Goal: Information Seeking & Learning: Find specific fact

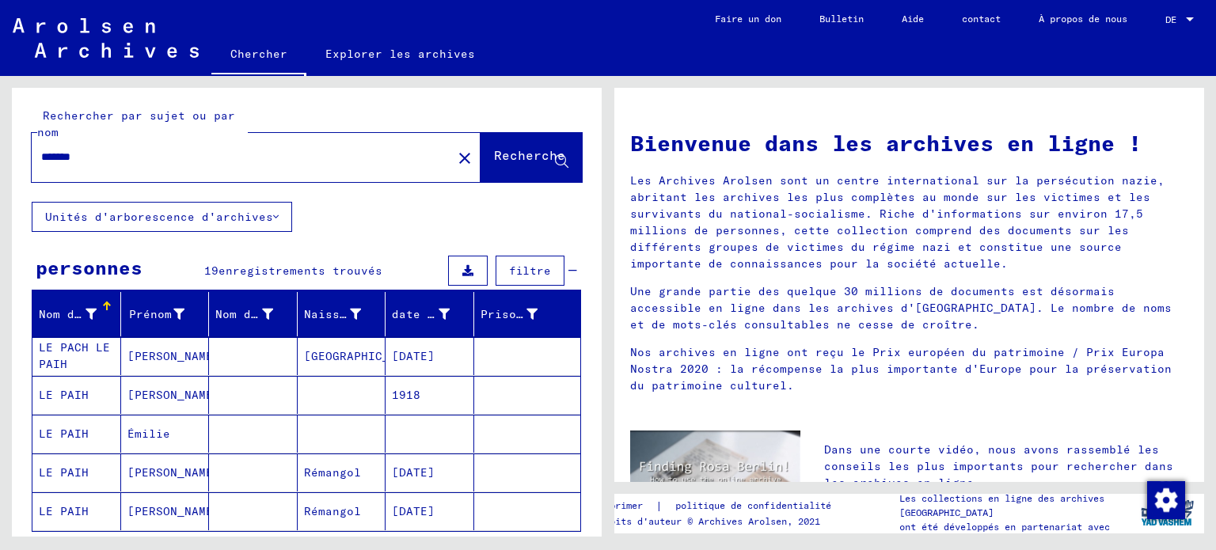
click at [68, 402] on font "LE PAIH" at bounding box center [64, 395] width 50 height 14
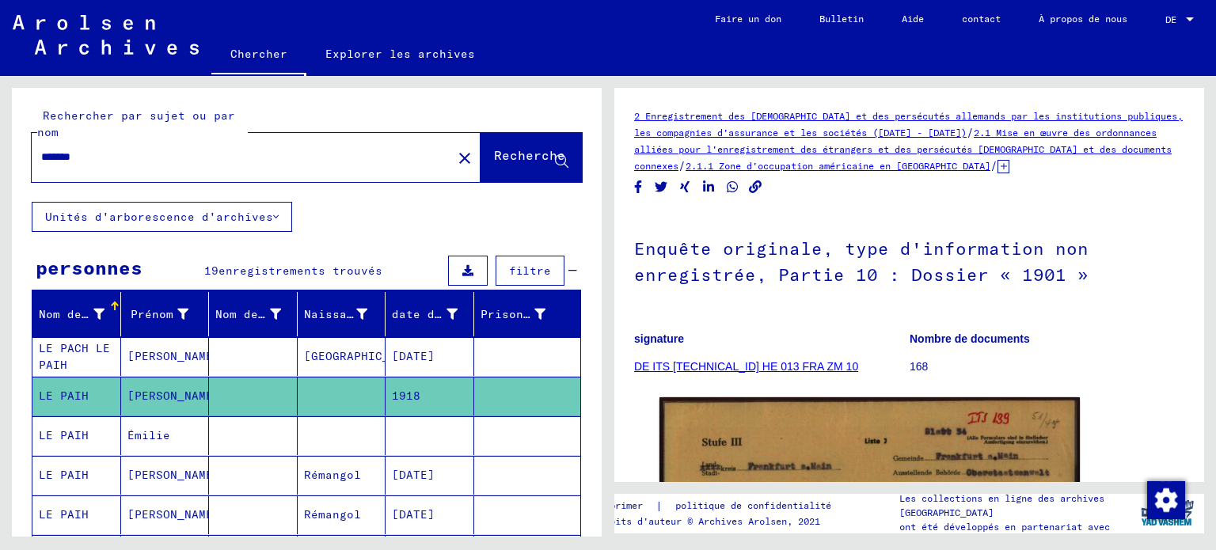
scroll to position [158, 0]
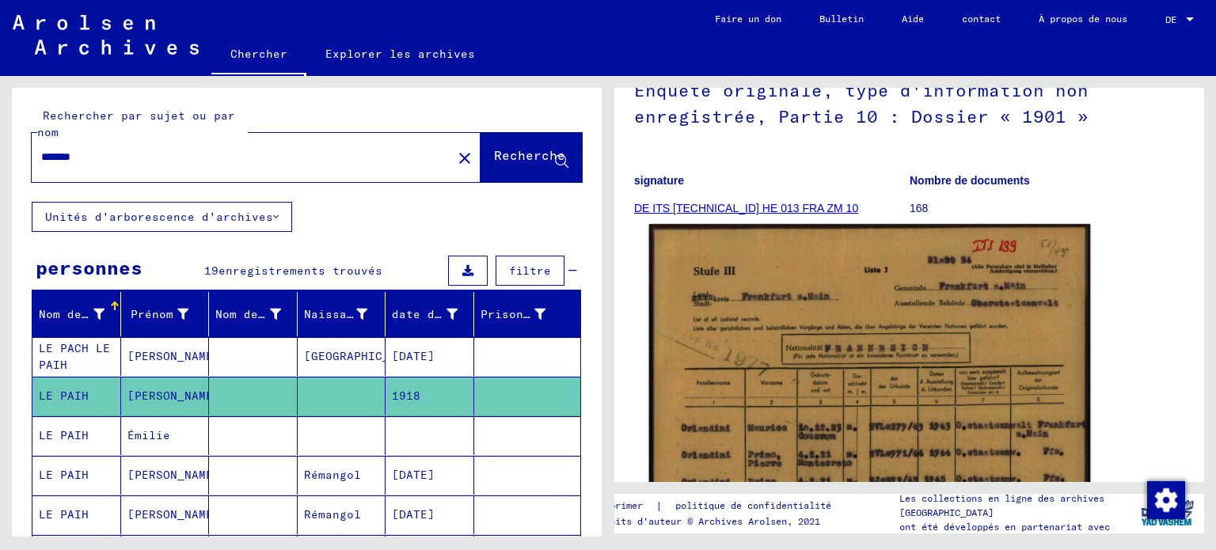
click at [827, 427] on img at bounding box center [870, 531] width 442 height 614
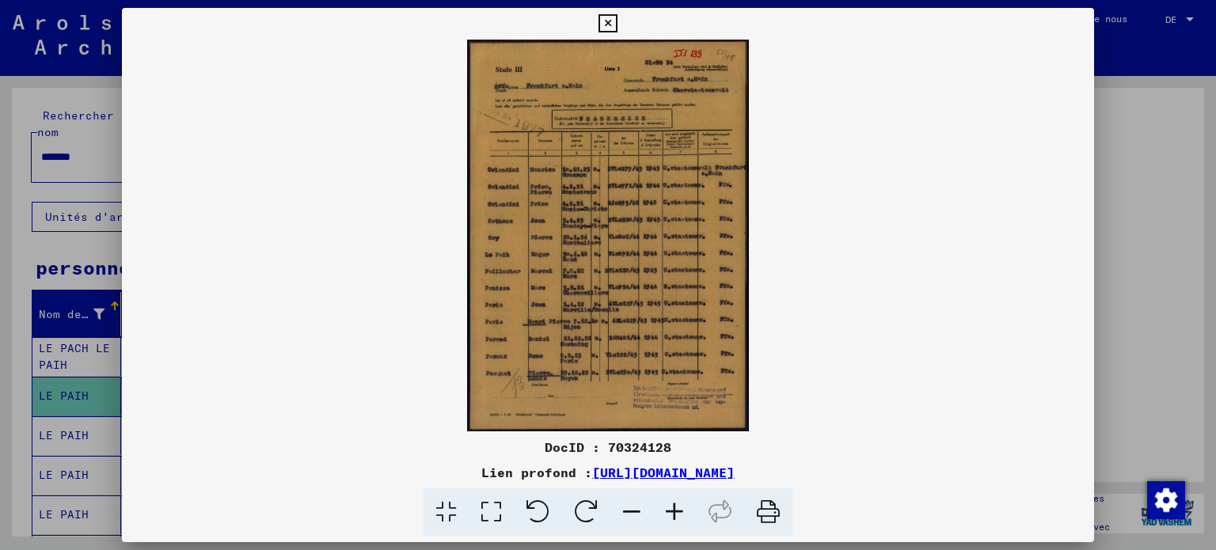
click at [690, 520] on icon at bounding box center [674, 513] width 43 height 48
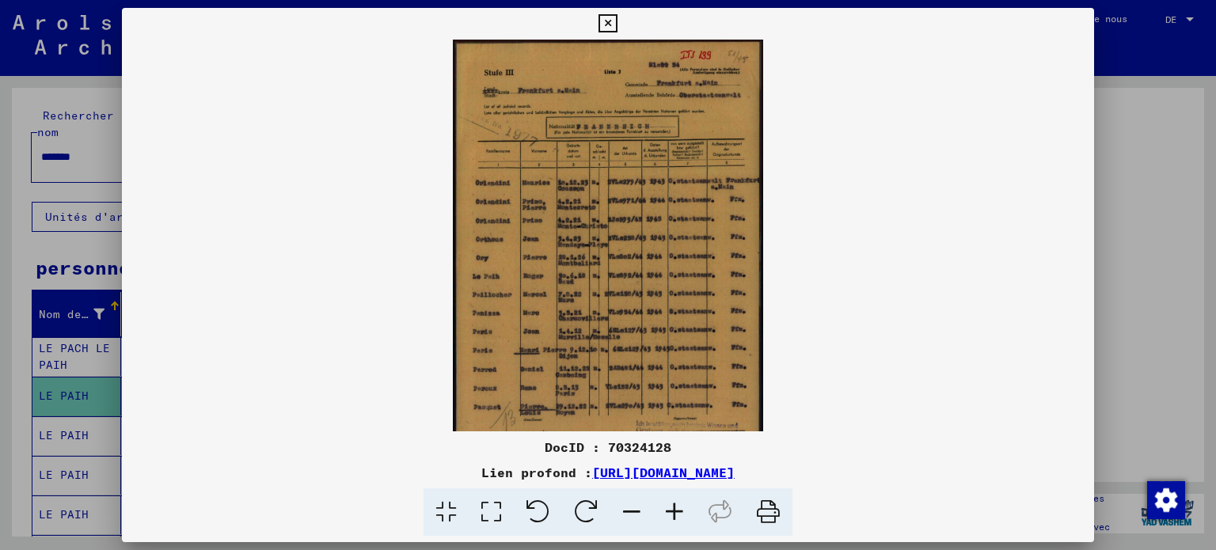
click at [690, 520] on icon at bounding box center [674, 513] width 43 height 48
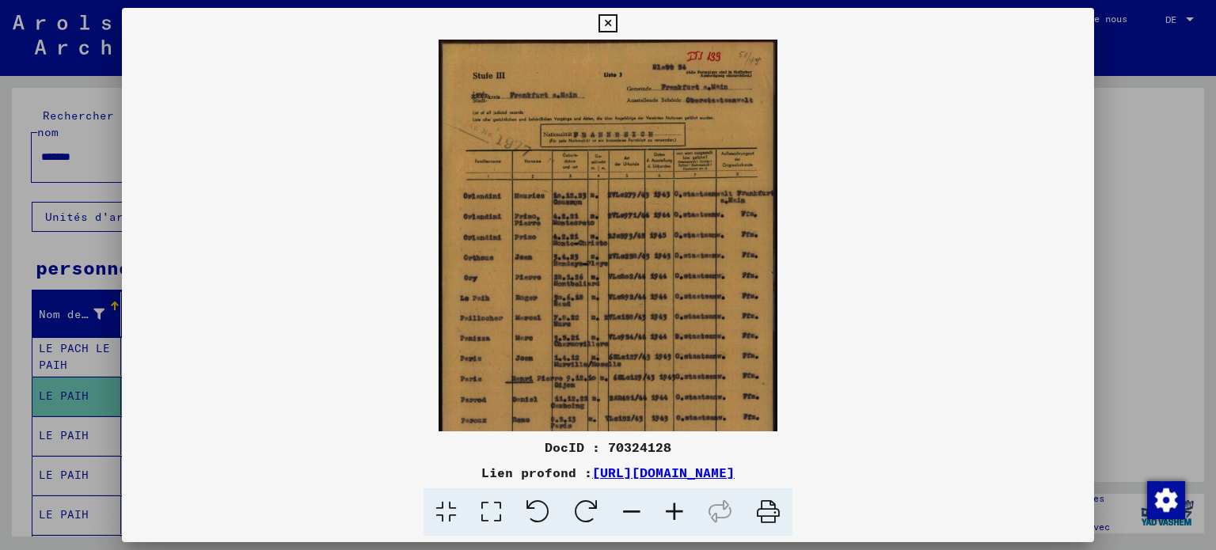
click at [691, 520] on icon at bounding box center [674, 513] width 43 height 48
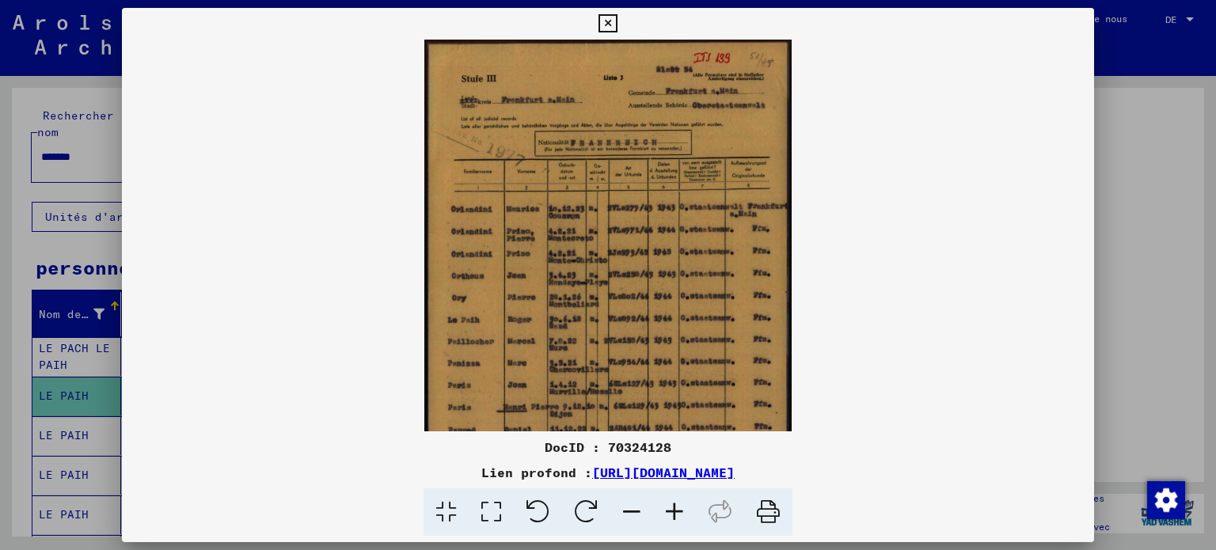
click at [691, 520] on icon at bounding box center [674, 513] width 43 height 48
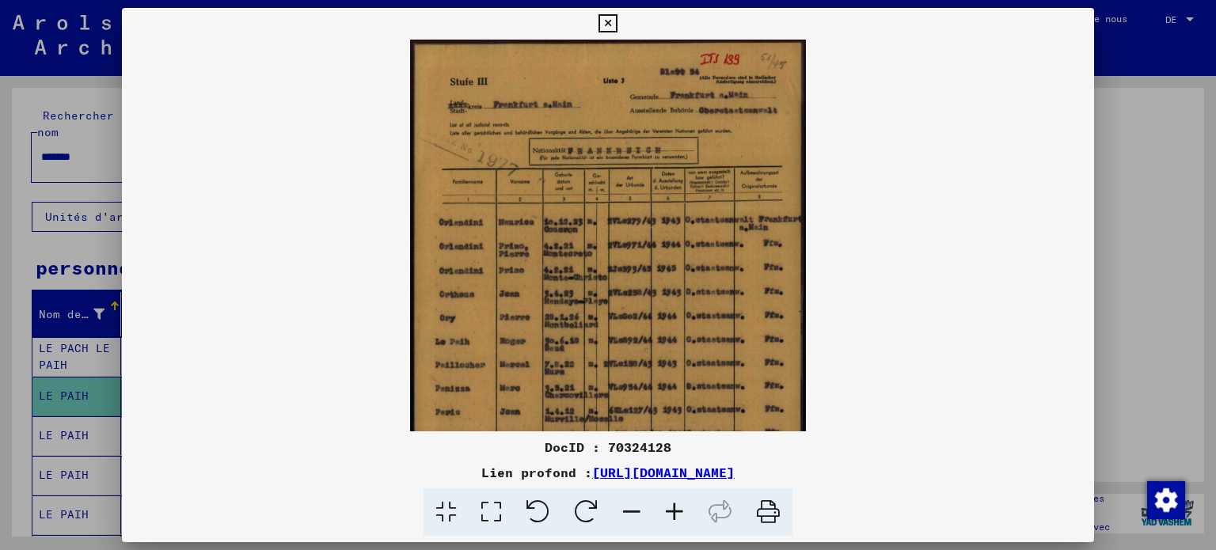
click at [691, 521] on icon at bounding box center [674, 513] width 43 height 48
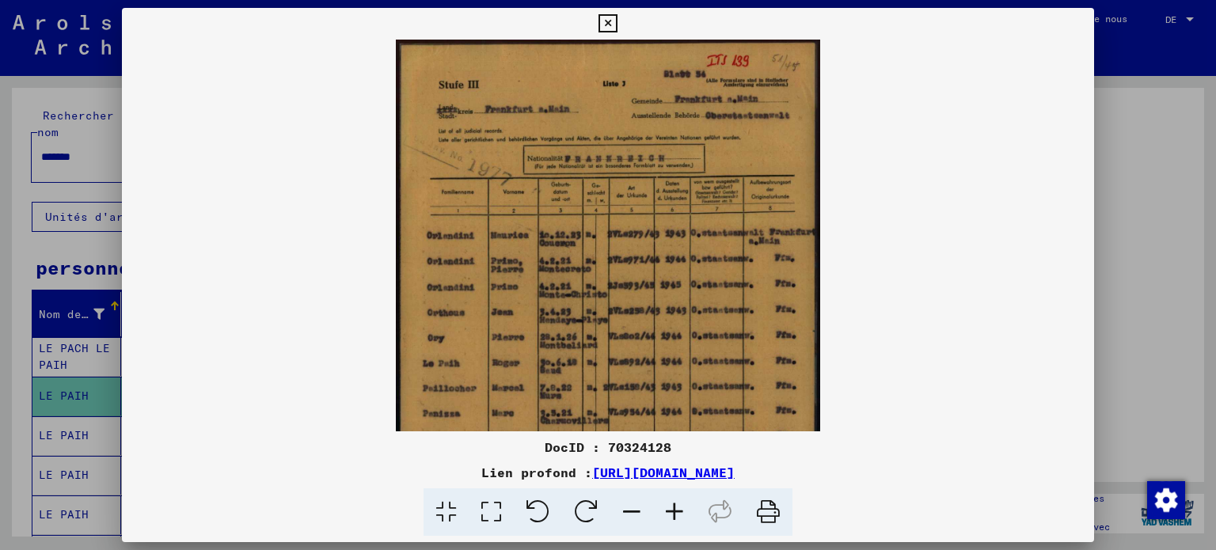
click at [691, 521] on icon at bounding box center [674, 513] width 43 height 48
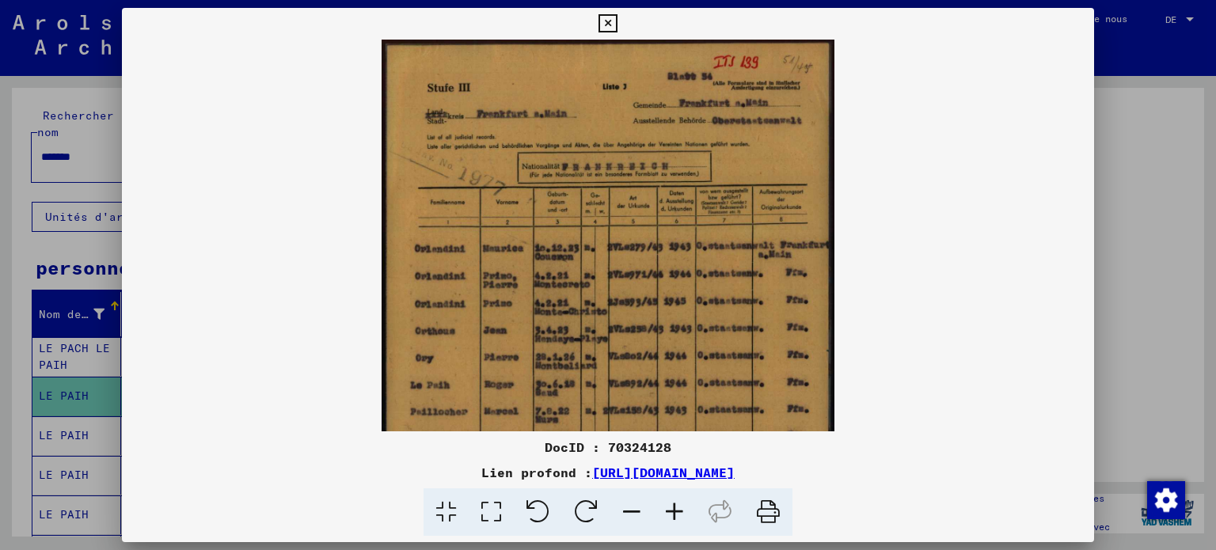
click at [691, 521] on icon at bounding box center [674, 513] width 43 height 48
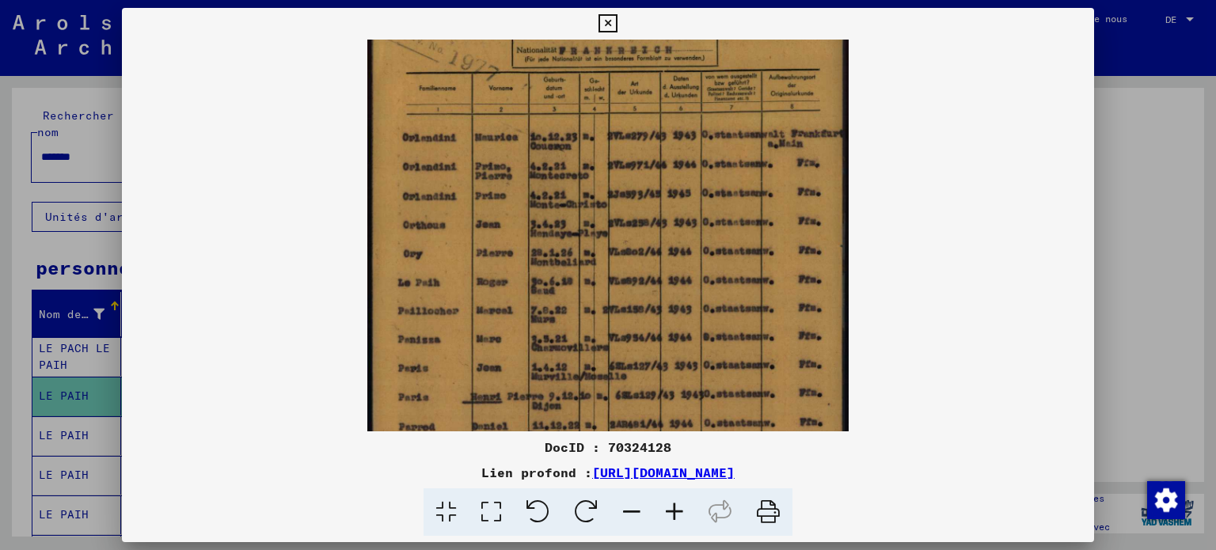
drag, startPoint x: 644, startPoint y: 326, endPoint x: 646, endPoint y: 249, distance: 77.6
click at [662, 215] on img at bounding box center [607, 249] width 481 height 669
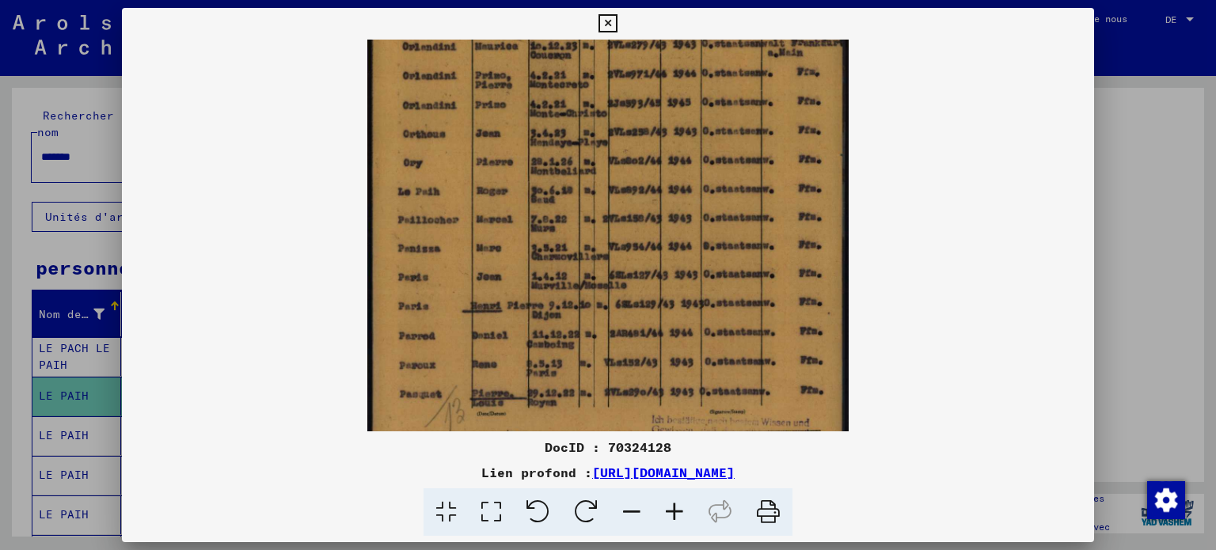
drag, startPoint x: 564, startPoint y: 350, endPoint x: 603, endPoint y: 268, distance: 90.7
click at [602, 268] on img at bounding box center [607, 158] width 481 height 669
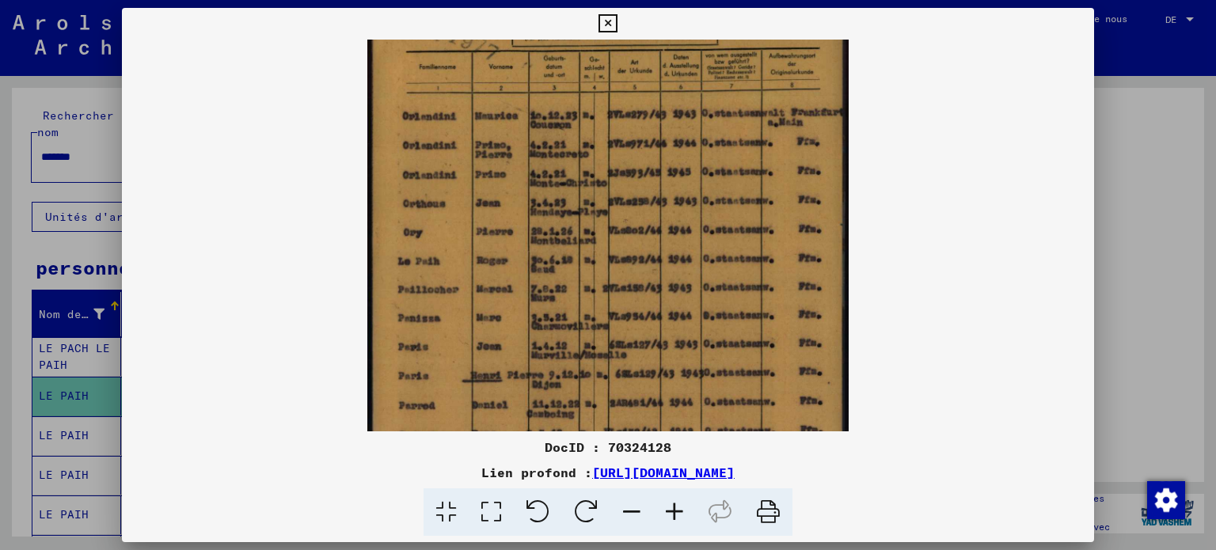
drag, startPoint x: 566, startPoint y: 371, endPoint x: 583, endPoint y: 403, distance: 36.5
click at [570, 432] on div "DocID : 70324128 Lien profond : [URL][DOMAIN_NAME]" at bounding box center [608, 272] width 973 height 529
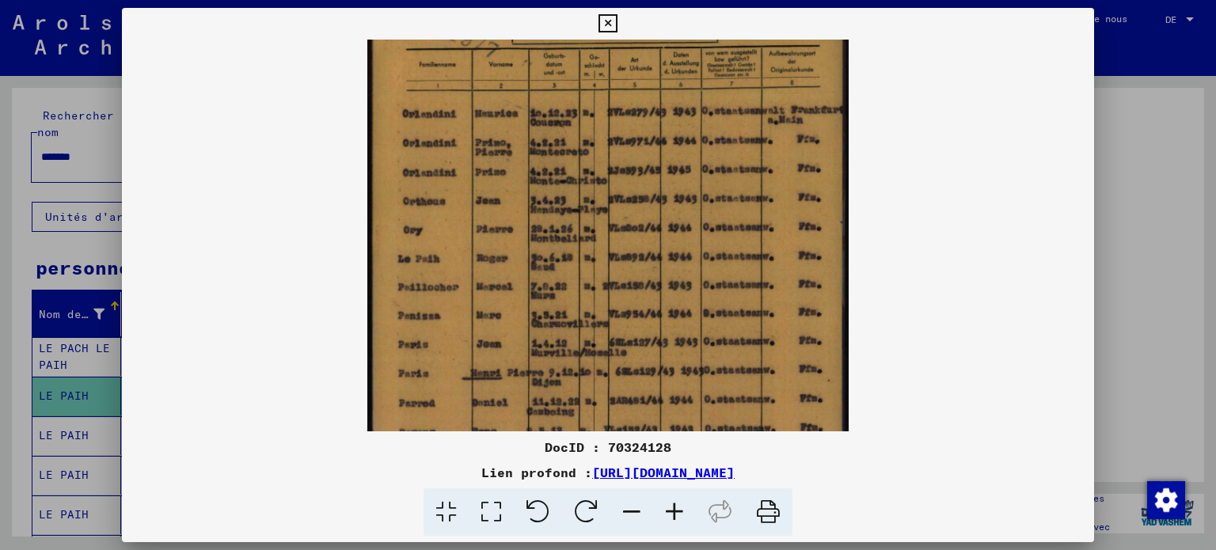
click at [655, 230] on img at bounding box center [607, 226] width 481 height 669
click at [696, 520] on icon at bounding box center [674, 513] width 43 height 48
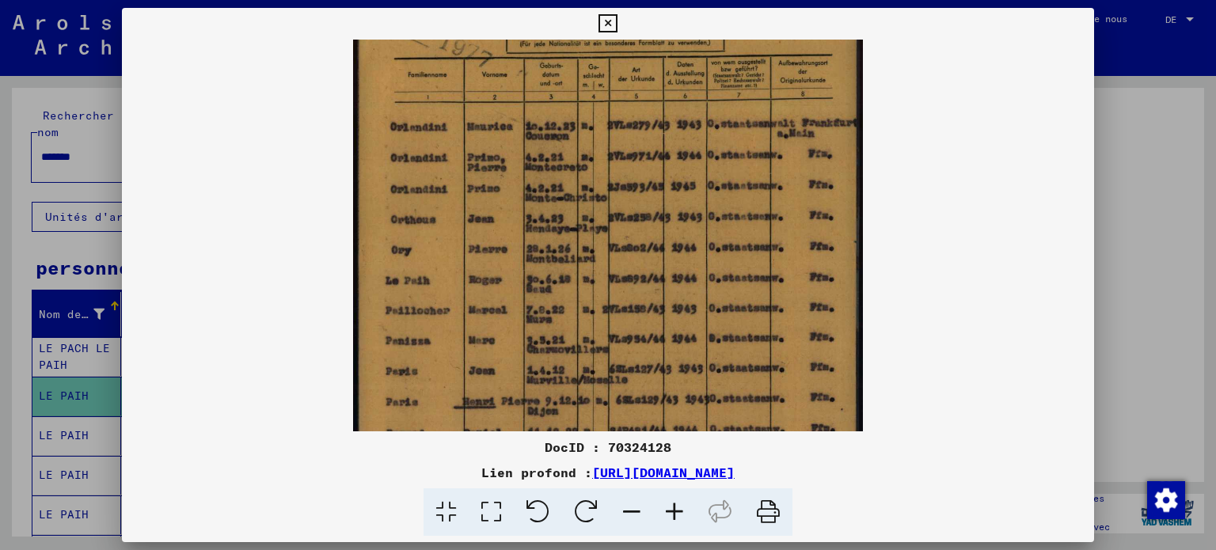
click at [696, 519] on icon at bounding box center [674, 513] width 43 height 48
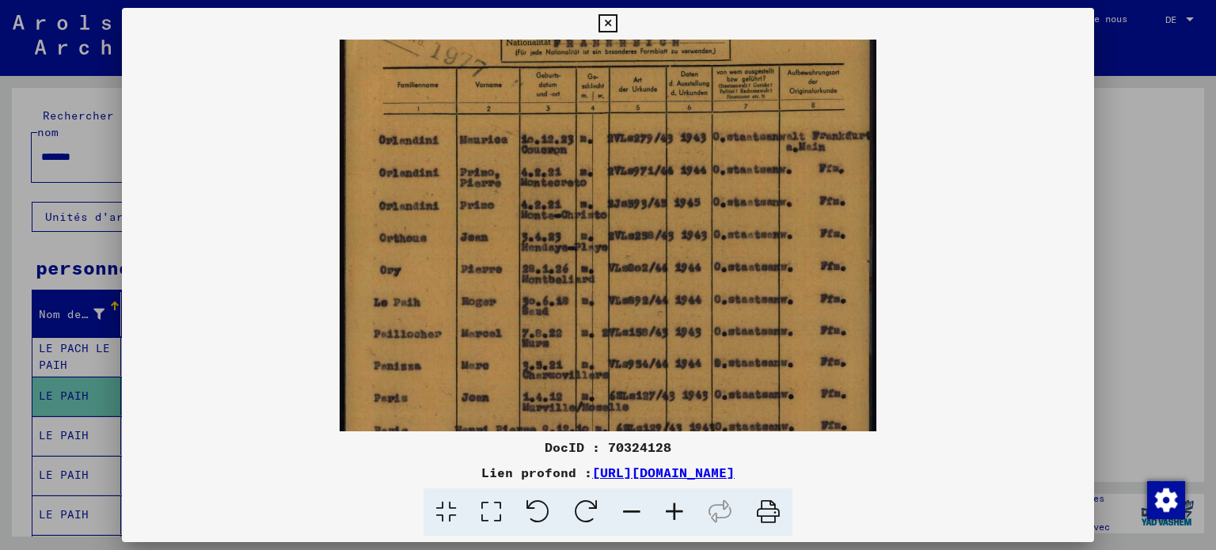
click at [696, 519] on icon at bounding box center [674, 513] width 43 height 48
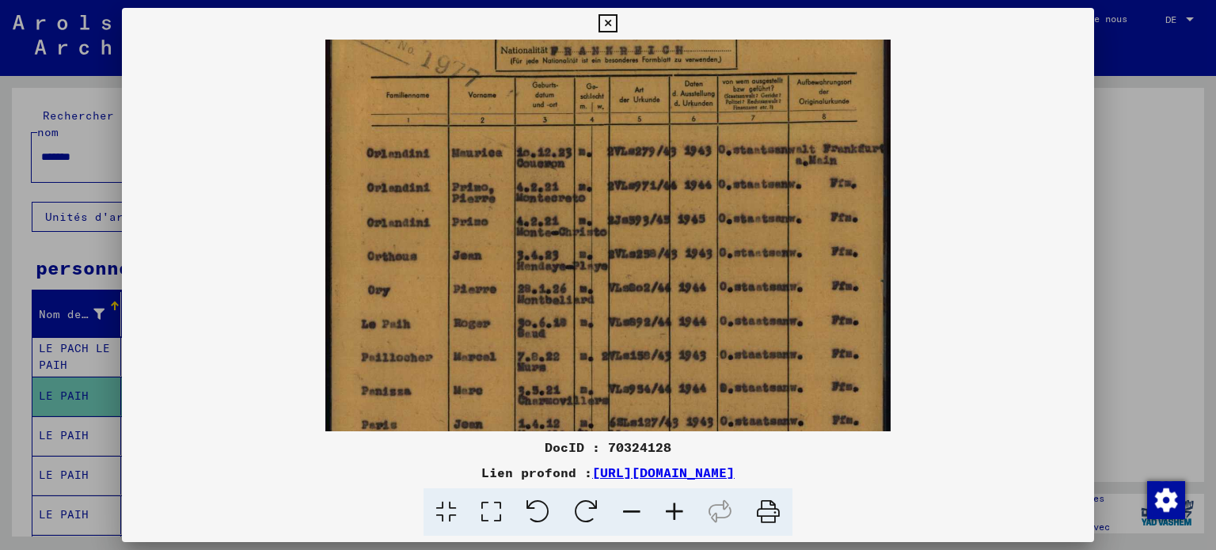
click at [696, 519] on icon at bounding box center [674, 513] width 43 height 48
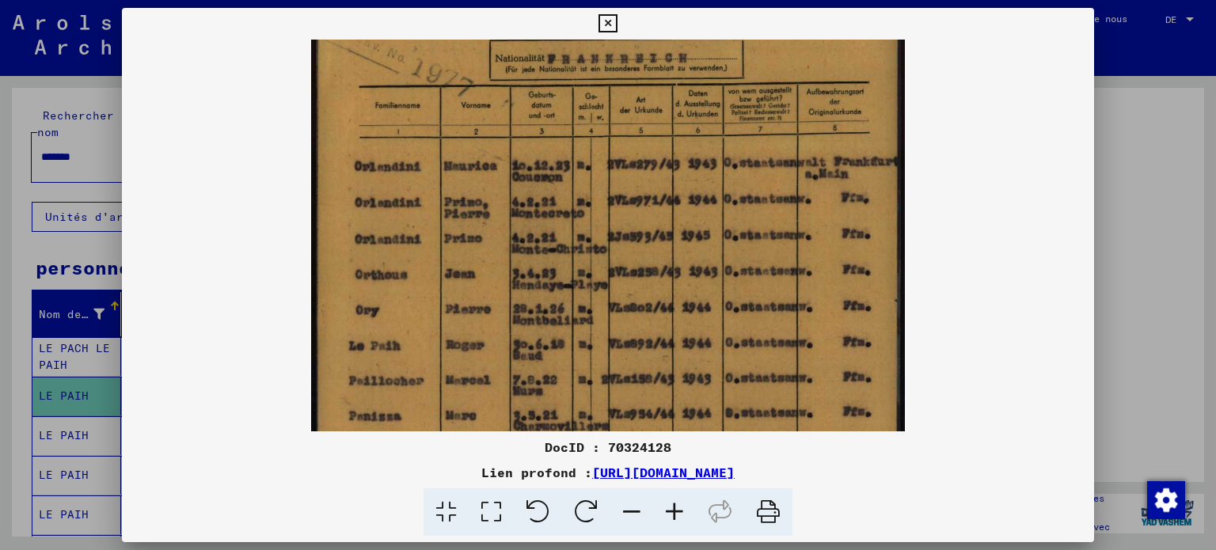
click at [694, 519] on icon at bounding box center [674, 513] width 43 height 48
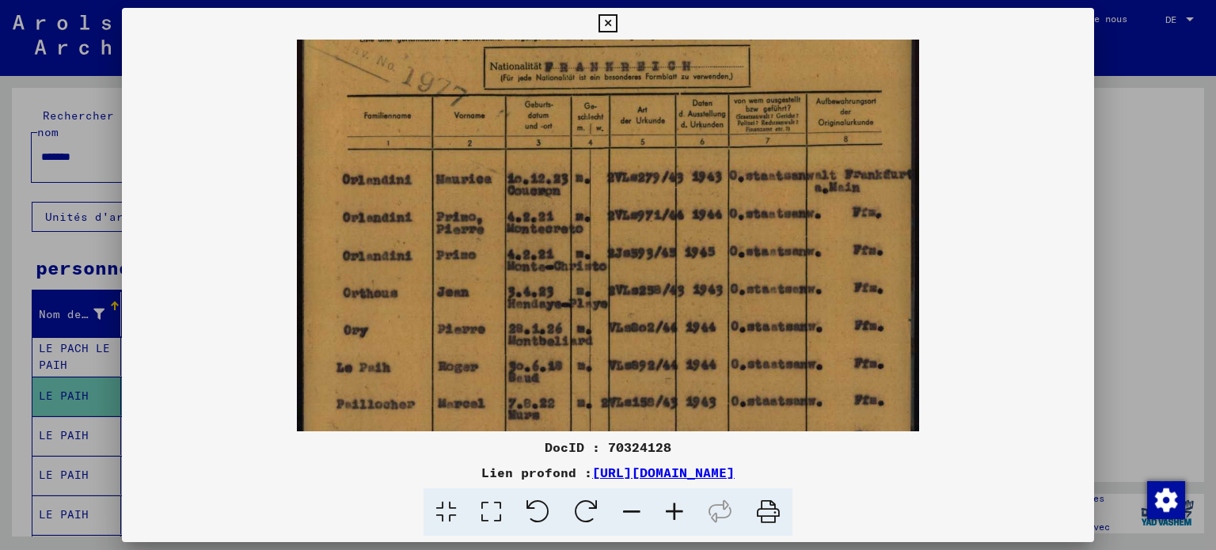
click at [694, 520] on icon at bounding box center [674, 513] width 43 height 48
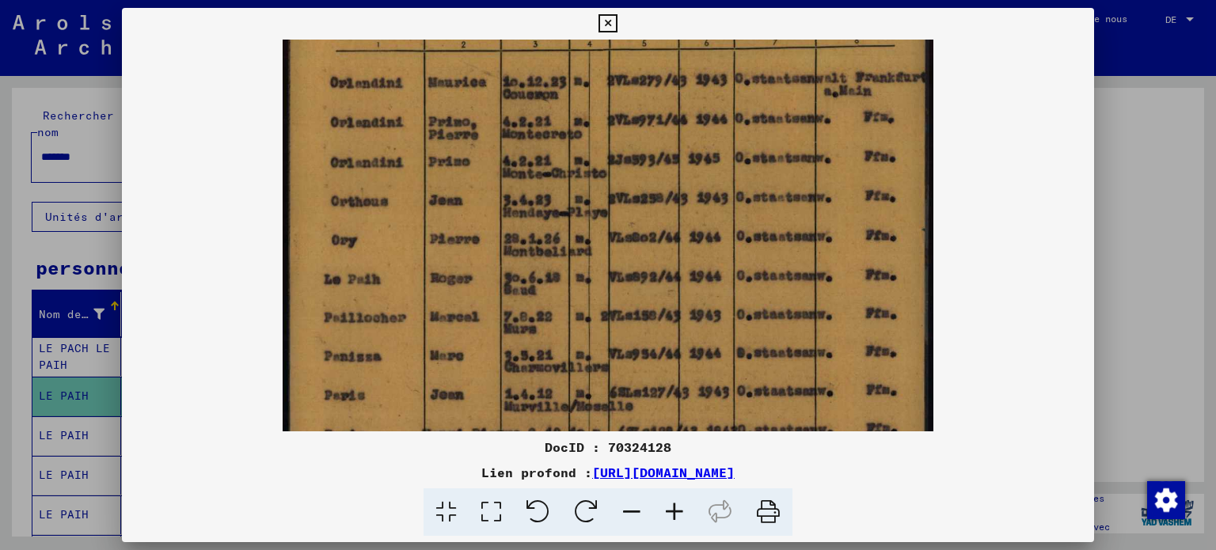
drag, startPoint x: 595, startPoint y: 226, endPoint x: 617, endPoint y: 133, distance: 95.8
click at [622, 117] on img at bounding box center [609, 234] width 652 height 907
click at [469, 522] on icon at bounding box center [491, 513] width 45 height 48
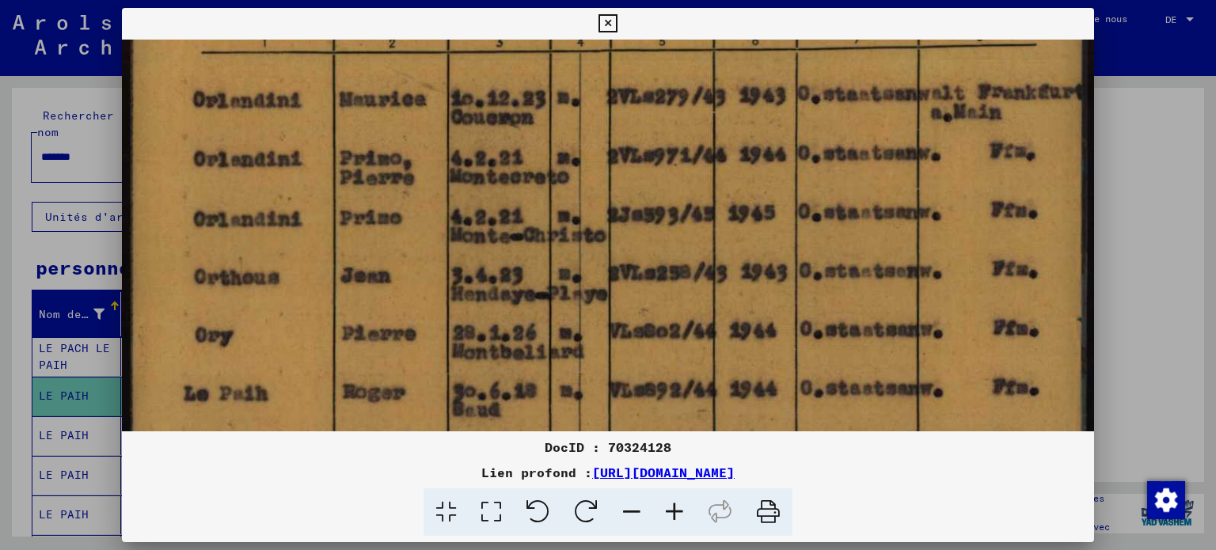
drag, startPoint x: 681, startPoint y: 319, endPoint x: 699, endPoint y: 220, distance: 100.6
click at [706, 198] on img at bounding box center [608, 327] width 973 height 1354
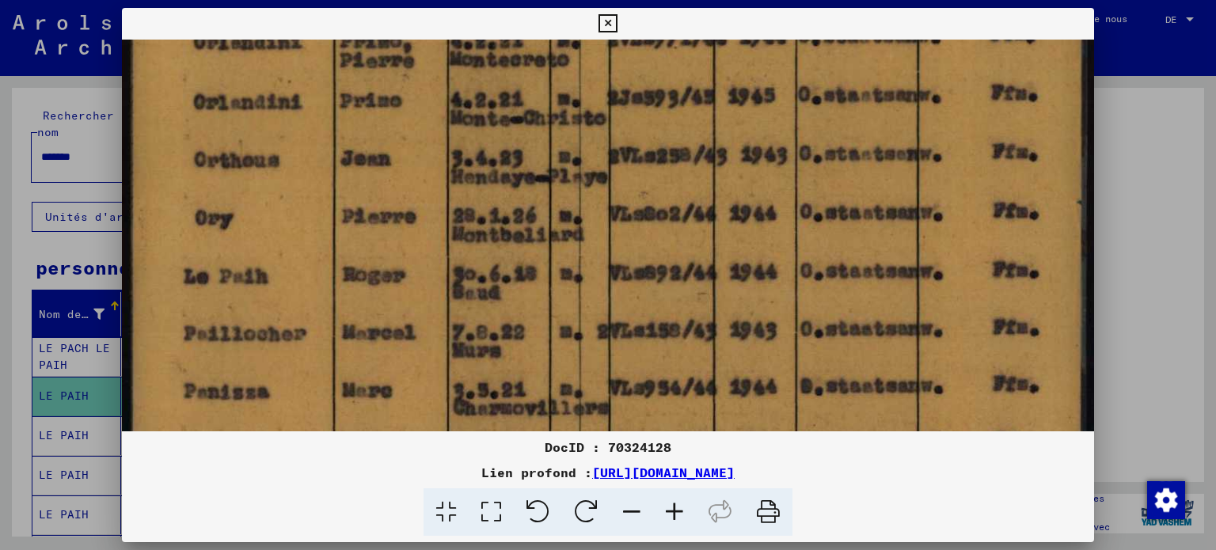
drag, startPoint x: 678, startPoint y: 317, endPoint x: 690, endPoint y: 216, distance: 101.3
click at [693, 207] on img at bounding box center [608, 210] width 973 height 1354
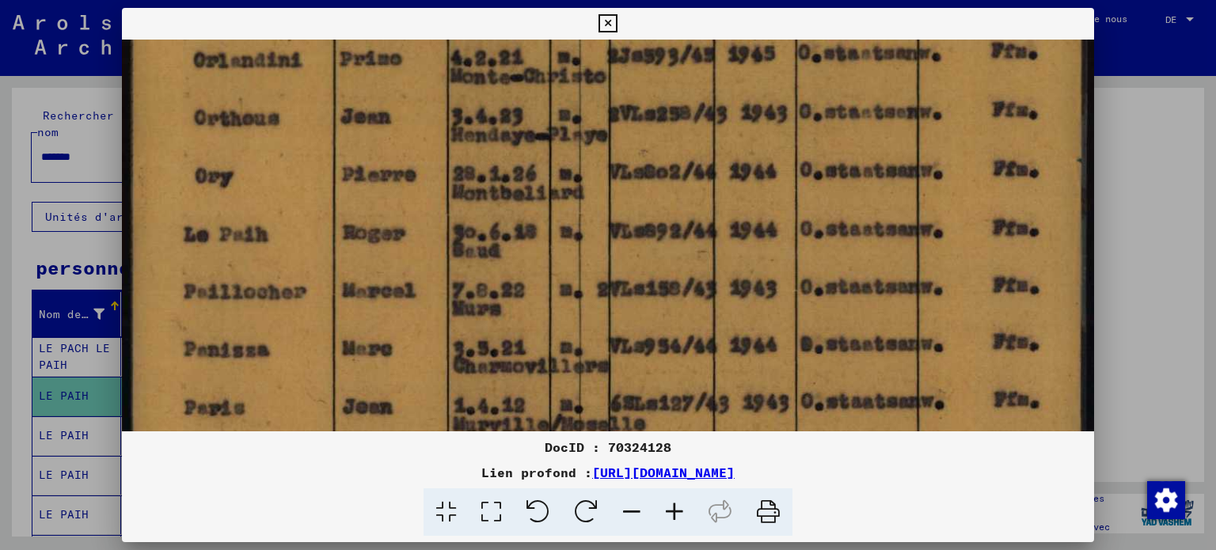
scroll to position [557, 0]
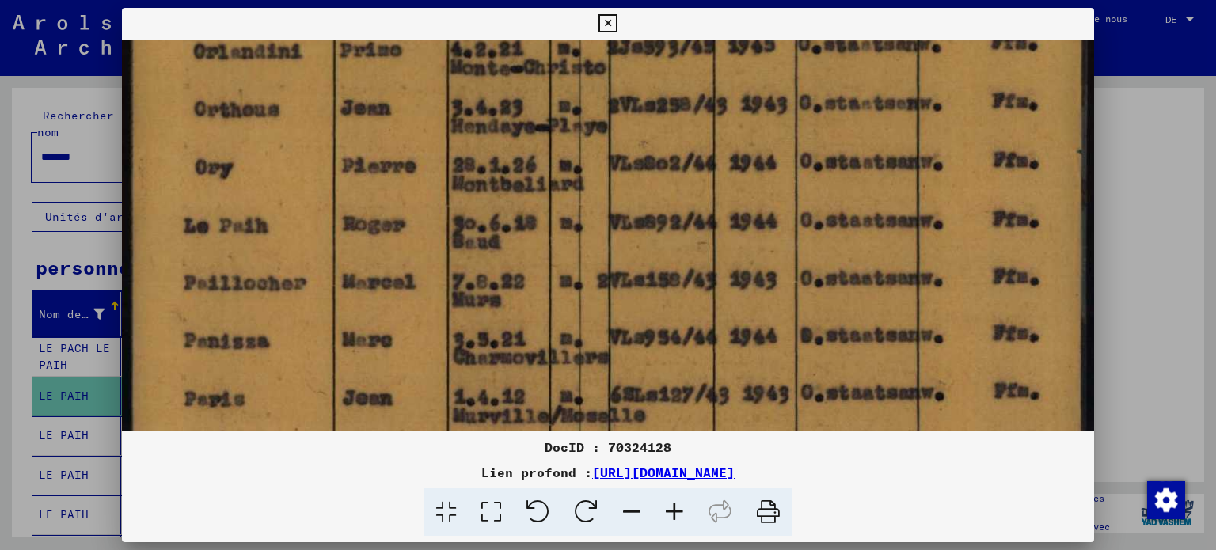
drag, startPoint x: 675, startPoint y: 285, endPoint x: 678, endPoint y: 226, distance: 58.6
click at [678, 226] on img at bounding box center [608, 159] width 973 height 1354
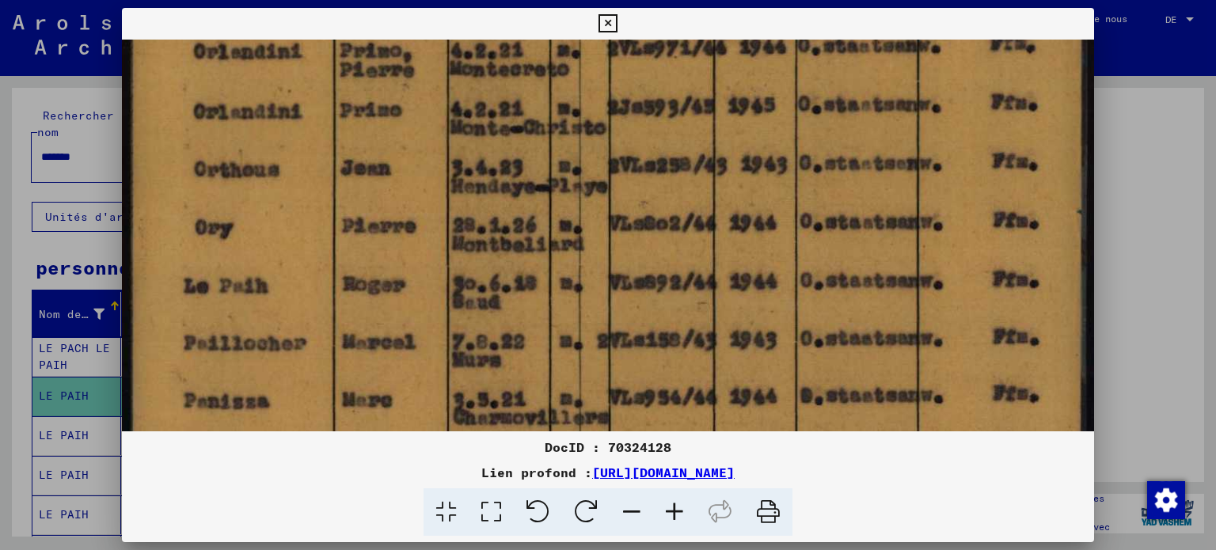
scroll to position [496, 0]
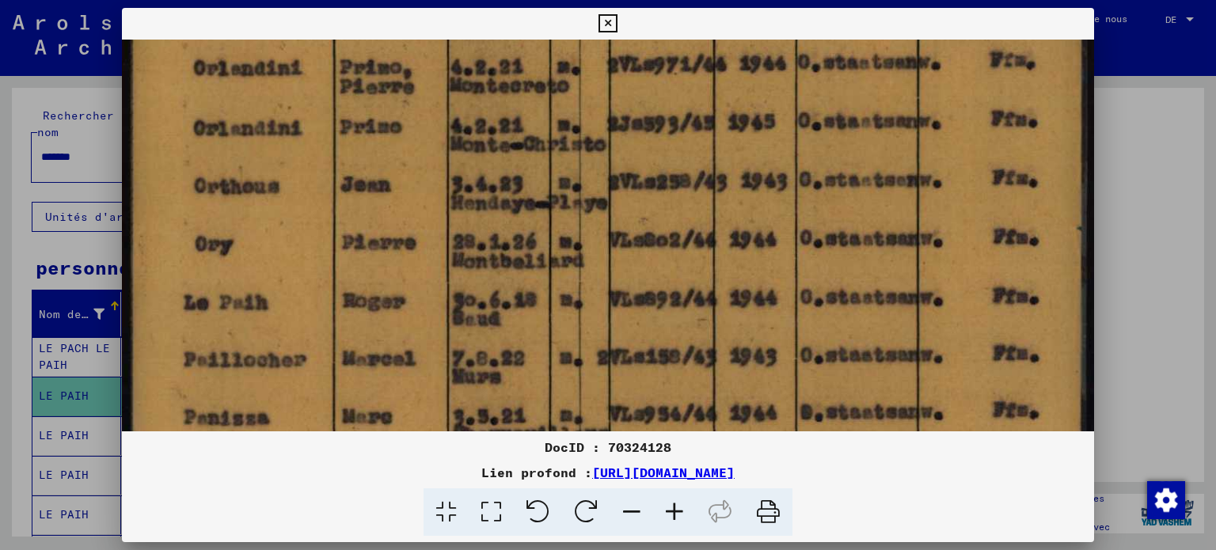
drag, startPoint x: 633, startPoint y: 266, endPoint x: 621, endPoint y: 356, distance: 91.1
click at [620, 356] on img at bounding box center [608, 236] width 973 height 1354
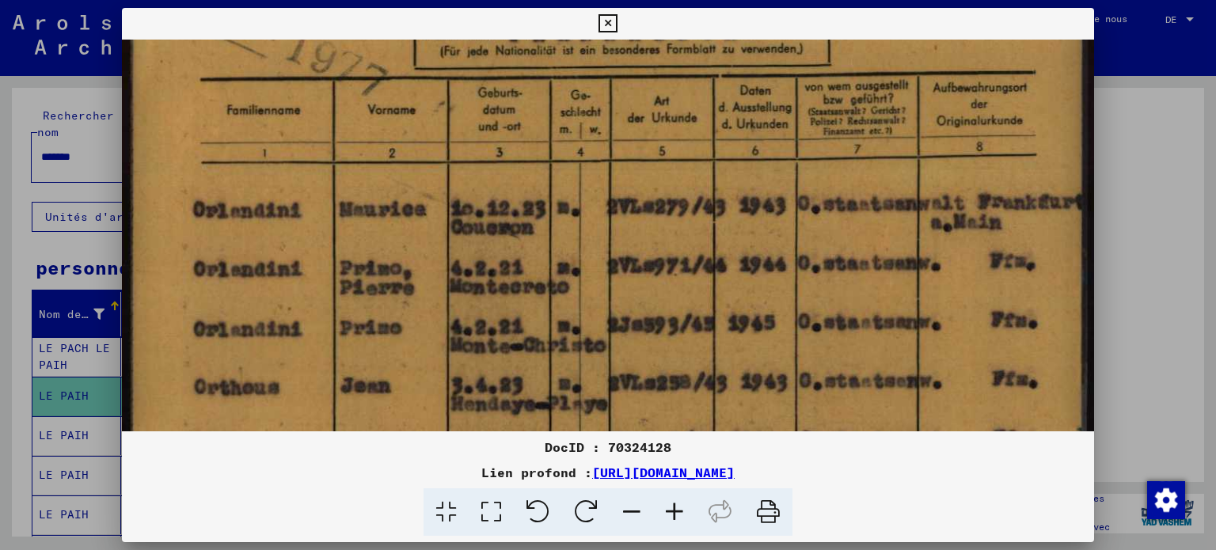
drag, startPoint x: 821, startPoint y: 151, endPoint x: 782, endPoint y: 321, distance: 173.8
click at [782, 322] on img at bounding box center [608, 437] width 973 height 1354
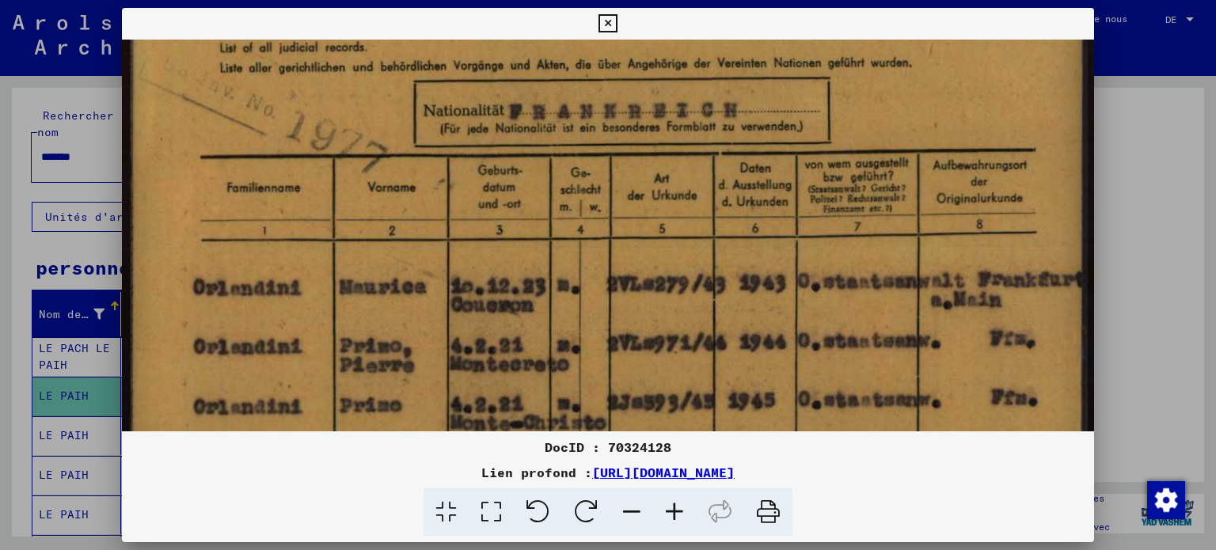
drag, startPoint x: 864, startPoint y: 169, endPoint x: 834, endPoint y: 244, distance: 81.0
click at [834, 244] on img at bounding box center [608, 515] width 973 height 1354
click at [608, 17] on icon at bounding box center [608, 23] width 18 height 19
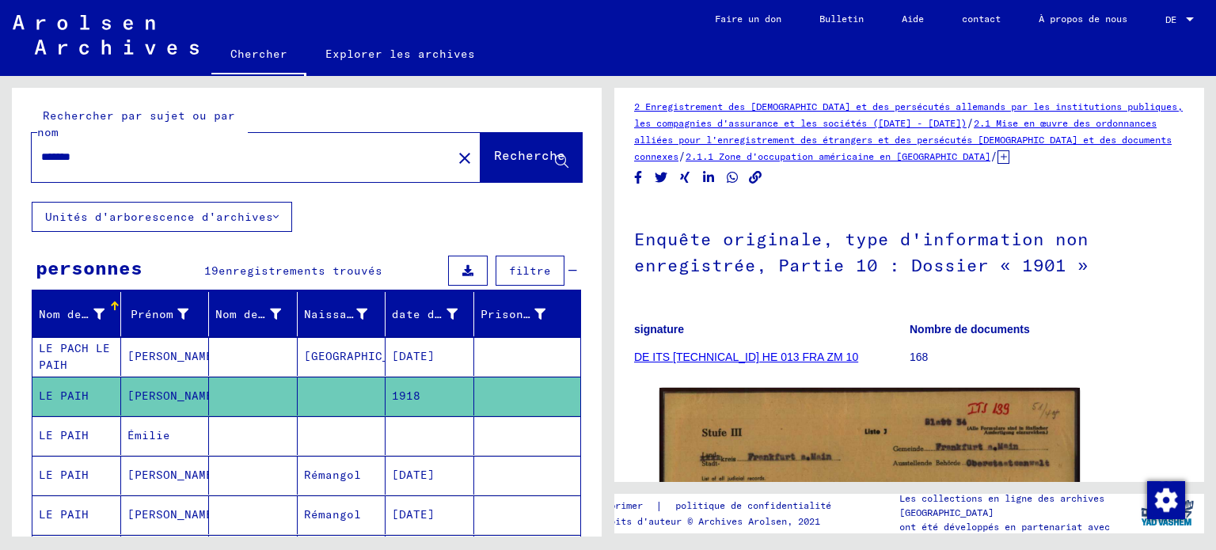
scroll to position [0, 0]
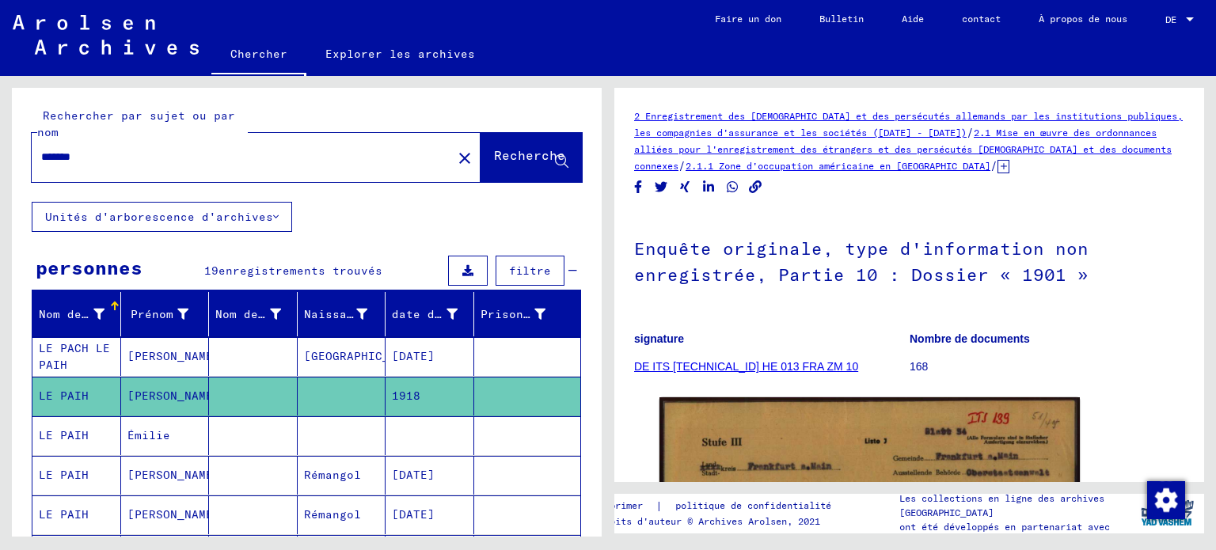
click at [716, 373] on font "DE ITS [TECHNICAL_ID] HE 013 FRA ZM 10" at bounding box center [746, 366] width 224 height 13
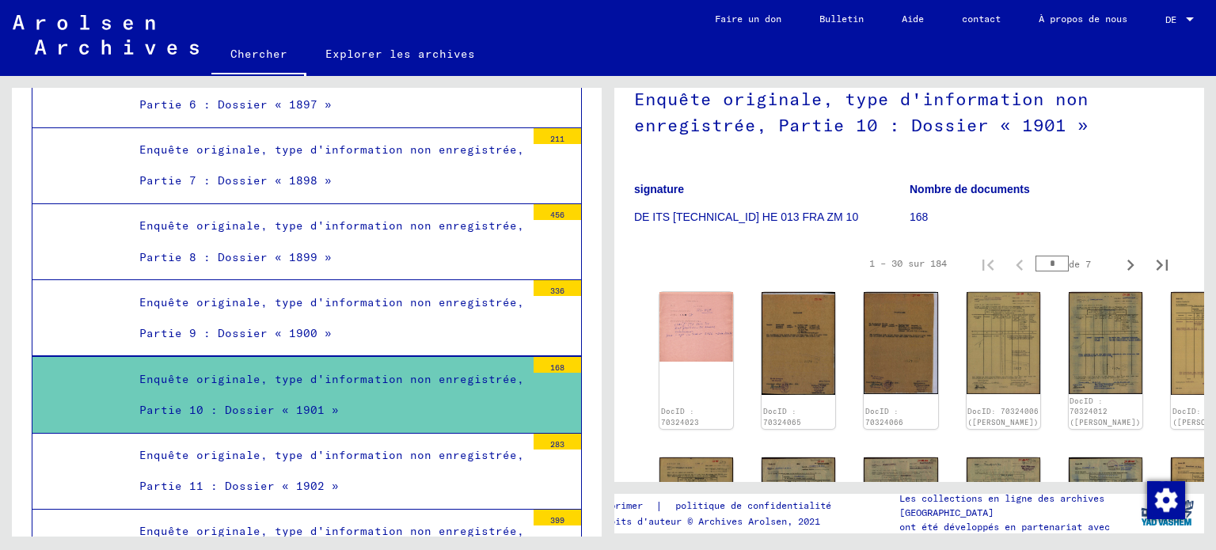
scroll to position [158, 0]
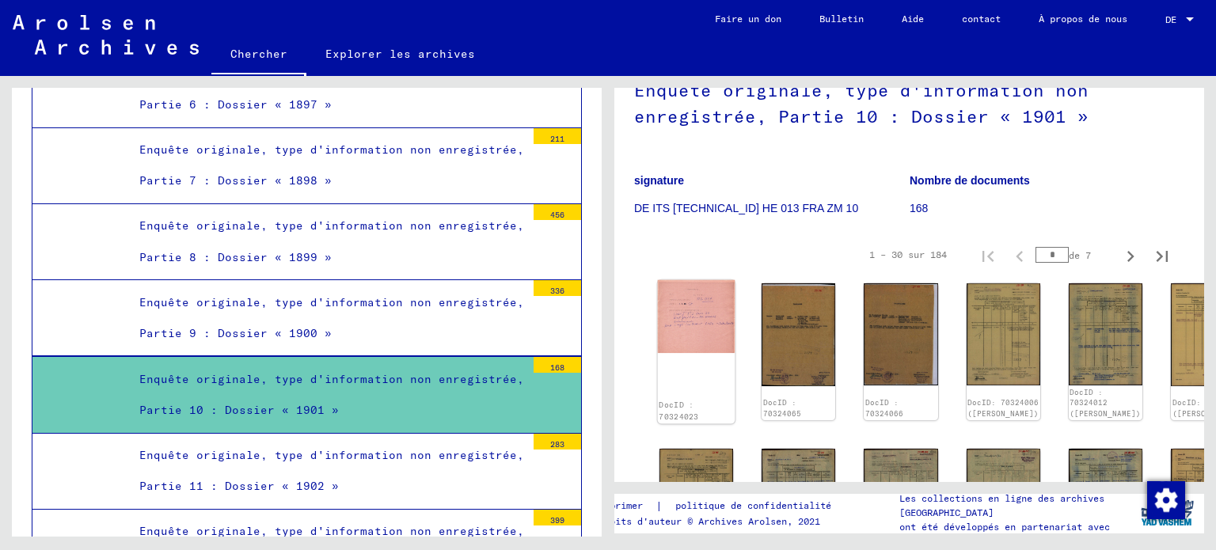
click at [680, 333] on img at bounding box center [697, 317] width 78 height 74
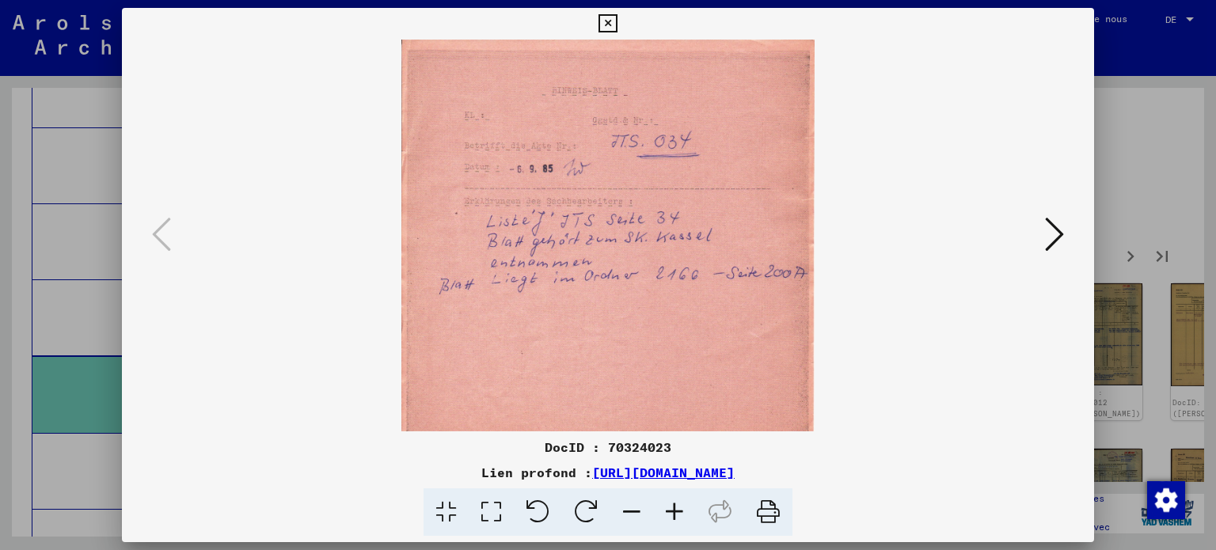
click at [1048, 236] on icon at bounding box center [1054, 234] width 19 height 38
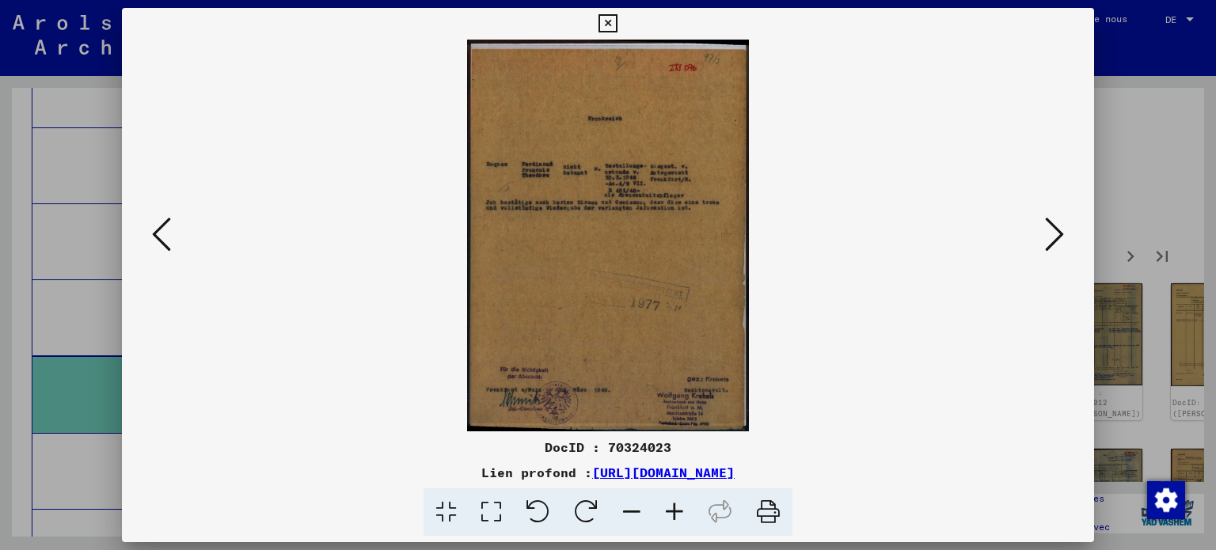
click at [469, 525] on icon at bounding box center [491, 513] width 45 height 48
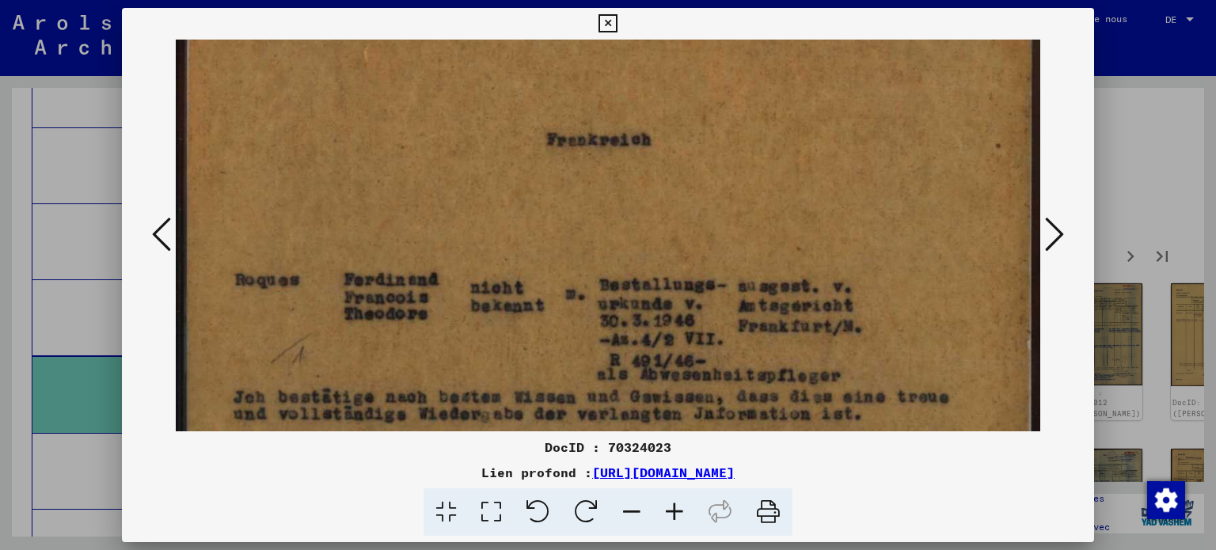
drag, startPoint x: 660, startPoint y: 338, endPoint x: 674, endPoint y: 197, distance: 141.7
click at [674, 197] on img at bounding box center [608, 498] width 865 height 1203
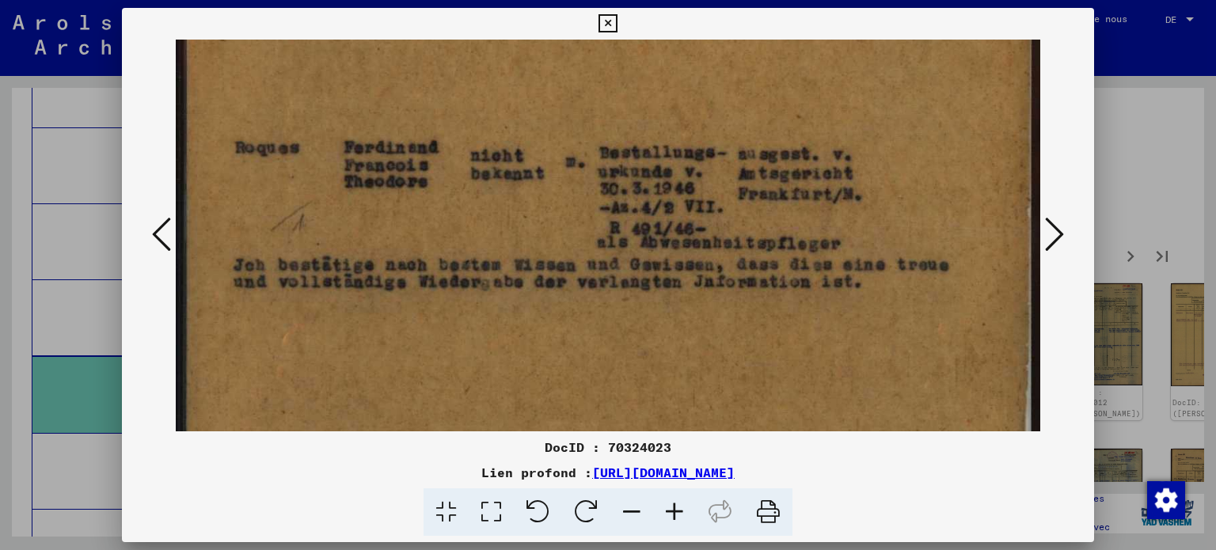
drag, startPoint x: 618, startPoint y: 297, endPoint x: 648, endPoint y: 170, distance: 130.0
click at [644, 166] on img at bounding box center [608, 366] width 865 height 1203
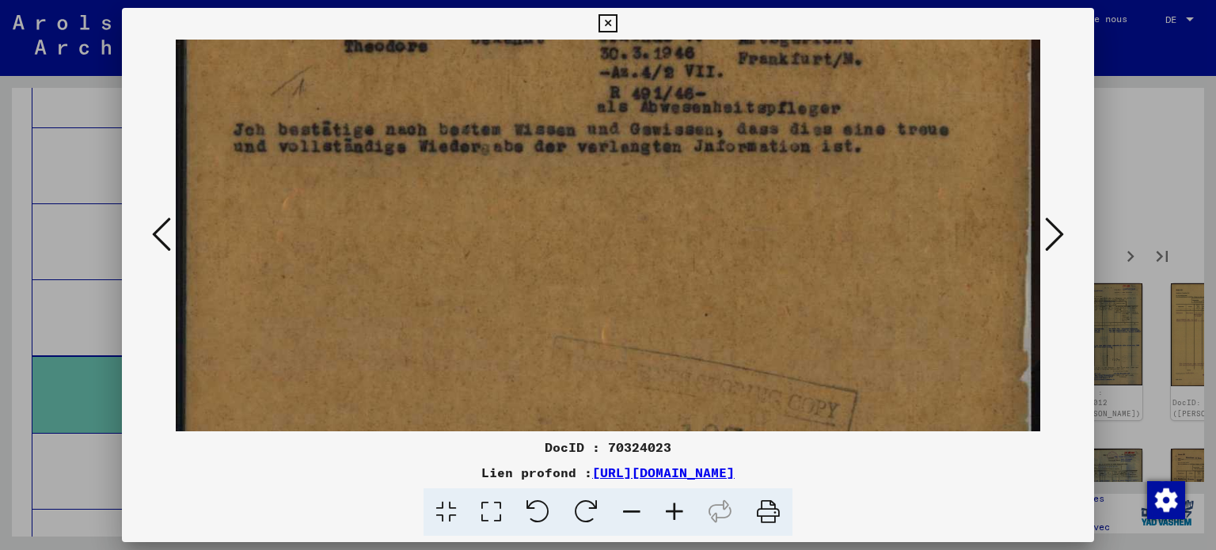
drag, startPoint x: 637, startPoint y: 251, endPoint x: 662, endPoint y: 128, distance: 125.3
click at [662, 128] on img at bounding box center [608, 230] width 865 height 1203
click at [1059, 234] on button at bounding box center [1054, 235] width 29 height 45
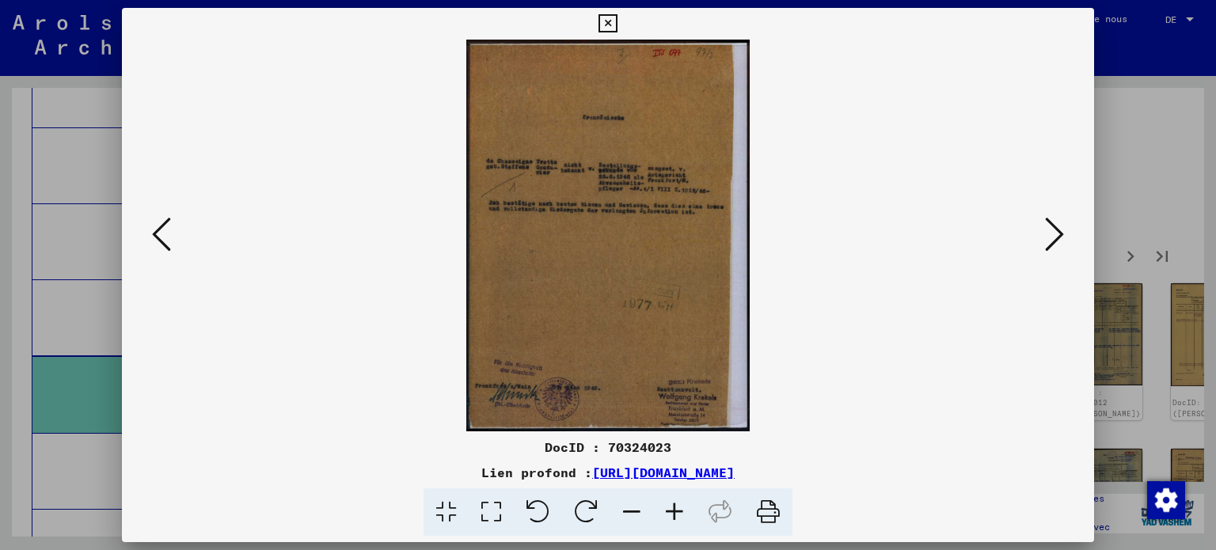
click at [471, 519] on icon at bounding box center [491, 513] width 45 height 48
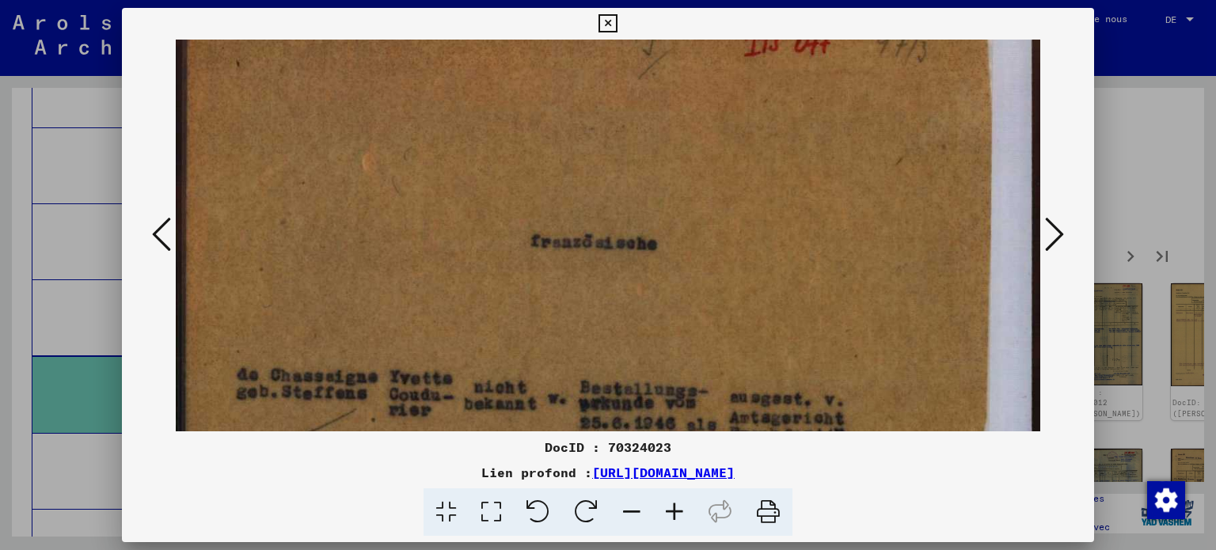
drag, startPoint x: 637, startPoint y: 348, endPoint x: 746, endPoint y: 158, distance: 219.9
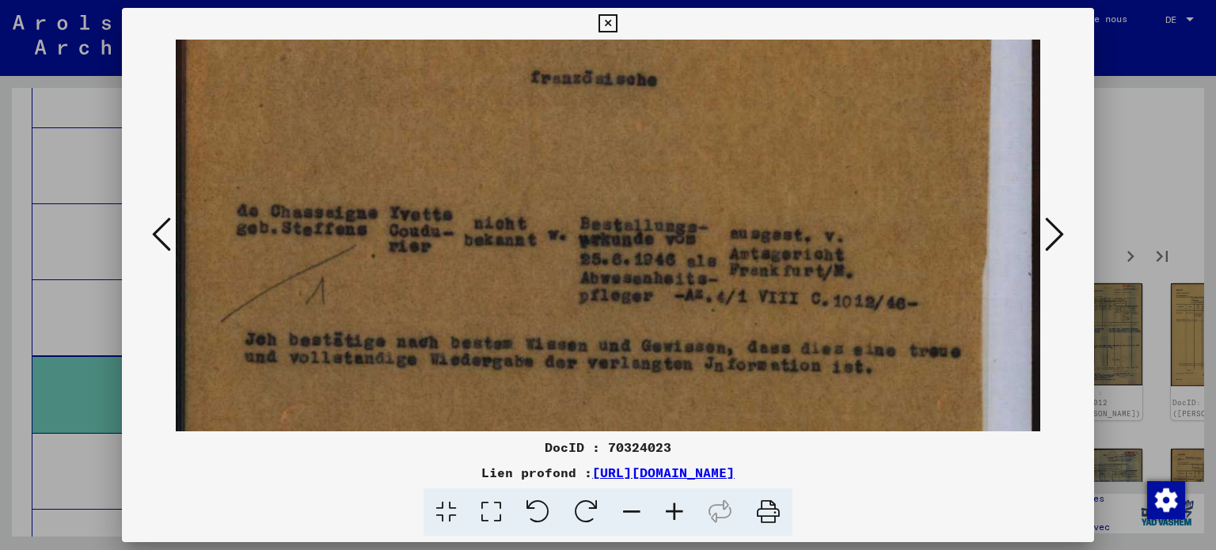
click at [1063, 227] on div at bounding box center [608, 236] width 973 height 392
click at [1051, 236] on icon at bounding box center [1054, 234] width 19 height 38
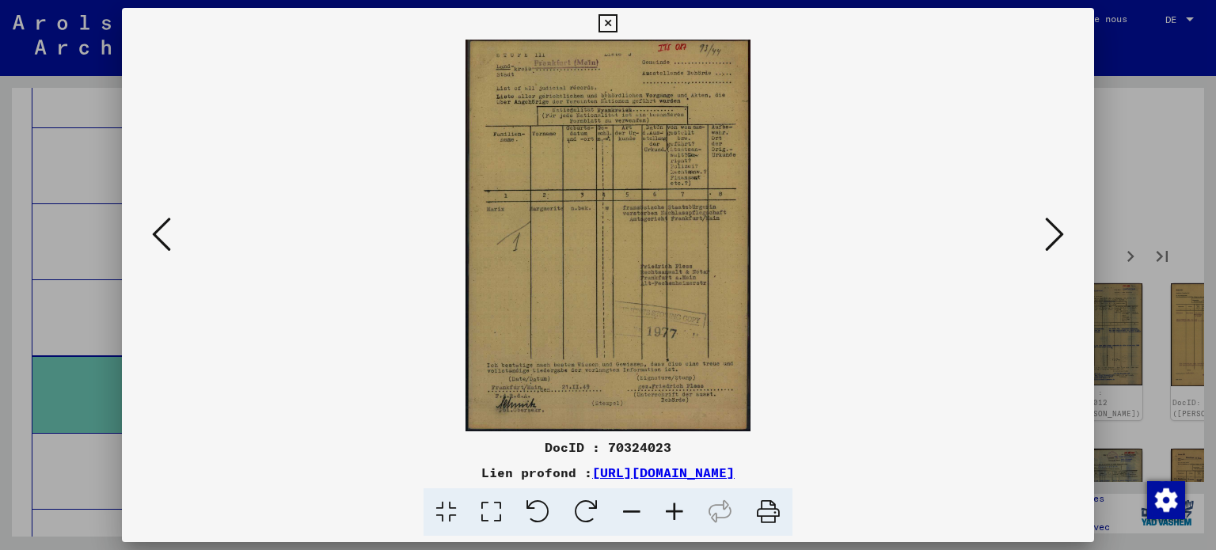
click at [469, 519] on icon at bounding box center [491, 513] width 45 height 48
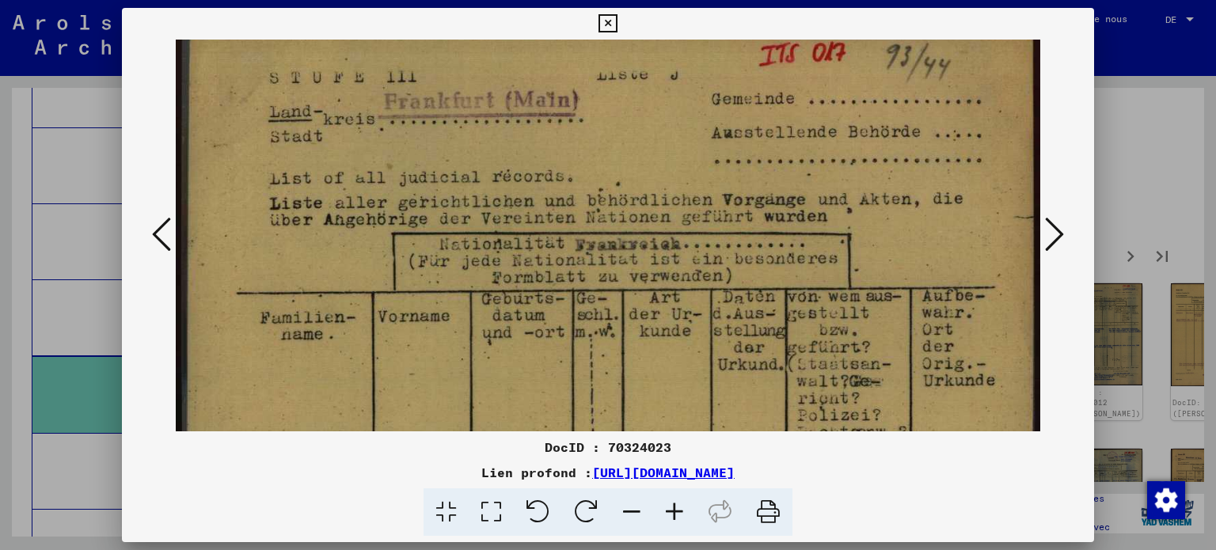
scroll to position [26, 0]
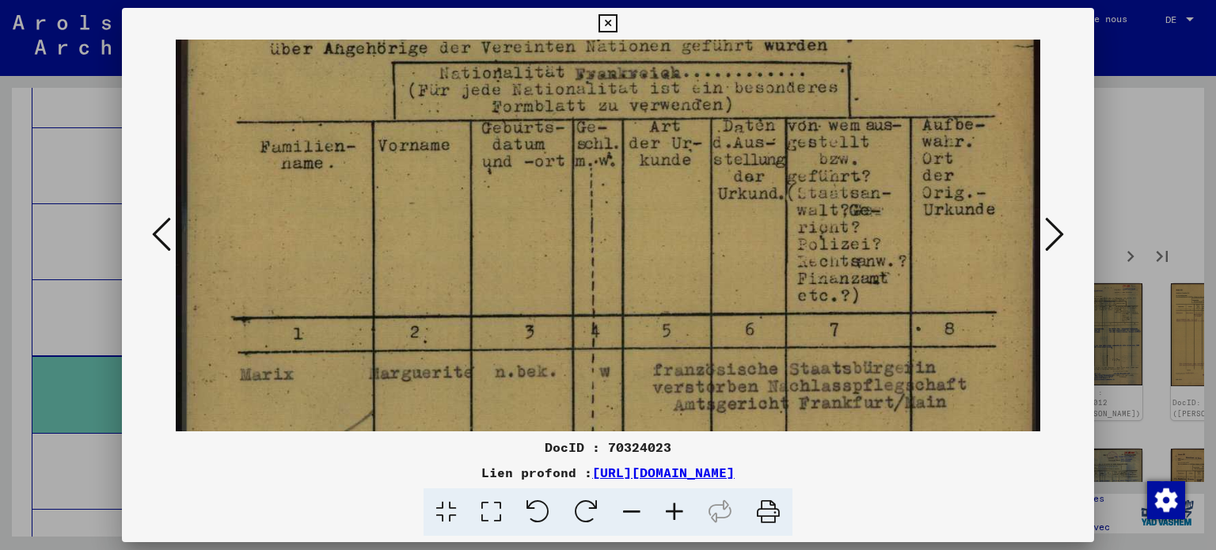
drag, startPoint x: 542, startPoint y: 358, endPoint x: 565, endPoint y: 186, distance: 173.3
click at [568, 183] on img at bounding box center [608, 455] width 865 height 1192
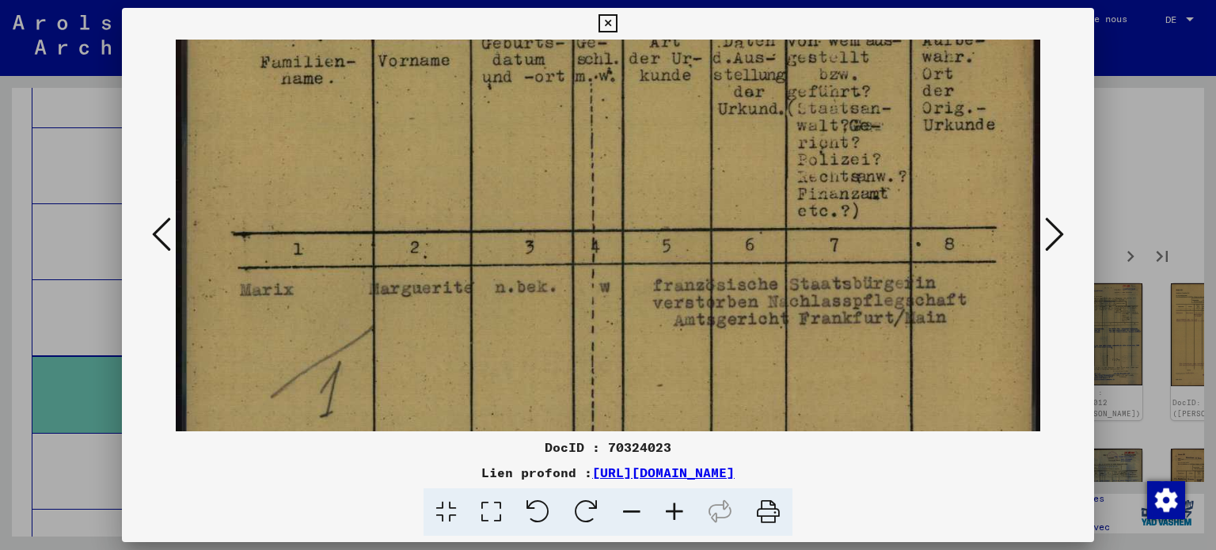
drag, startPoint x: 523, startPoint y: 323, endPoint x: 535, endPoint y: 273, distance: 51.3
click at [538, 238] on img at bounding box center [608, 370] width 865 height 1192
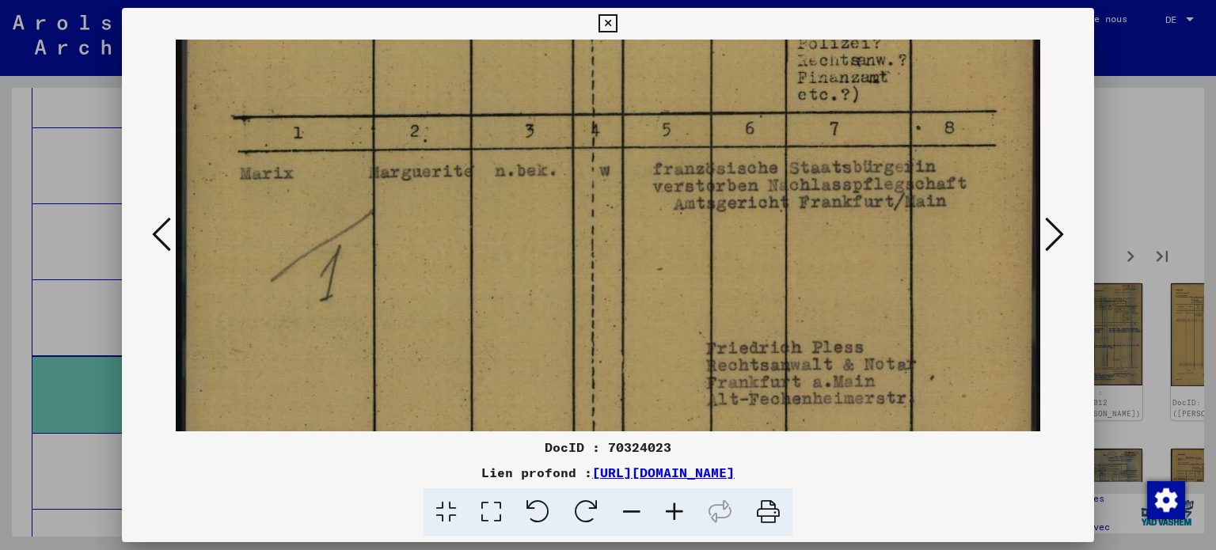
drag, startPoint x: 527, startPoint y: 357, endPoint x: 531, endPoint y: 287, distance: 69.8
click at [537, 250] on img at bounding box center [608, 254] width 865 height 1192
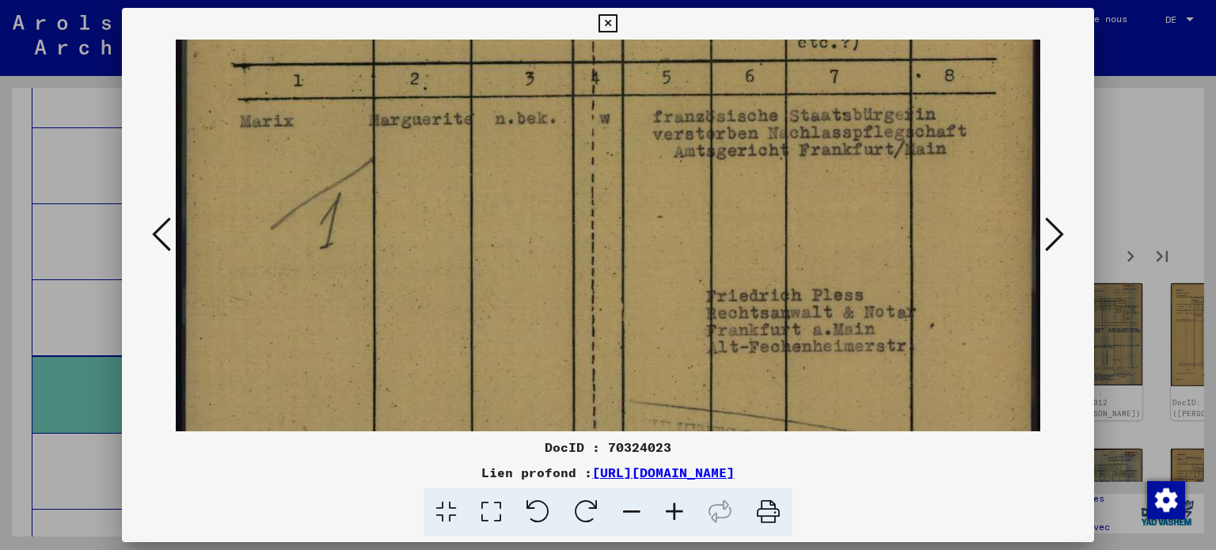
drag, startPoint x: 519, startPoint y: 356, endPoint x: 546, endPoint y: 234, distance: 124.1
click at [542, 231] on img at bounding box center [608, 202] width 865 height 1192
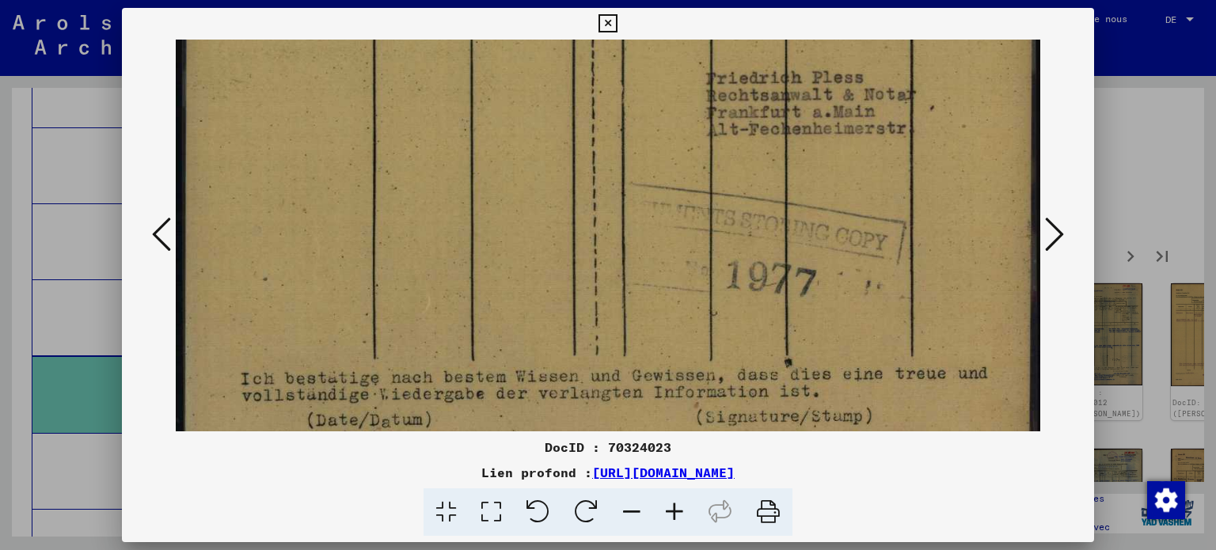
drag, startPoint x: 535, startPoint y: 314, endPoint x: 571, endPoint y: 238, distance: 83.9
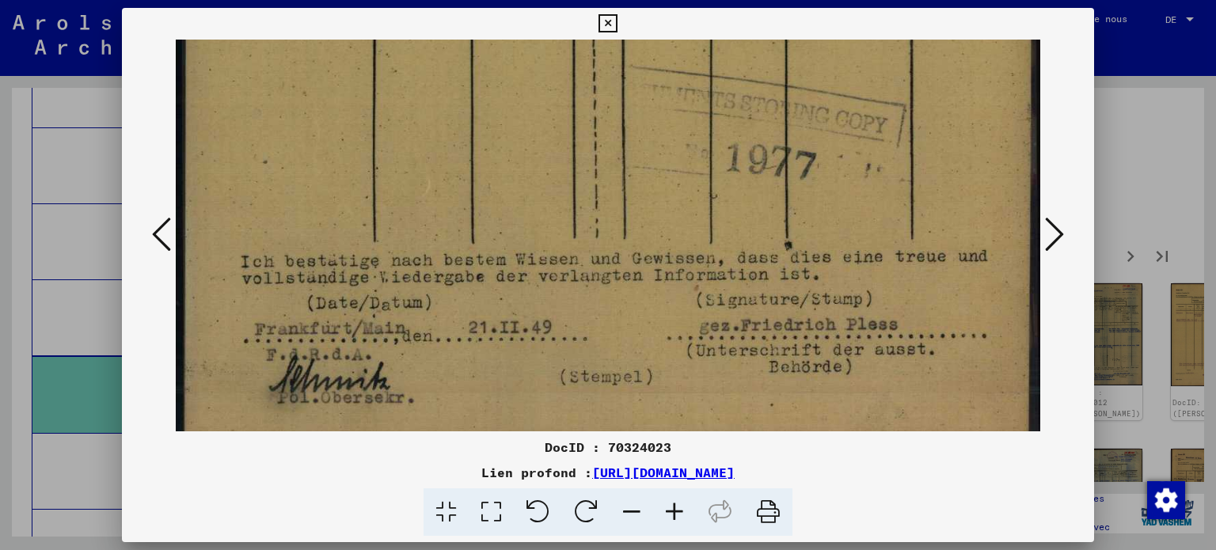
drag, startPoint x: 582, startPoint y: 257, endPoint x: 599, endPoint y: 182, distance: 77.0
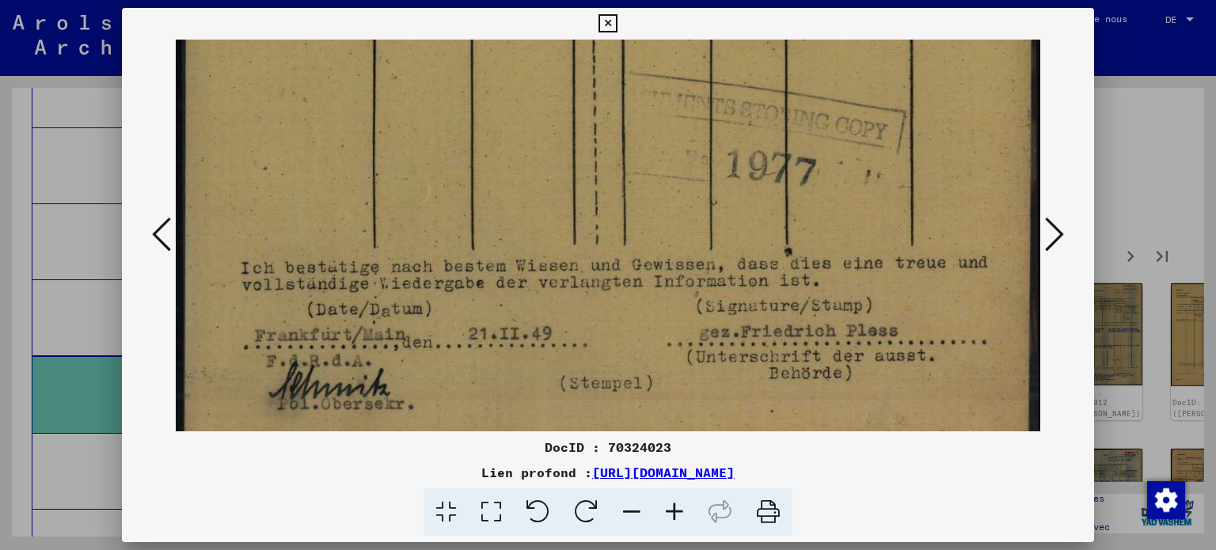
click at [610, 17] on icon at bounding box center [608, 23] width 18 height 19
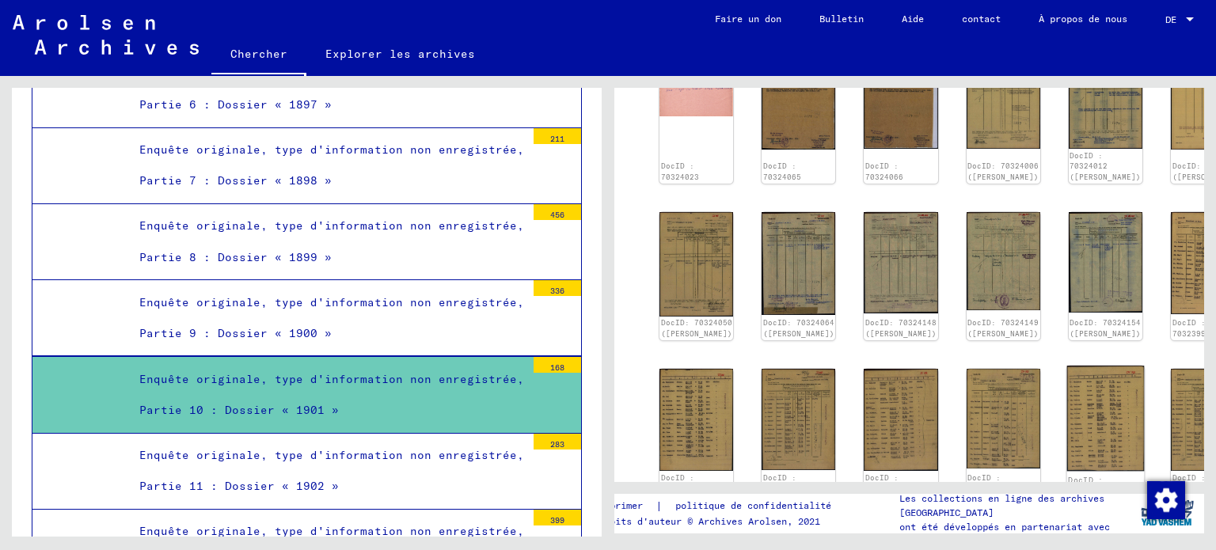
scroll to position [396, 0]
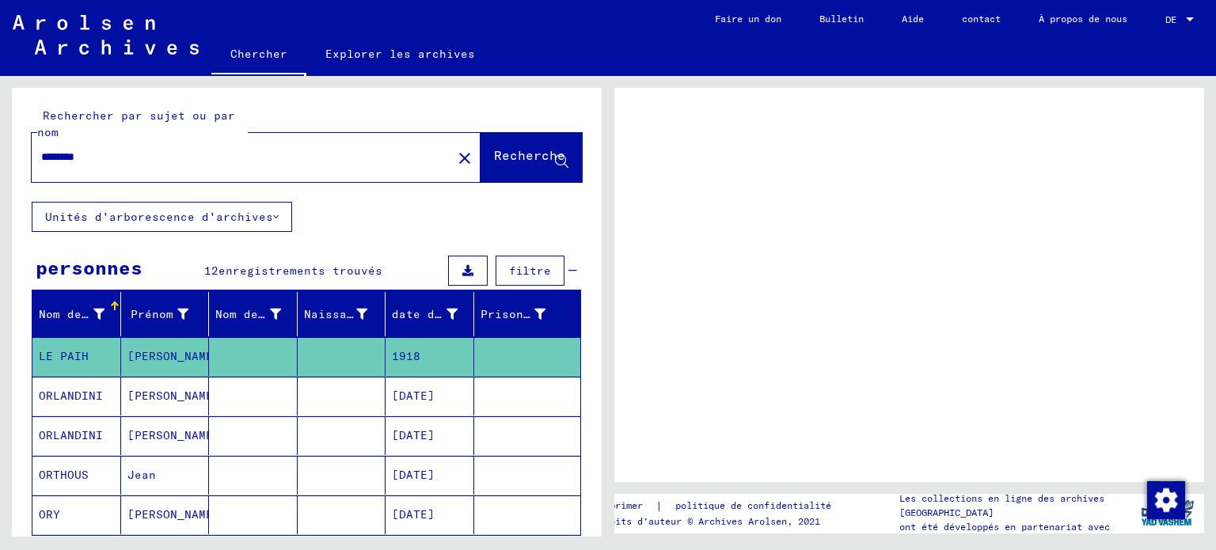
type input "*******"
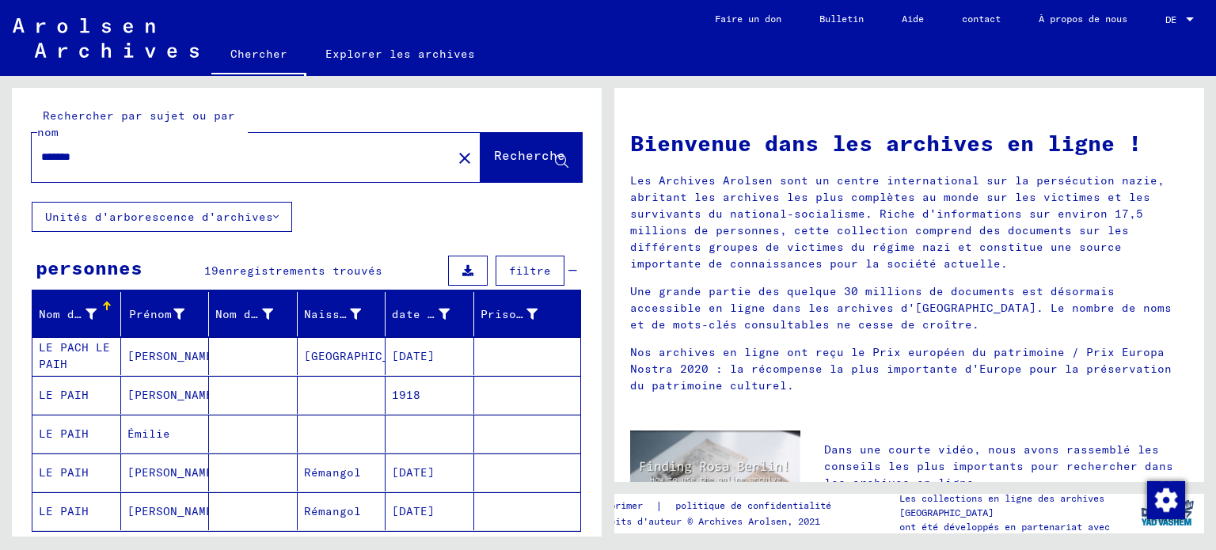
click at [84, 371] on font "LE PACH LE PAIH" at bounding box center [74, 355] width 71 height 31
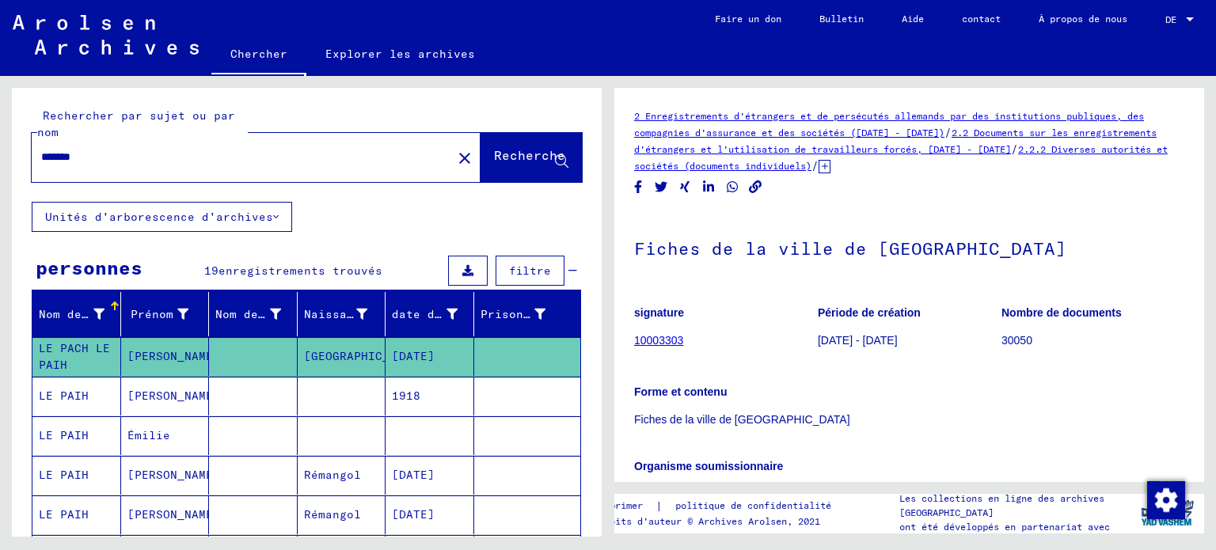
click at [63, 403] on font "LE PAIH" at bounding box center [64, 396] width 50 height 14
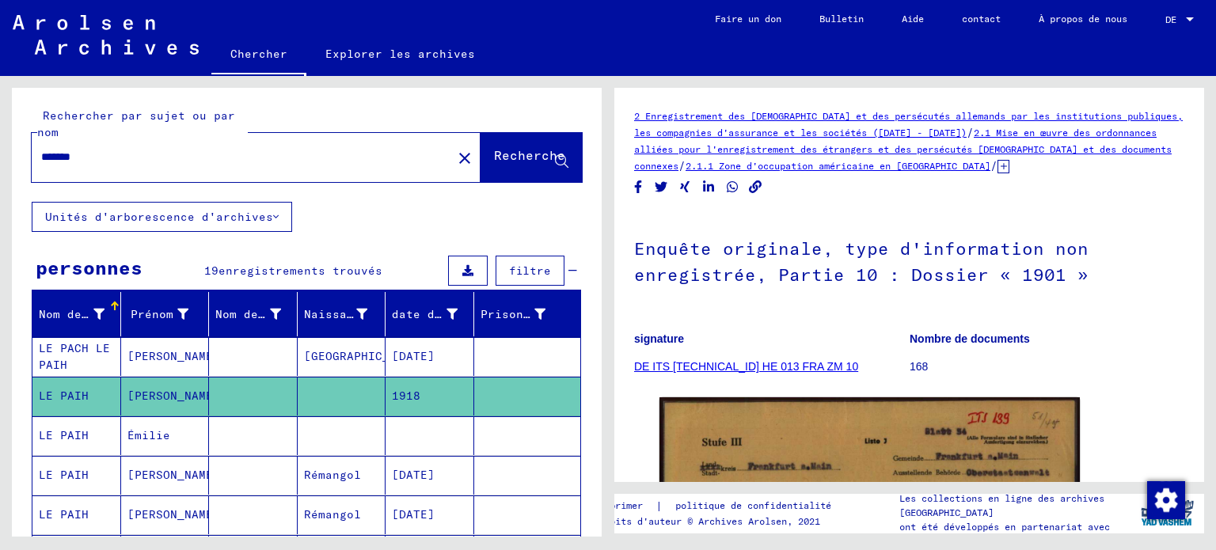
click at [67, 372] on font "LE PACH LE PAIH" at bounding box center [74, 356] width 71 height 31
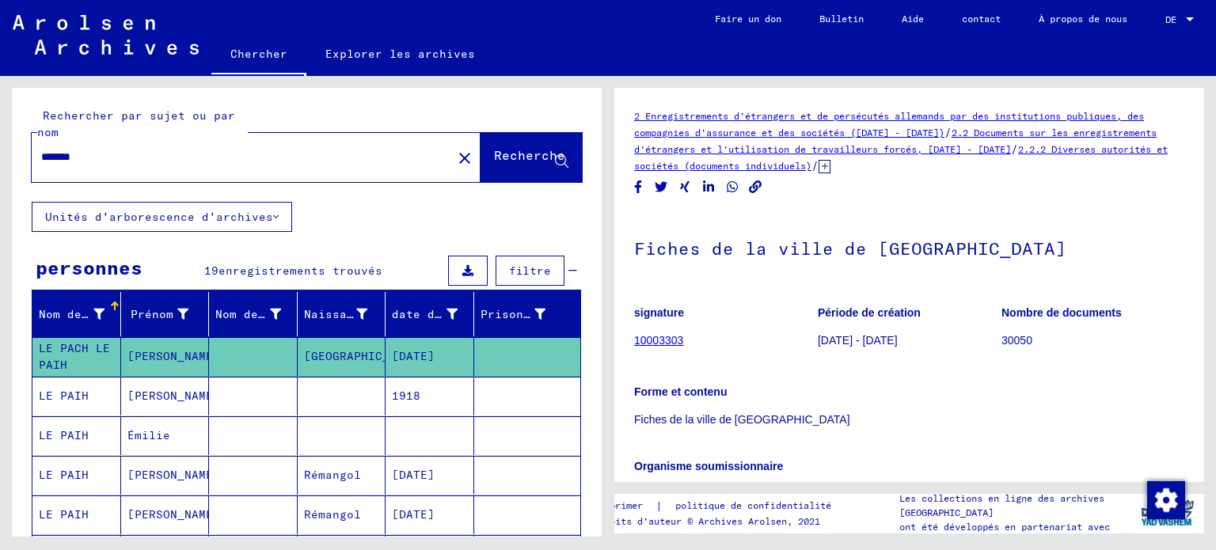
click at [655, 347] on font "10003303" at bounding box center [658, 340] width 49 height 13
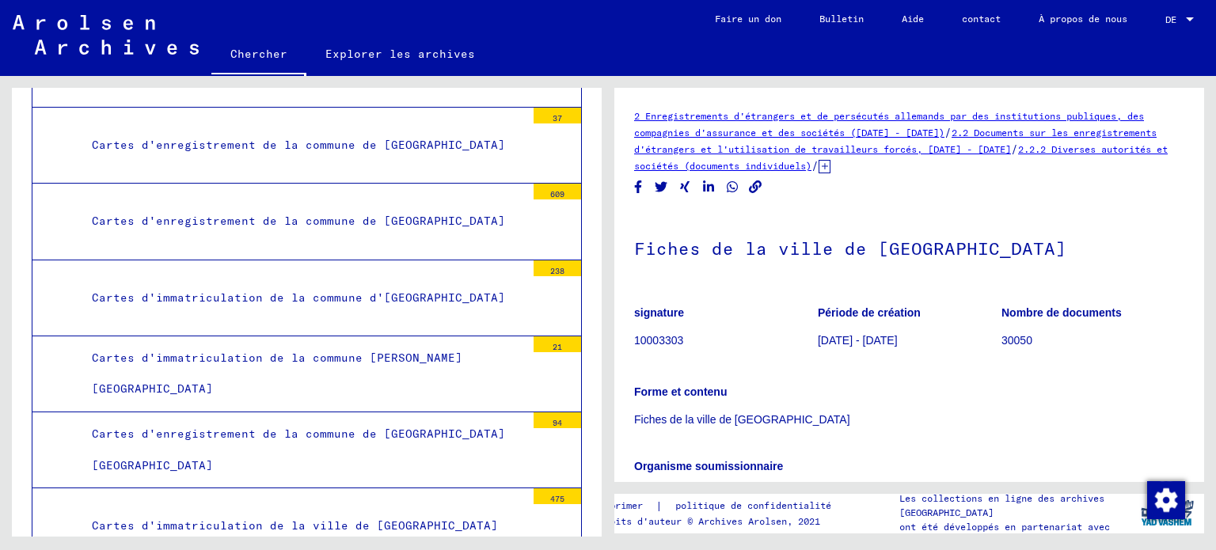
scroll to position [13219, 0]
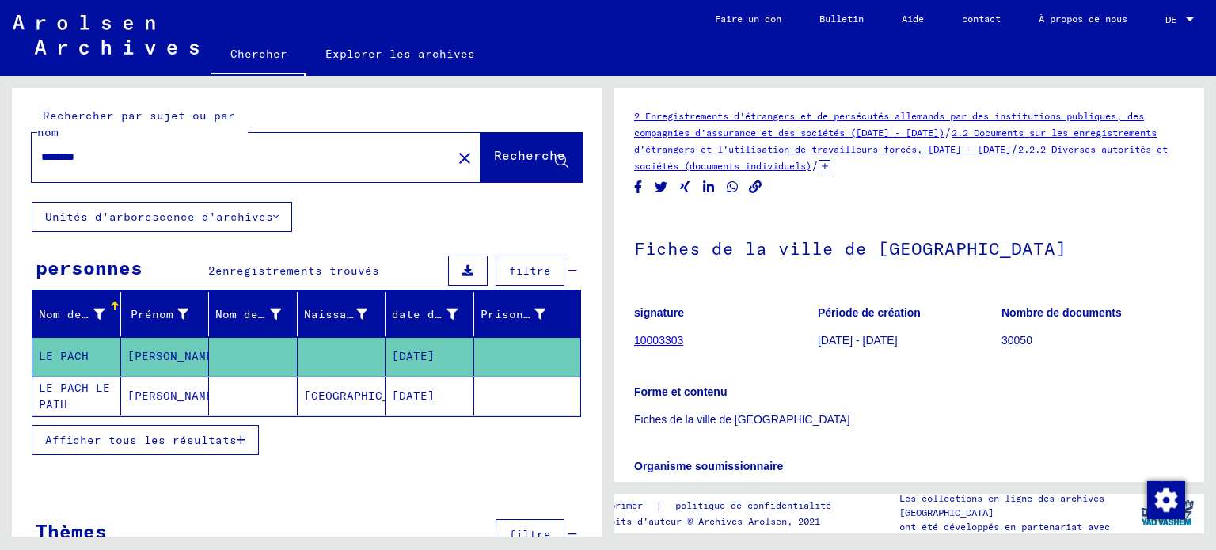
click at [120, 447] on font "Afficher tous les résultats" at bounding box center [141, 440] width 192 height 14
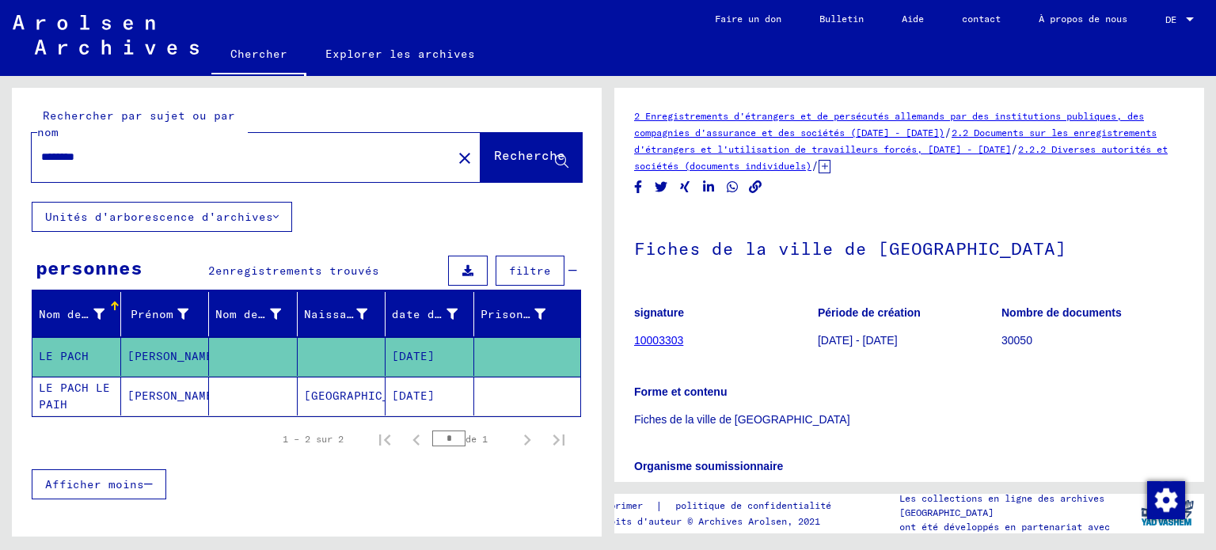
click at [132, 165] on input "********" at bounding box center [241, 157] width 401 height 17
type input "*"
type input "*******"
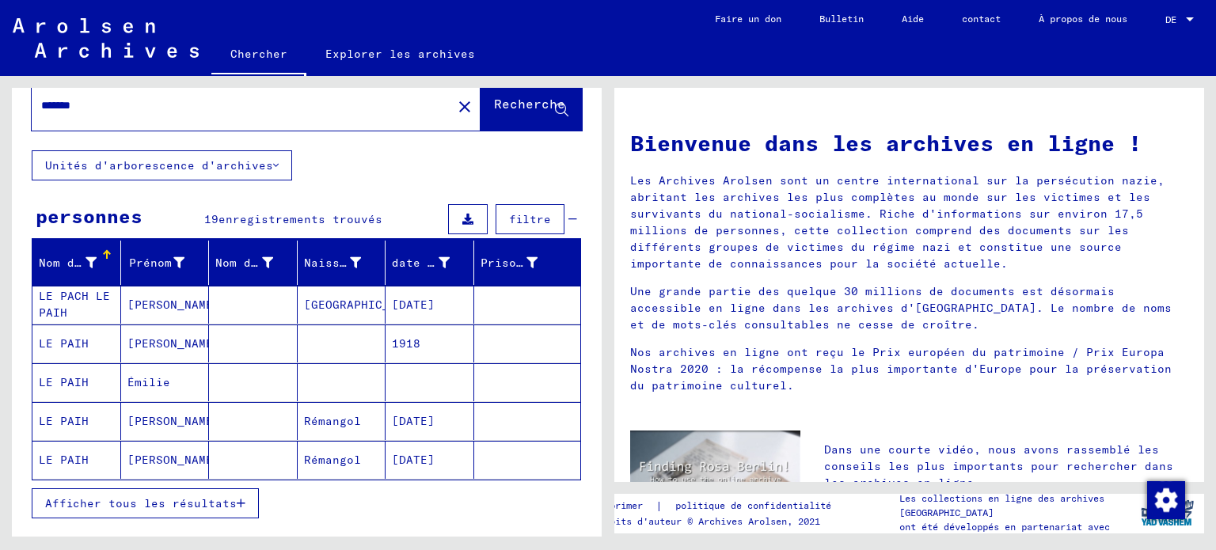
scroll to position [79, 0]
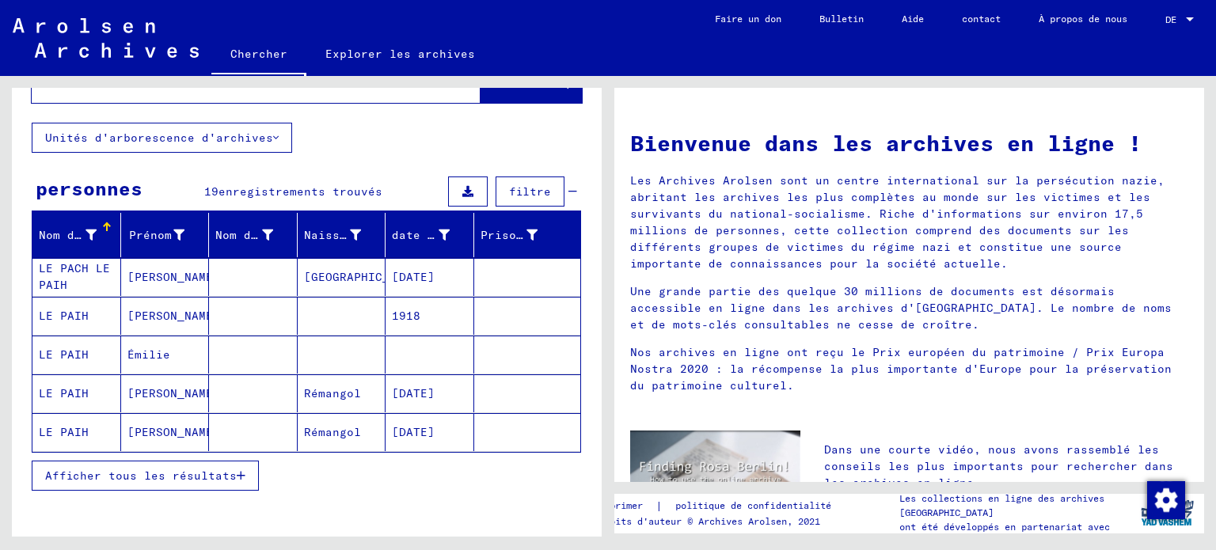
click at [75, 362] on font "LE PAIH" at bounding box center [64, 355] width 50 height 14
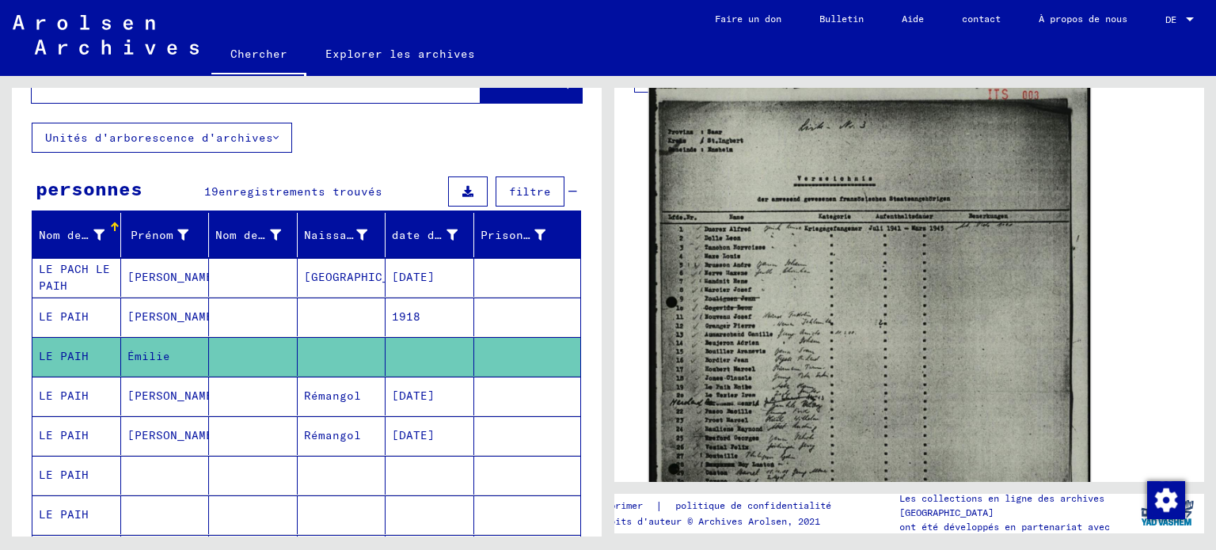
scroll to position [713, 0]
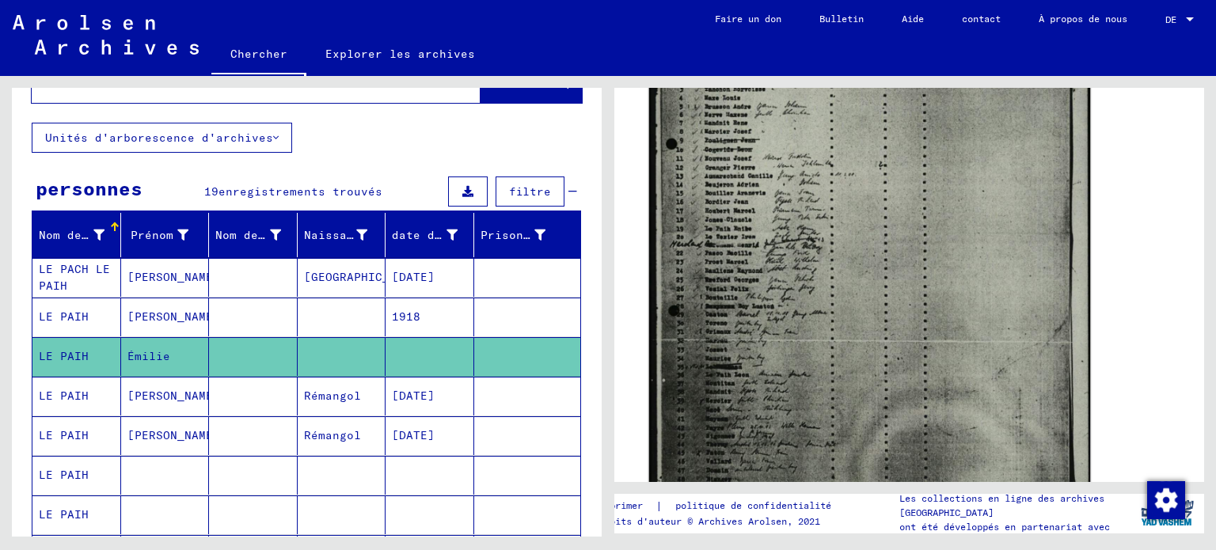
click at [773, 262] on img at bounding box center [870, 231] width 442 height 610
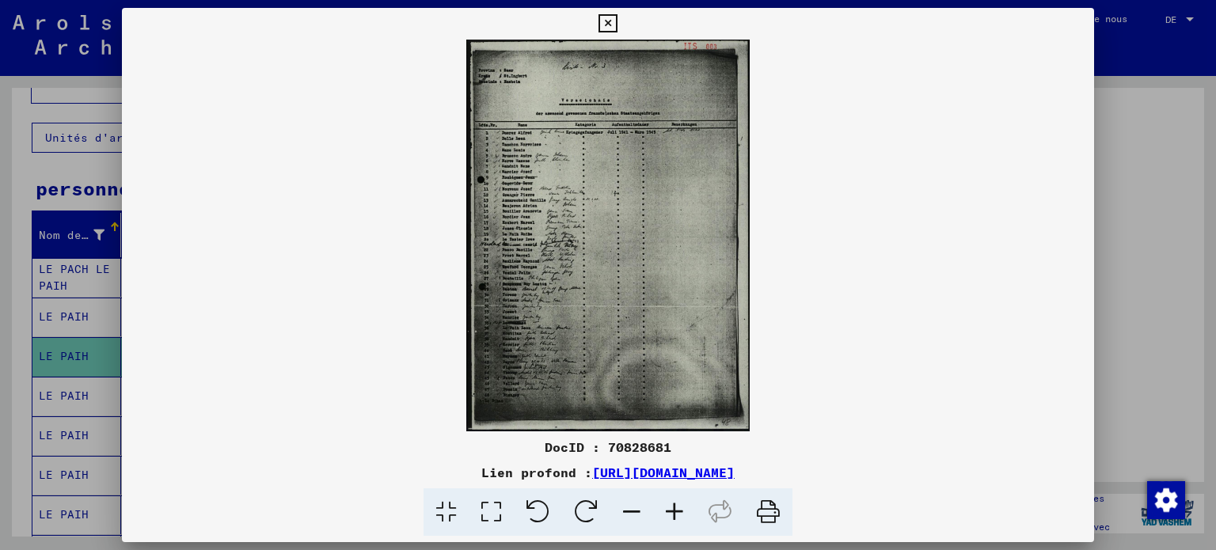
click at [469, 519] on icon at bounding box center [491, 513] width 45 height 48
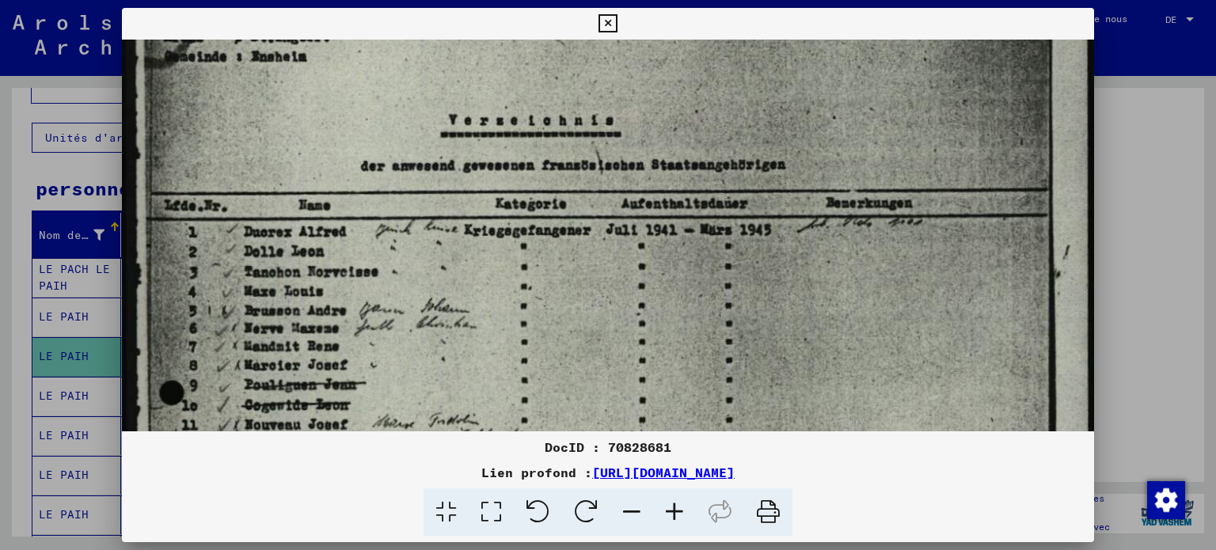
drag, startPoint x: 431, startPoint y: 338, endPoint x: 493, endPoint y: 221, distance: 132.8
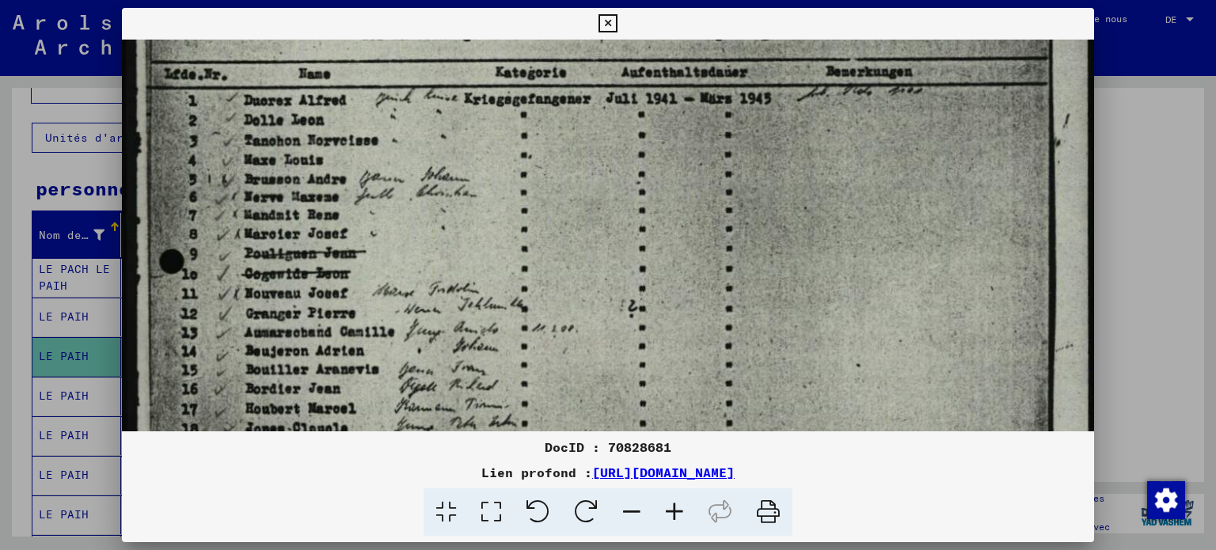
drag, startPoint x: 461, startPoint y: 357, endPoint x: 513, endPoint y: 225, distance: 142.2
click at [511, 226] on img at bounding box center [608, 453] width 973 height 1344
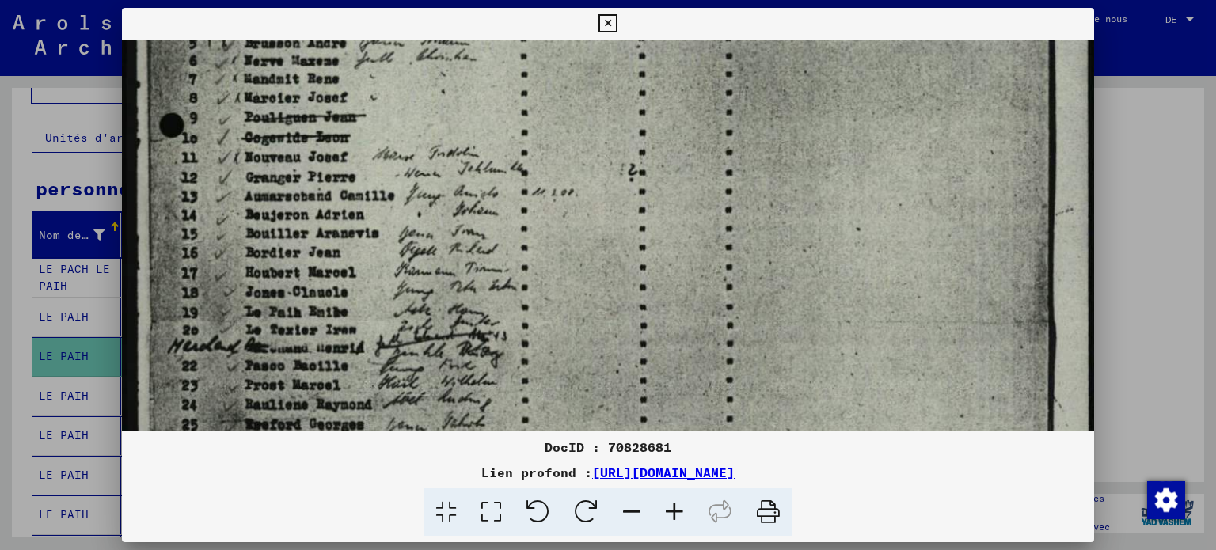
drag, startPoint x: 487, startPoint y: 335, endPoint x: 535, endPoint y: 201, distance: 142.3
click at [534, 201] on img at bounding box center [608, 316] width 973 height 1344
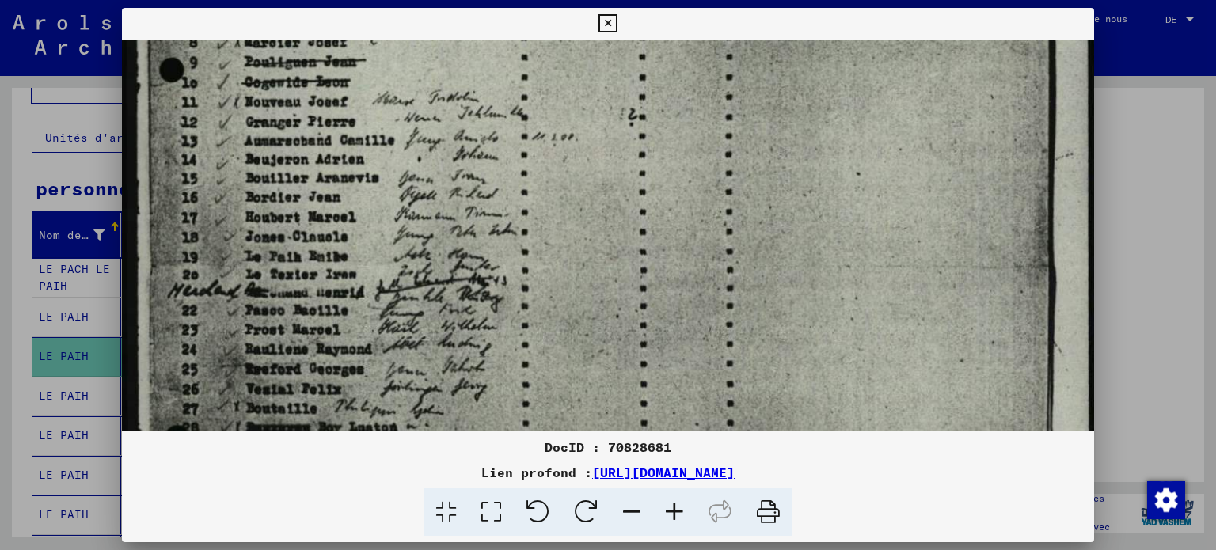
scroll to position [456, 0]
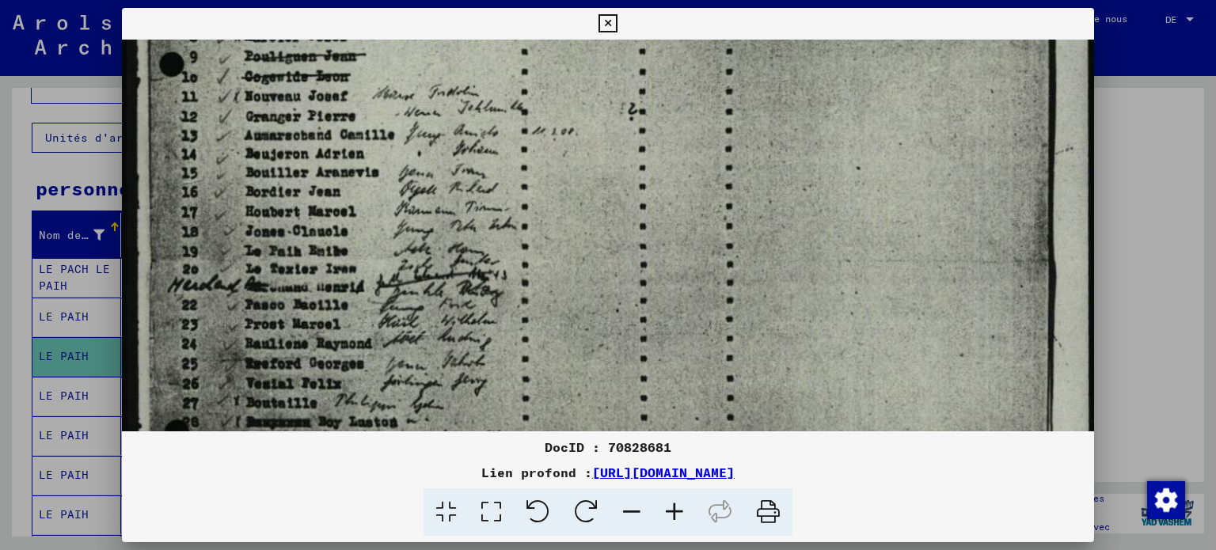
drag, startPoint x: 409, startPoint y: 311, endPoint x: 405, endPoint y: 255, distance: 56.4
click at [424, 252] on img at bounding box center [608, 256] width 973 height 1344
drag, startPoint x: 348, startPoint y: 272, endPoint x: 368, endPoint y: 274, distance: 19.9
click at [368, 274] on img at bounding box center [608, 258] width 973 height 1344
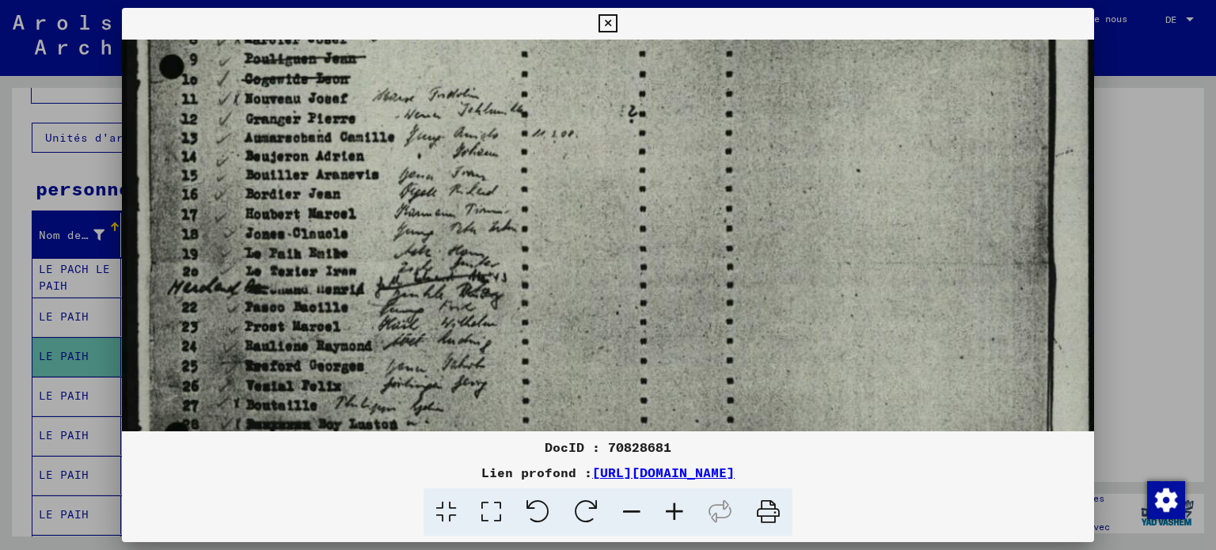
click at [696, 520] on icon at bounding box center [674, 513] width 43 height 48
click at [696, 519] on icon at bounding box center [674, 513] width 43 height 48
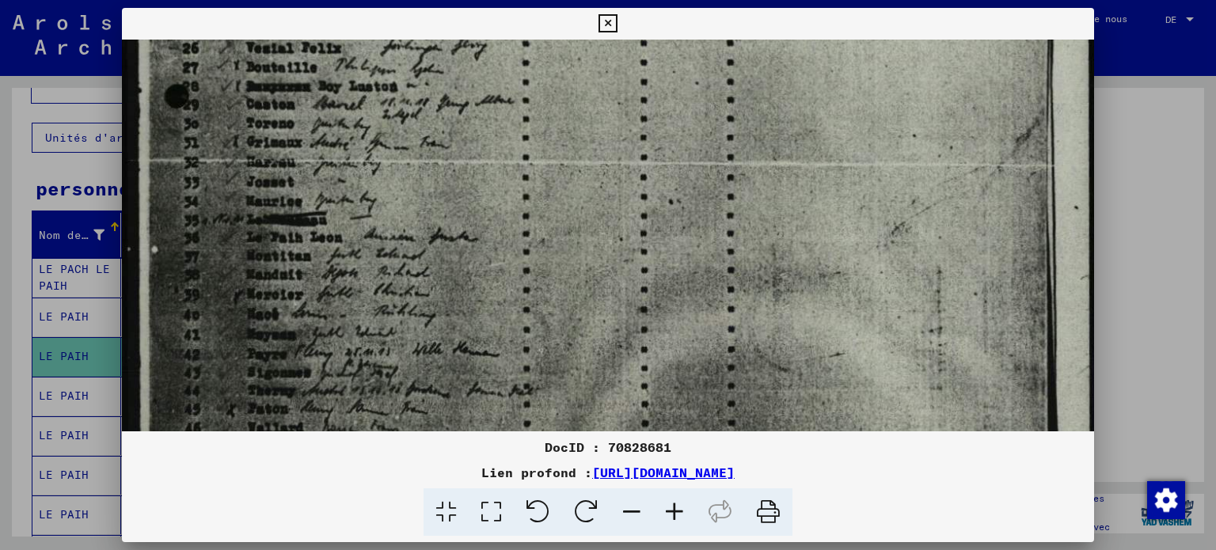
drag, startPoint x: 303, startPoint y: 310, endPoint x: 468, endPoint y: -32, distance: 379.6
click at [468, 0] on html "Chercher Explorer les archives Faire un don Bulletin Aide contact À propos de n…" at bounding box center [608, 275] width 1216 height 550
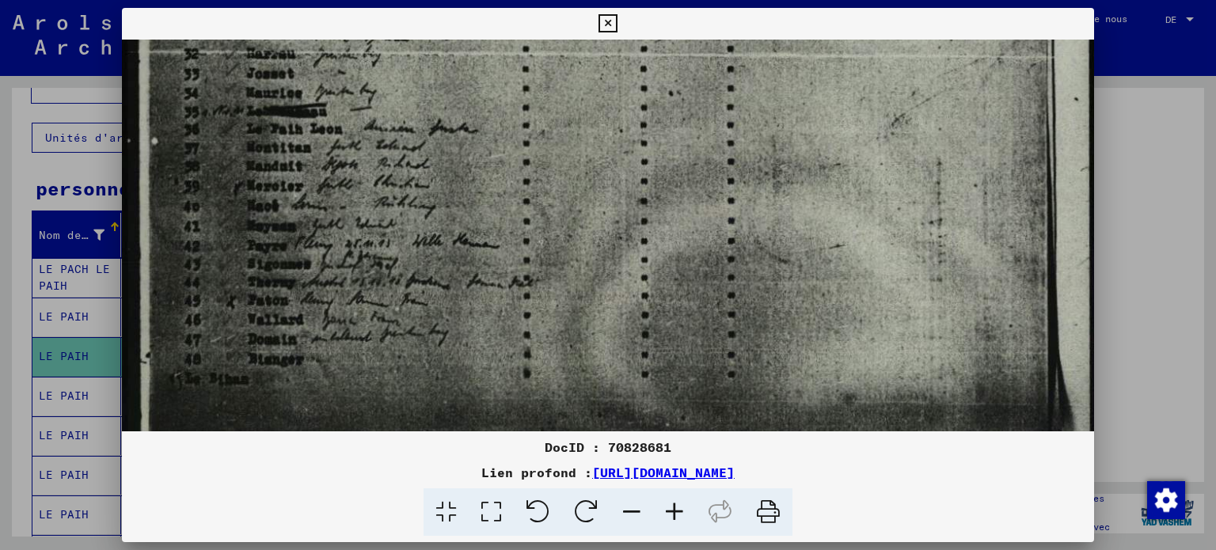
scroll to position [952, 0]
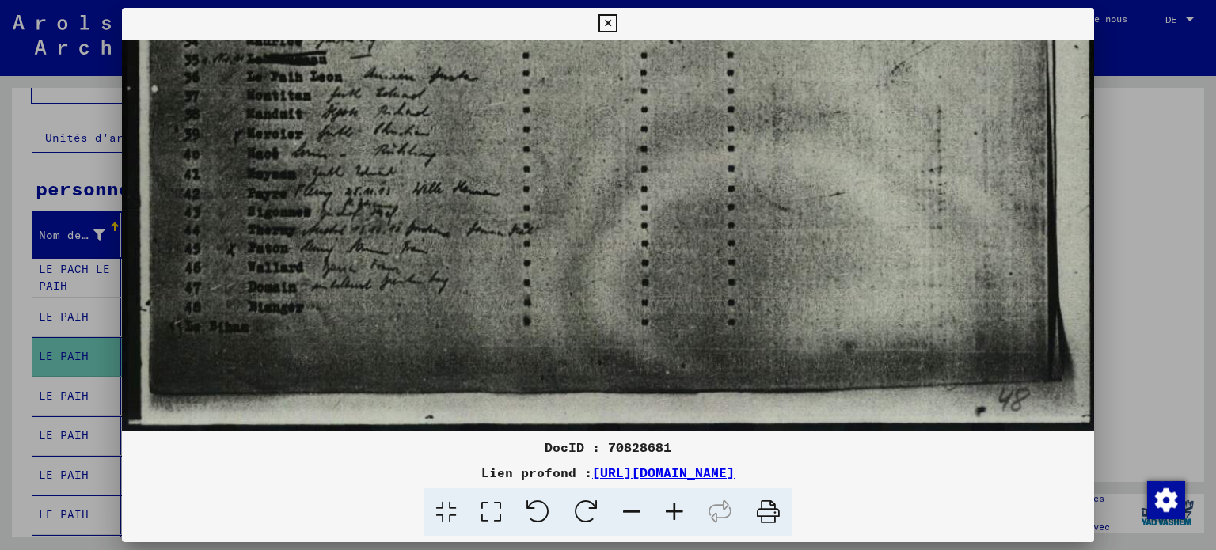
drag, startPoint x: 451, startPoint y: 218, endPoint x: 508, endPoint y: 36, distance: 191.1
click at [507, 36] on div "DocID : 70828681 Lien profond : [URL][DOMAIN_NAME]" at bounding box center [608, 272] width 973 height 529
click at [57, 202] on div at bounding box center [608, 275] width 1216 height 550
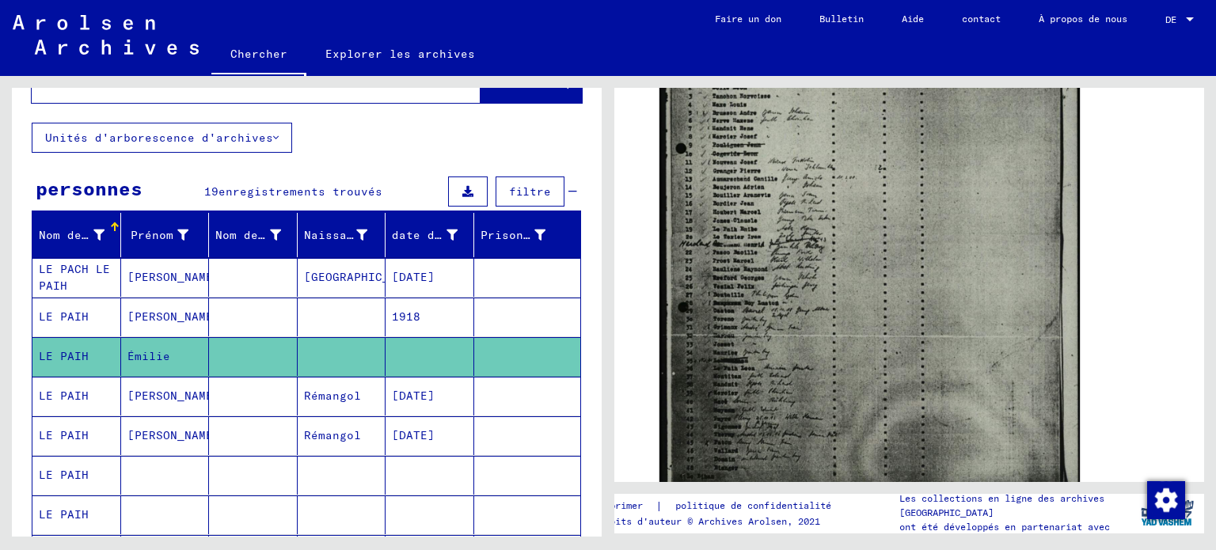
click at [131, 403] on font "[PERSON_NAME]" at bounding box center [173, 396] width 93 height 14
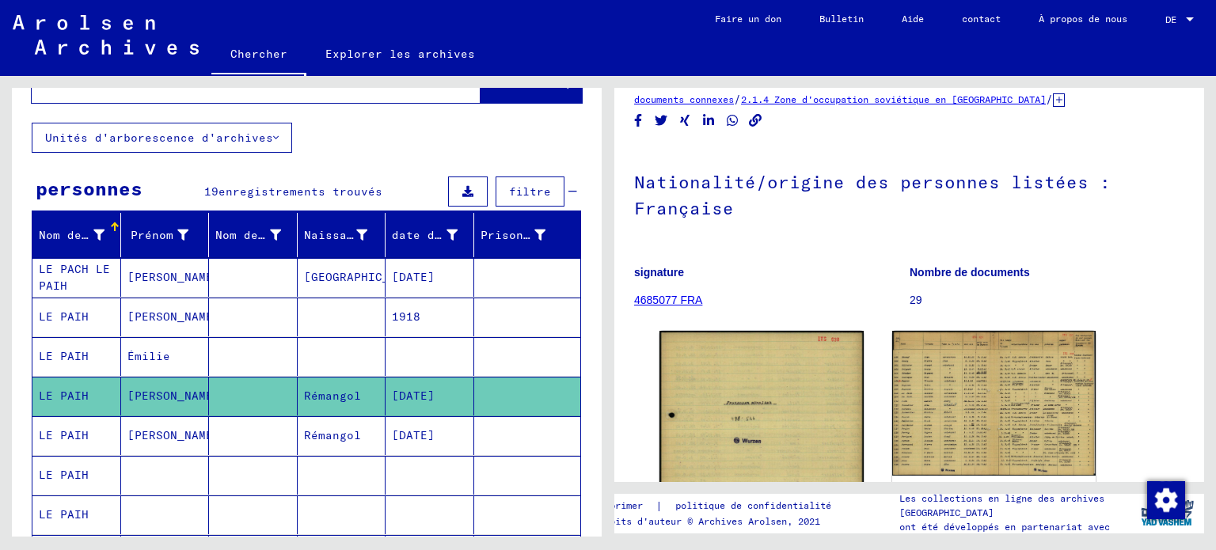
scroll to position [238, 0]
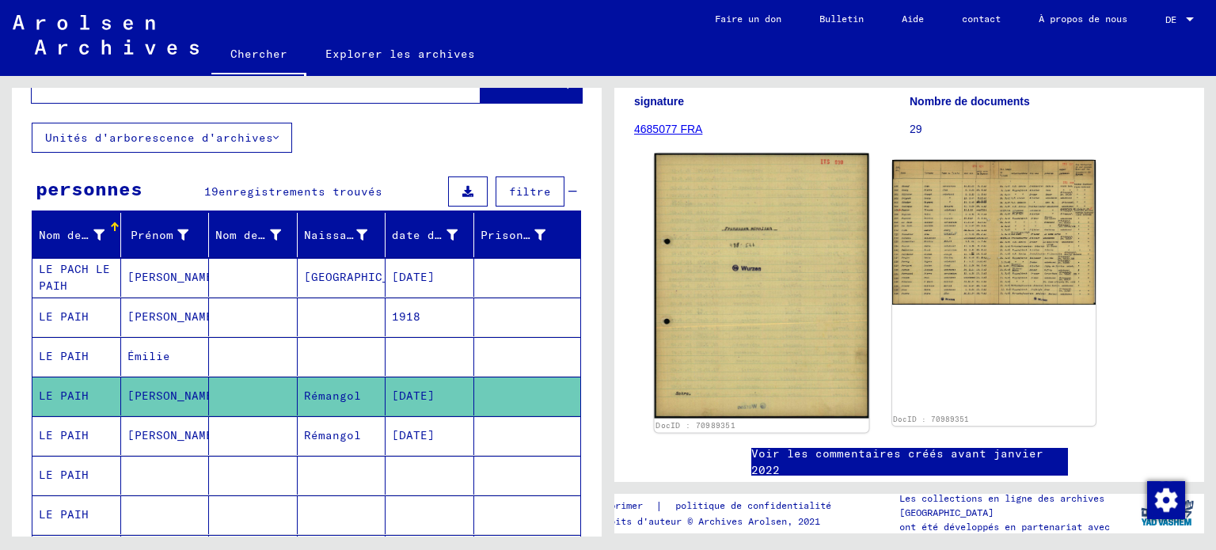
click at [694, 319] on img at bounding box center [762, 286] width 214 height 265
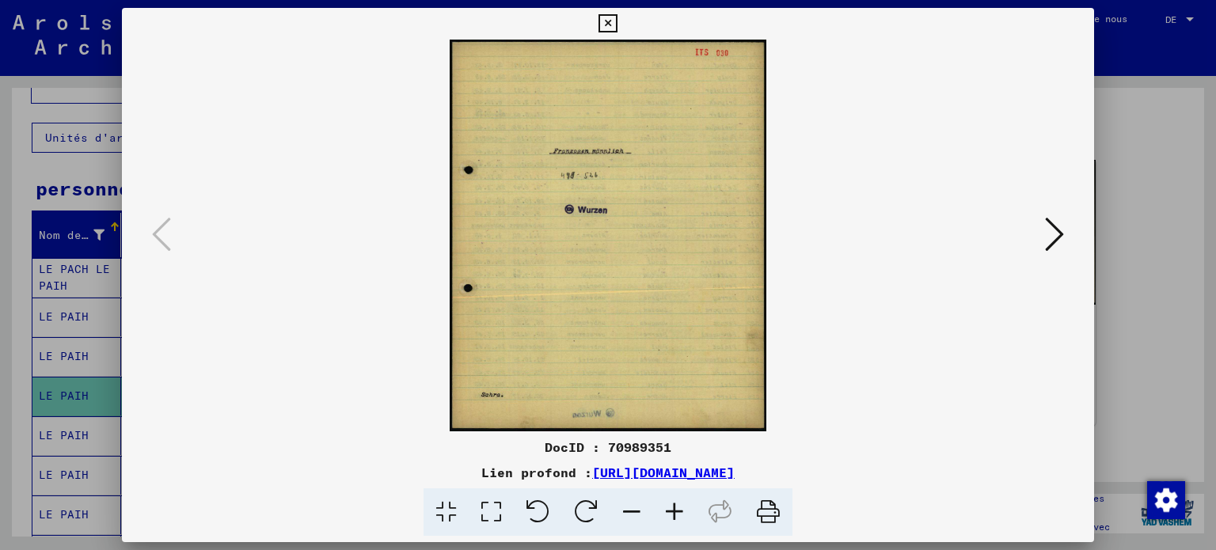
click at [1051, 231] on icon at bounding box center [1054, 234] width 19 height 38
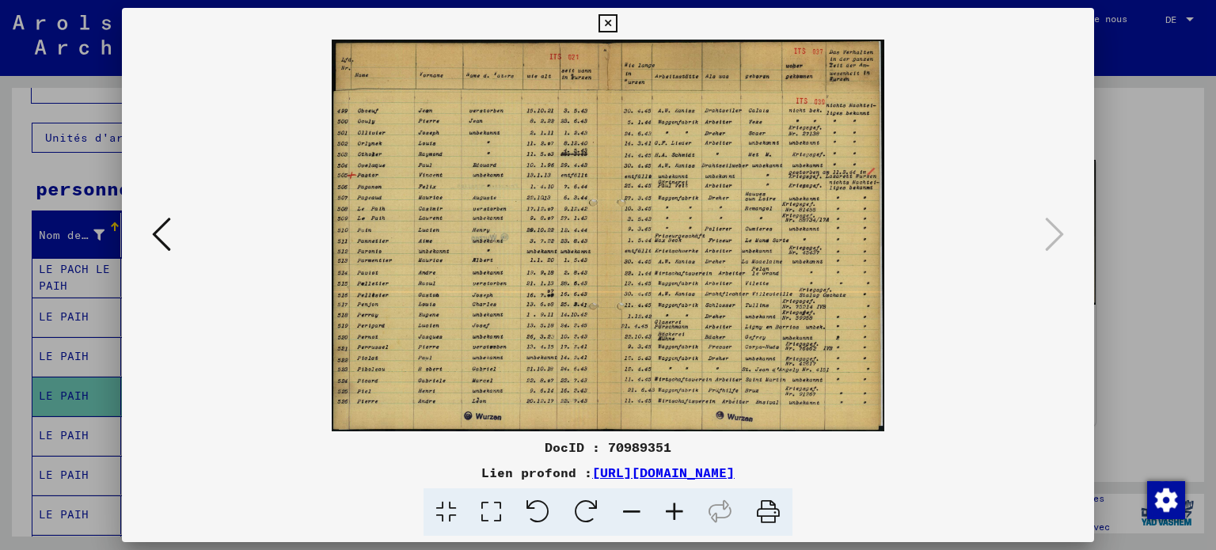
click at [472, 523] on icon at bounding box center [491, 513] width 45 height 48
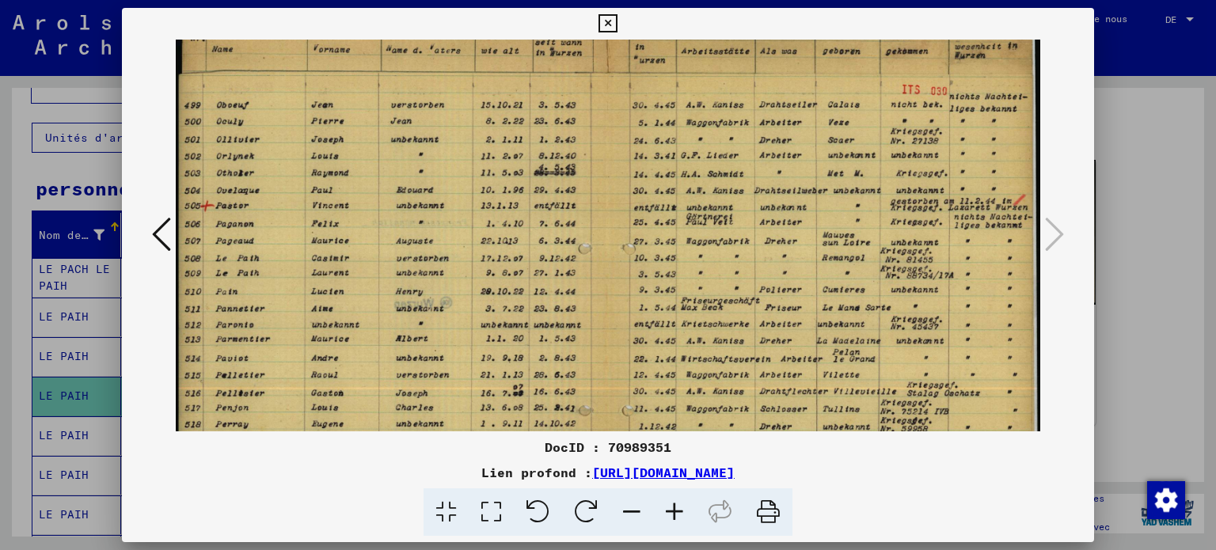
scroll to position [44, 0]
drag, startPoint x: 443, startPoint y: 348, endPoint x: 599, endPoint y: 305, distance: 161.7
click at [602, 305] on img at bounding box center [608, 301] width 865 height 613
click at [149, 231] on div at bounding box center [608, 236] width 973 height 392
click at [165, 234] on icon at bounding box center [161, 234] width 19 height 38
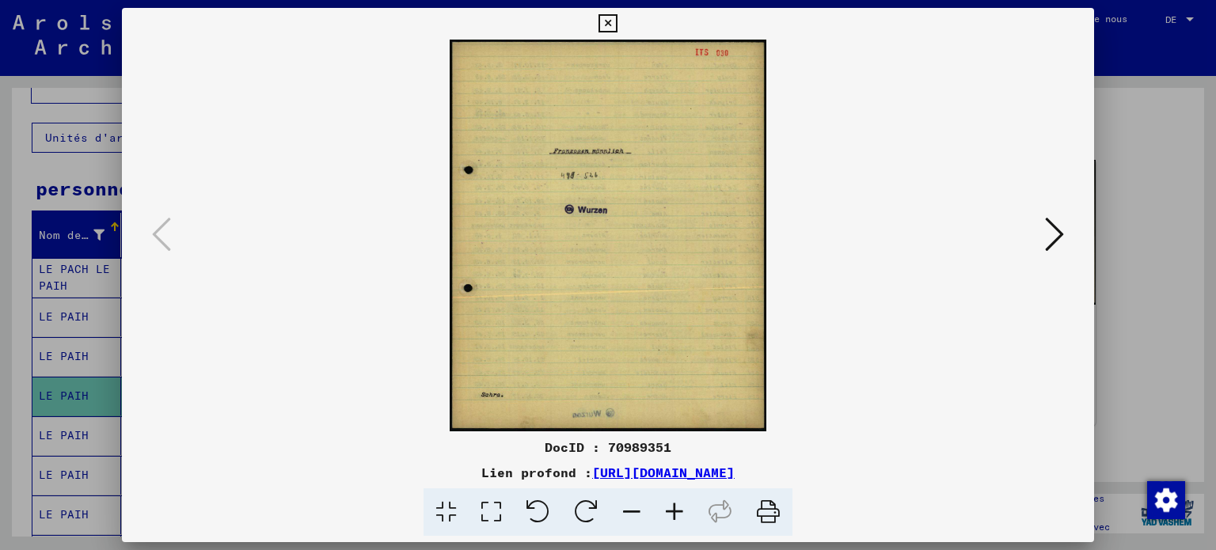
scroll to position [0, 0]
click at [610, 15] on icon at bounding box center [608, 23] width 18 height 19
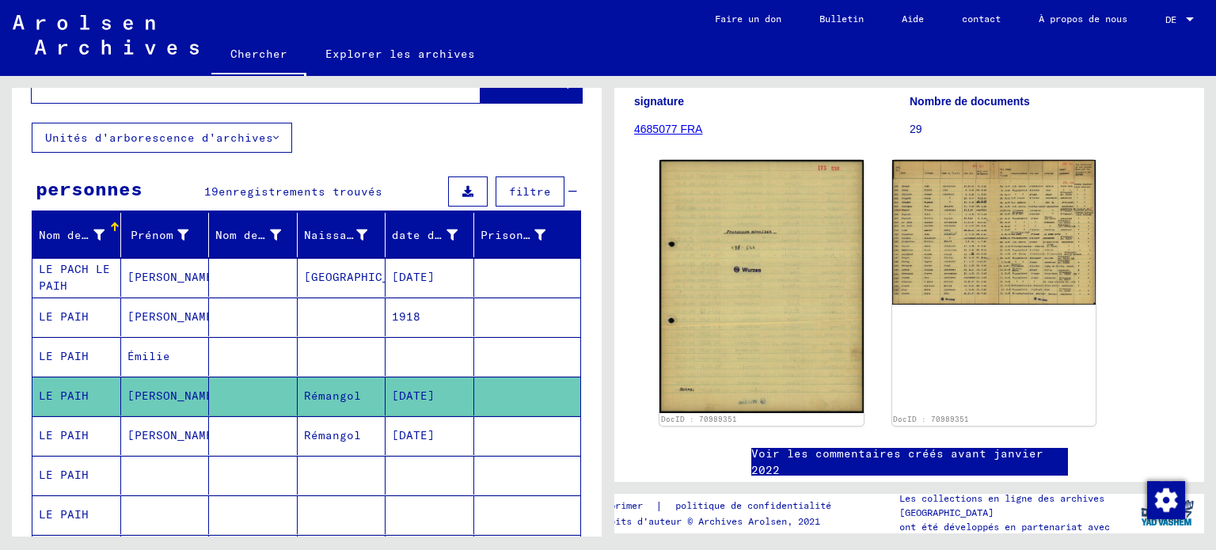
click at [70, 324] on font "LE PAIH" at bounding box center [64, 317] width 50 height 14
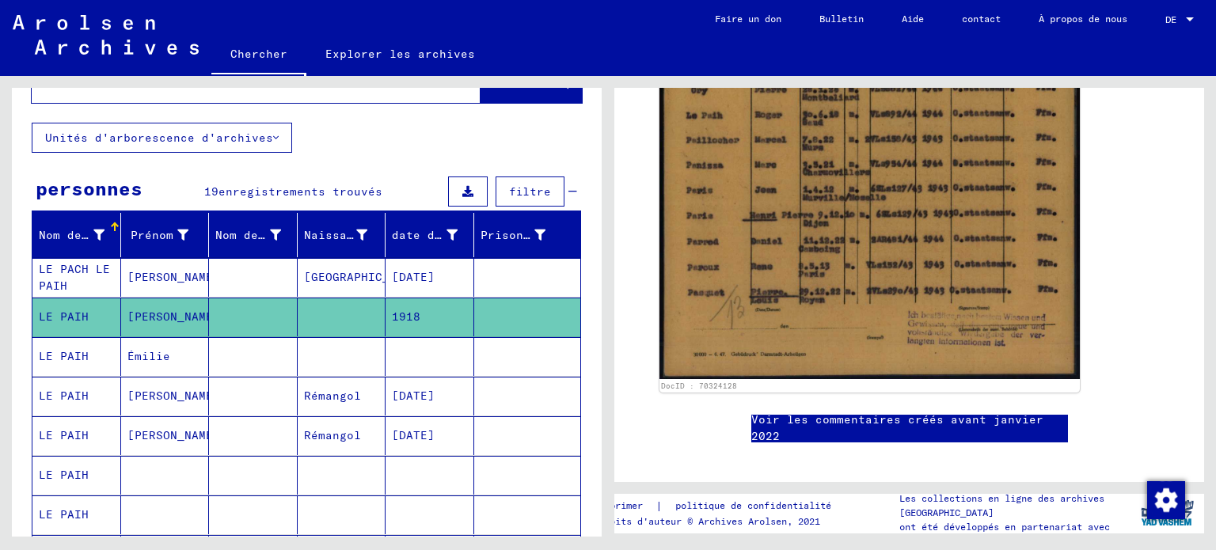
scroll to position [475, 0]
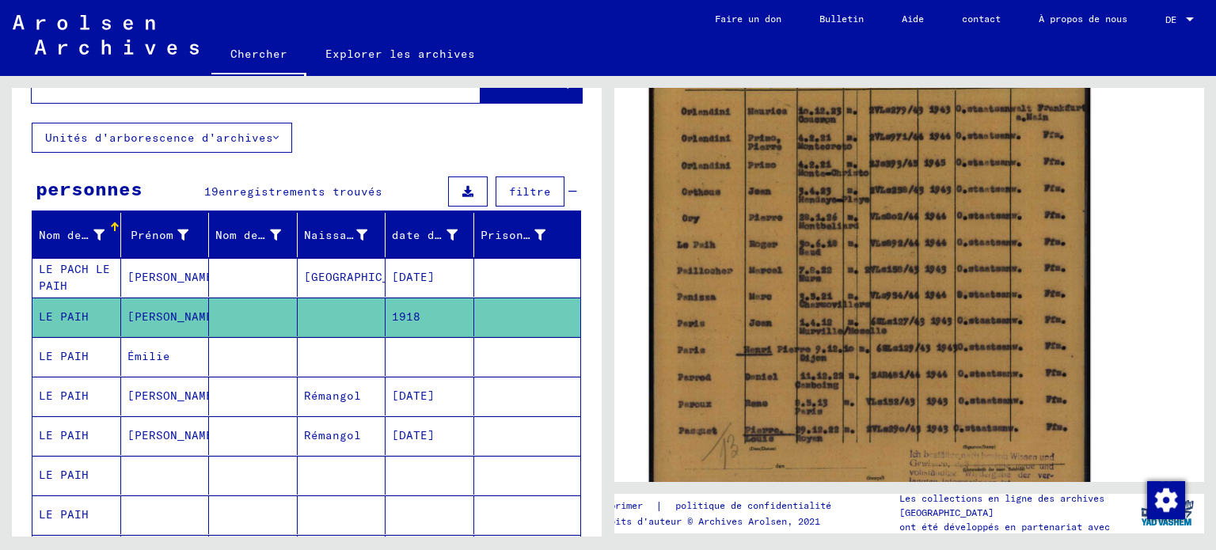
click at [828, 320] on img at bounding box center [870, 214] width 442 height 614
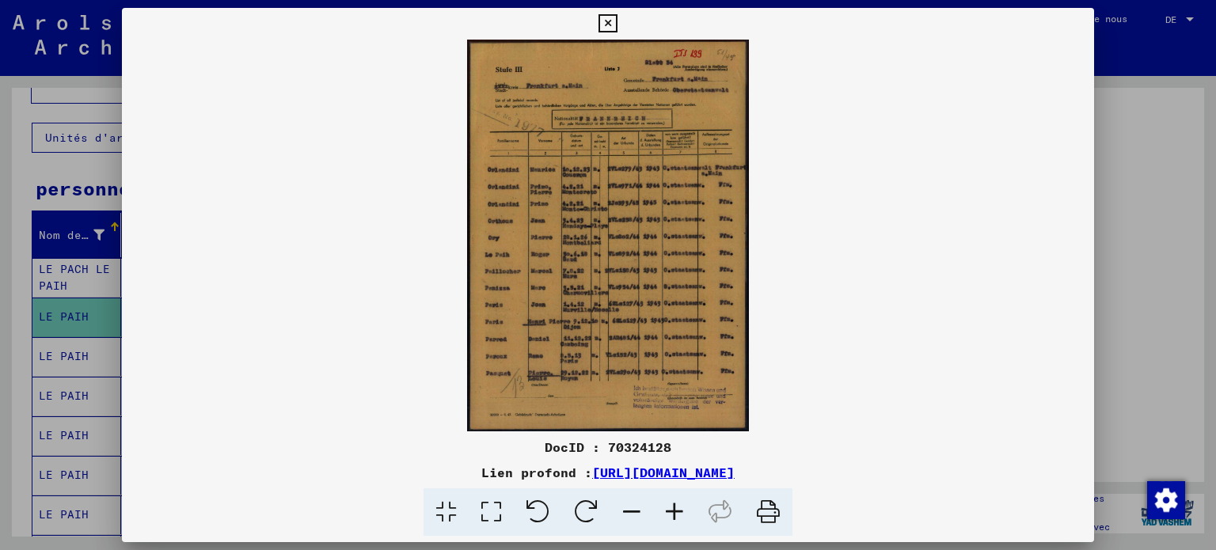
click at [469, 515] on icon at bounding box center [491, 513] width 45 height 48
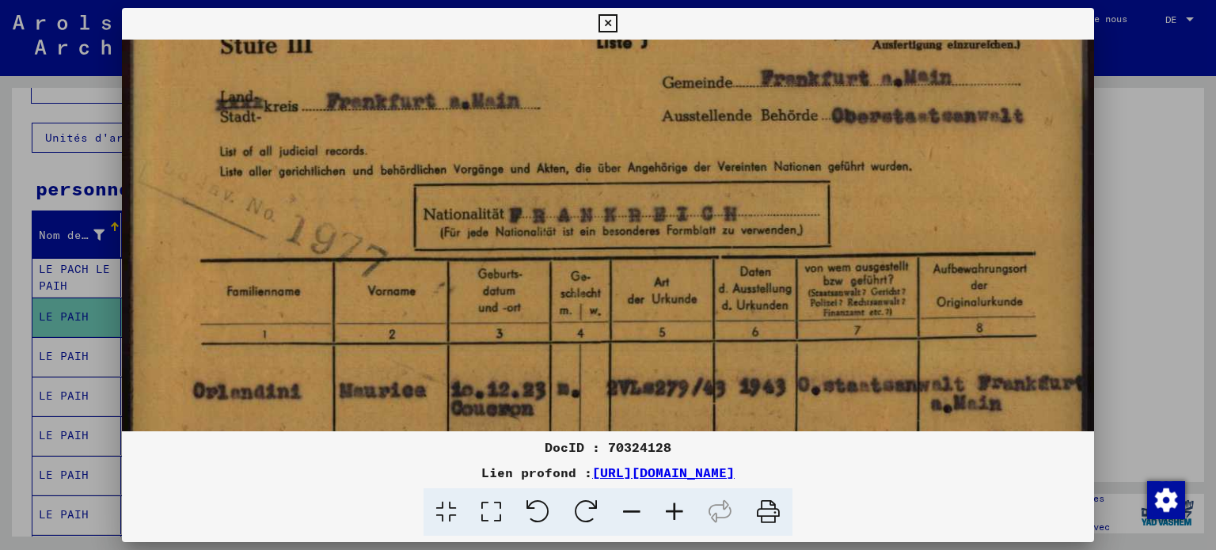
drag, startPoint x: 719, startPoint y: 312, endPoint x: 741, endPoint y: 176, distance: 138.0
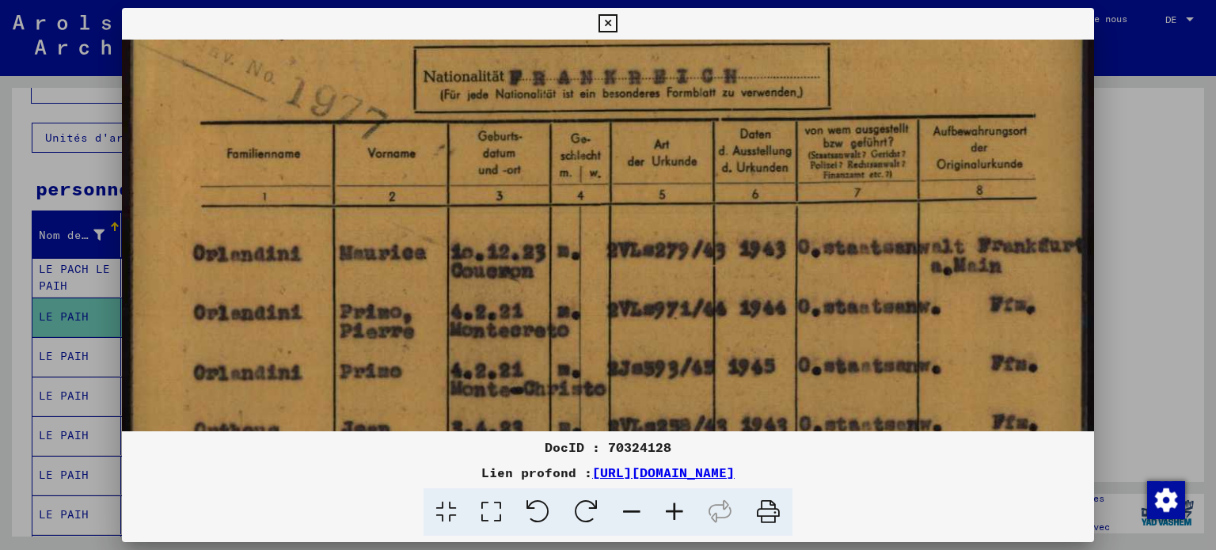
drag, startPoint x: 631, startPoint y: 310, endPoint x: 671, endPoint y: 176, distance: 139.8
click at [671, 179] on img at bounding box center [608, 481] width 973 height 1354
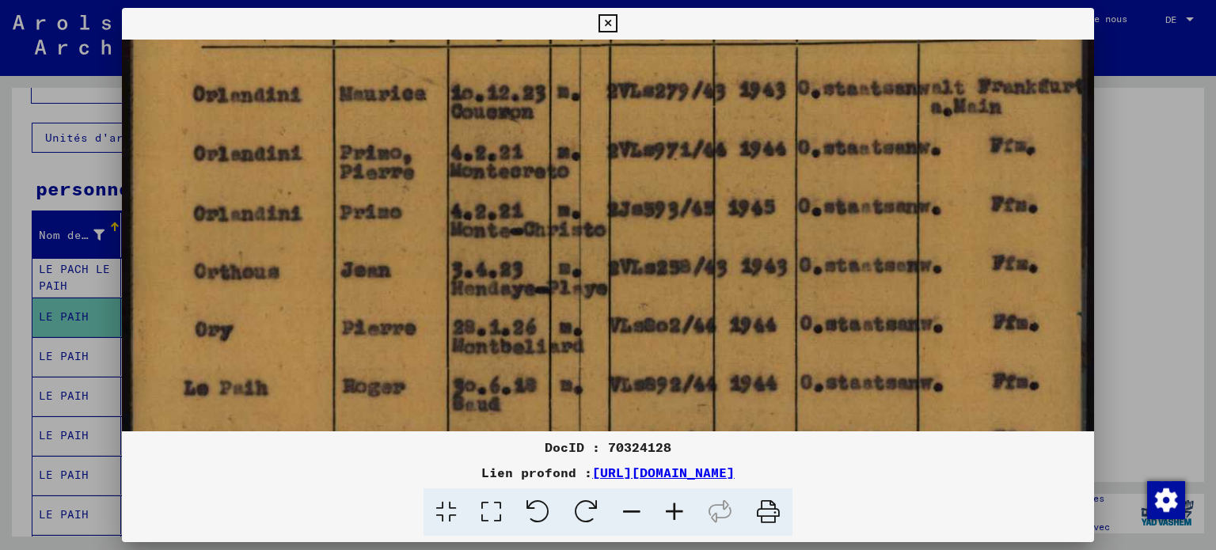
drag, startPoint x: 623, startPoint y: 285, endPoint x: 655, endPoint y: 153, distance: 136.0
click at [655, 153] on img at bounding box center [608, 321] width 973 height 1354
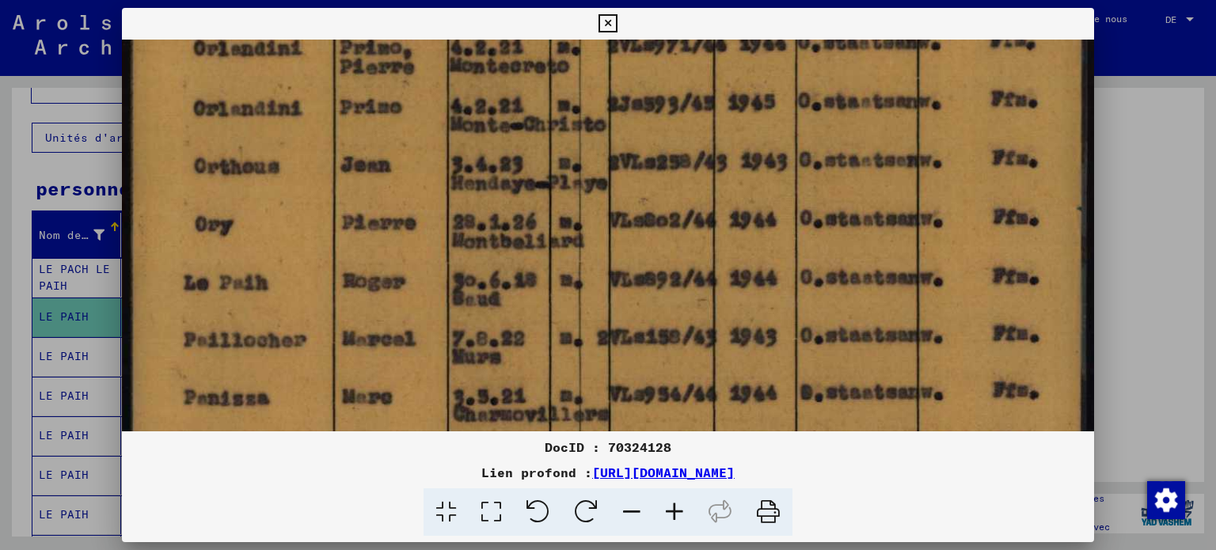
scroll to position [524, 0]
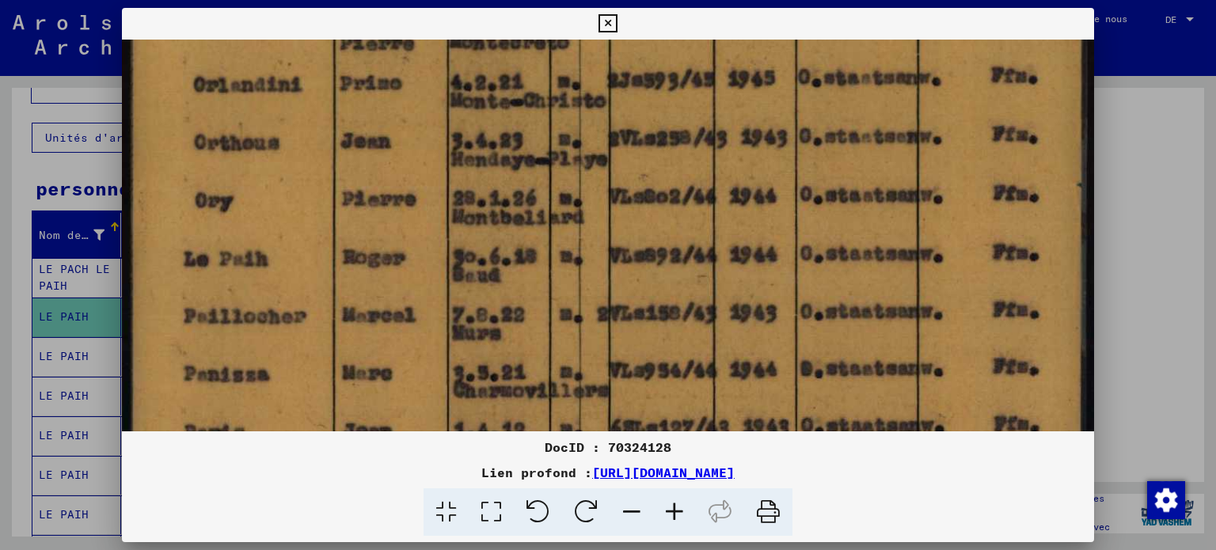
drag, startPoint x: 612, startPoint y: 268, endPoint x: 618, endPoint y: 165, distance: 103.1
click at [618, 165] on img at bounding box center [608, 192] width 973 height 1354
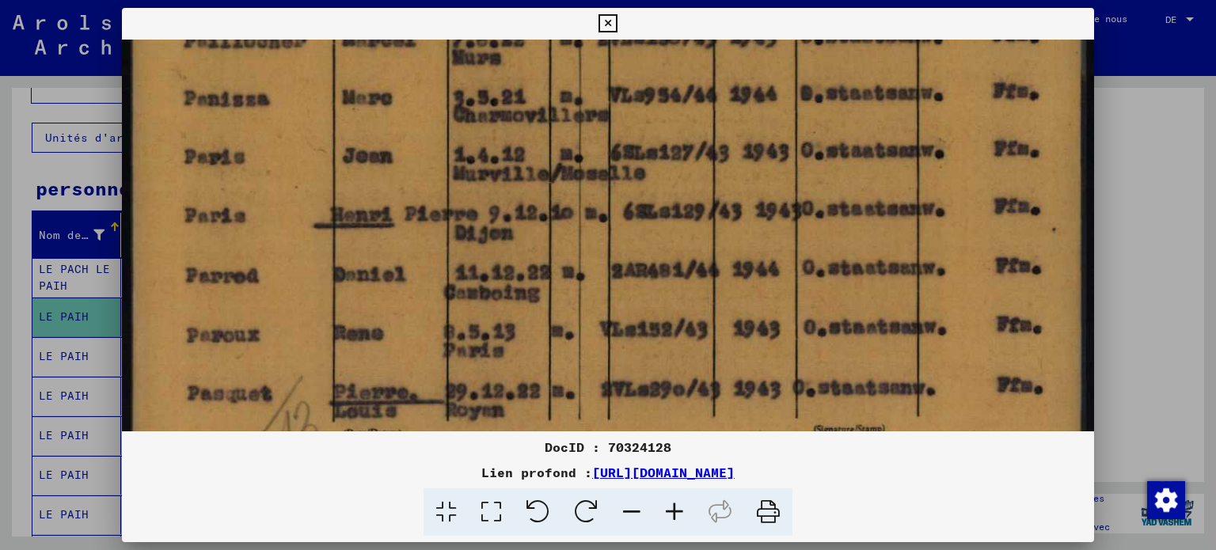
drag, startPoint x: 507, startPoint y: 306, endPoint x: 603, endPoint y: 27, distance: 295.5
click at [602, 28] on div "DocID : 70324128 Lien profond : [URL][DOMAIN_NAME]" at bounding box center [608, 272] width 973 height 529
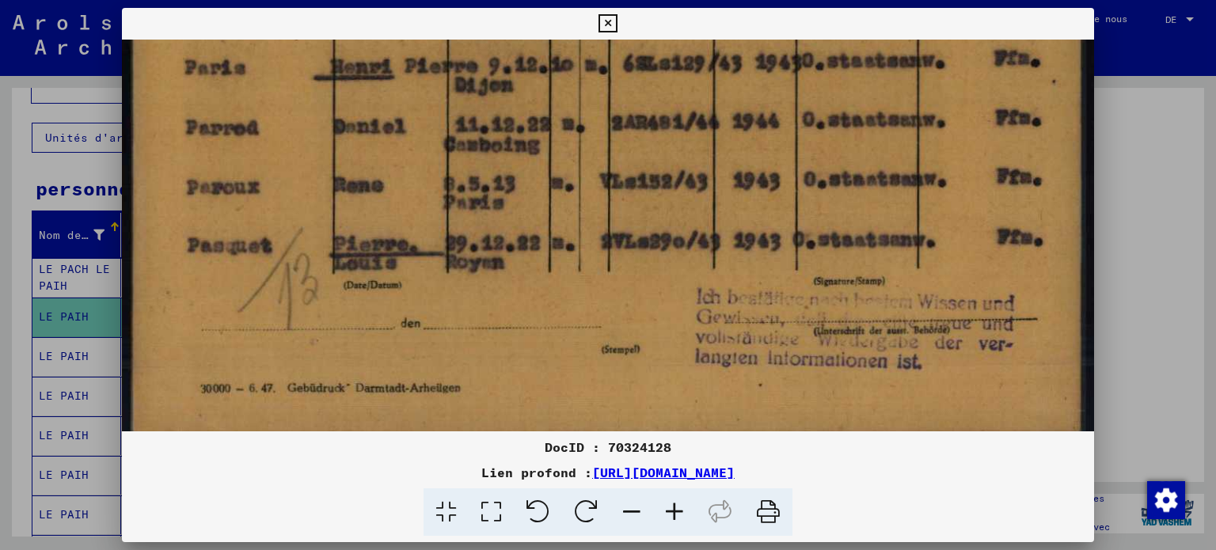
drag, startPoint x: 592, startPoint y: 101, endPoint x: 609, endPoint y: 70, distance: 35.1
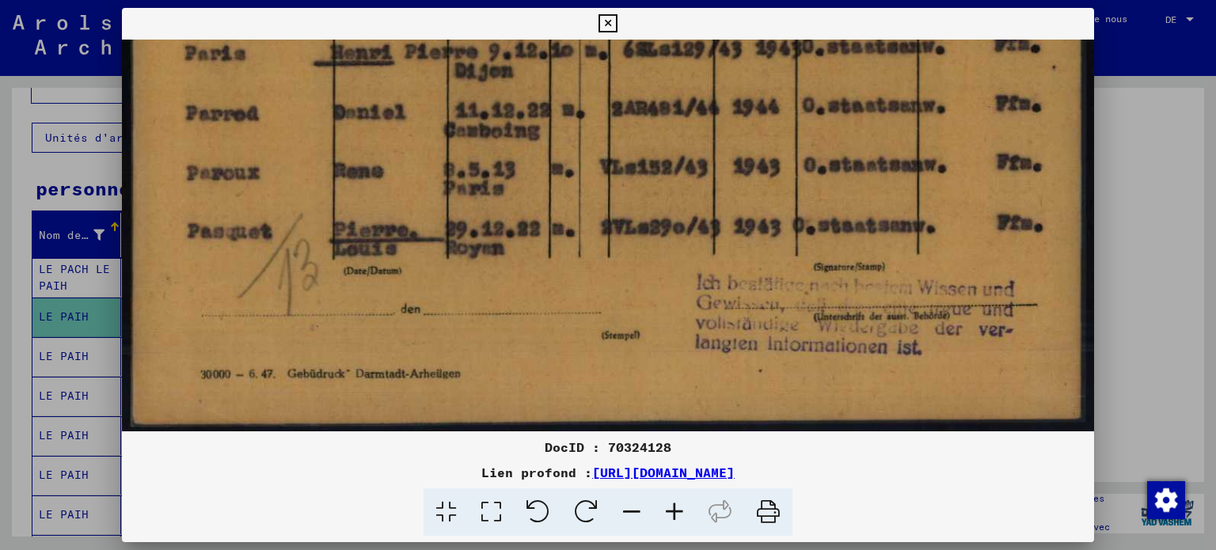
click at [610, 15] on icon at bounding box center [608, 23] width 18 height 19
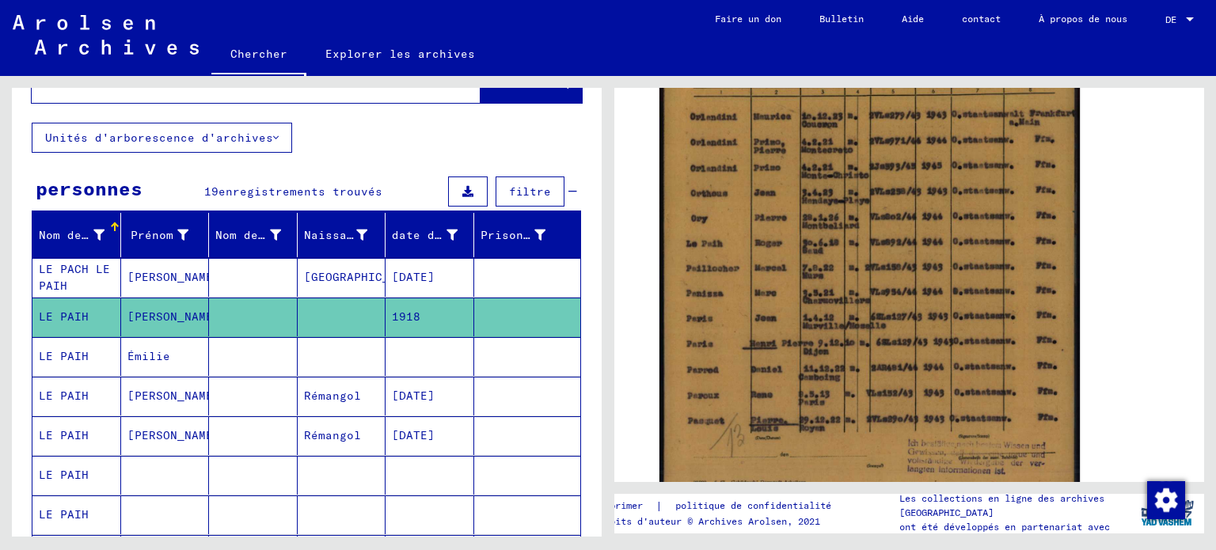
click at [59, 293] on font "LE PACH LE PAIH" at bounding box center [74, 277] width 71 height 31
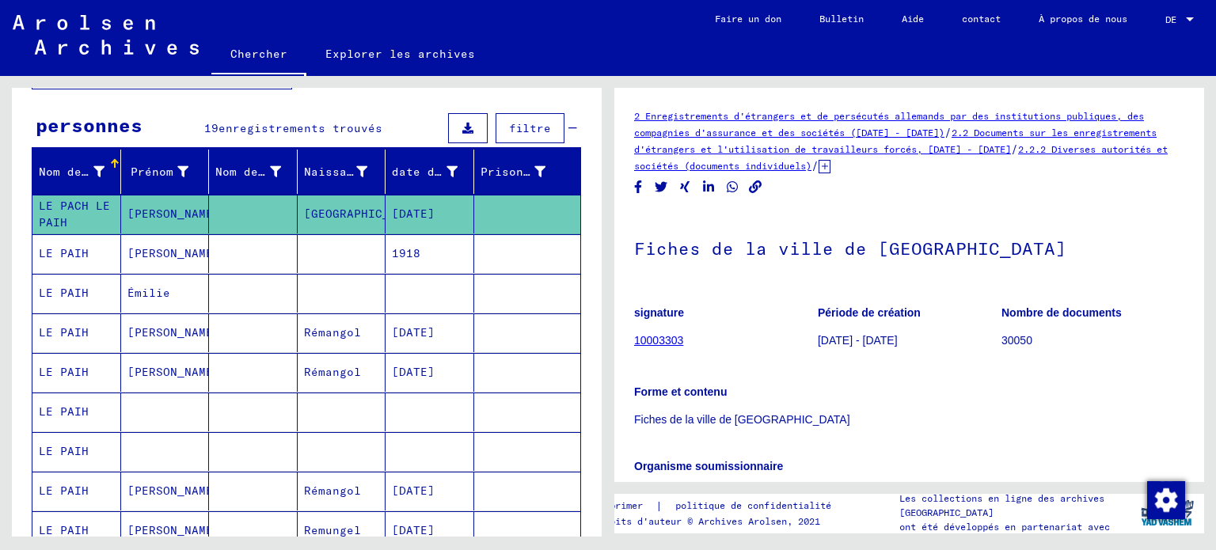
scroll to position [238, 0]
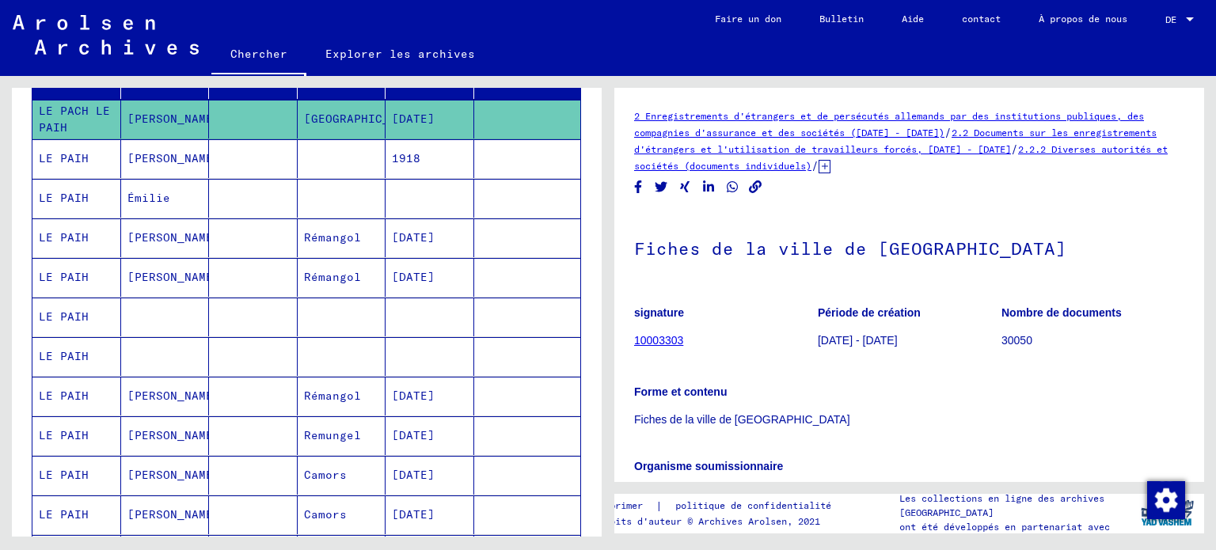
click at [68, 324] on font "LE PAIH" at bounding box center [64, 317] width 50 height 14
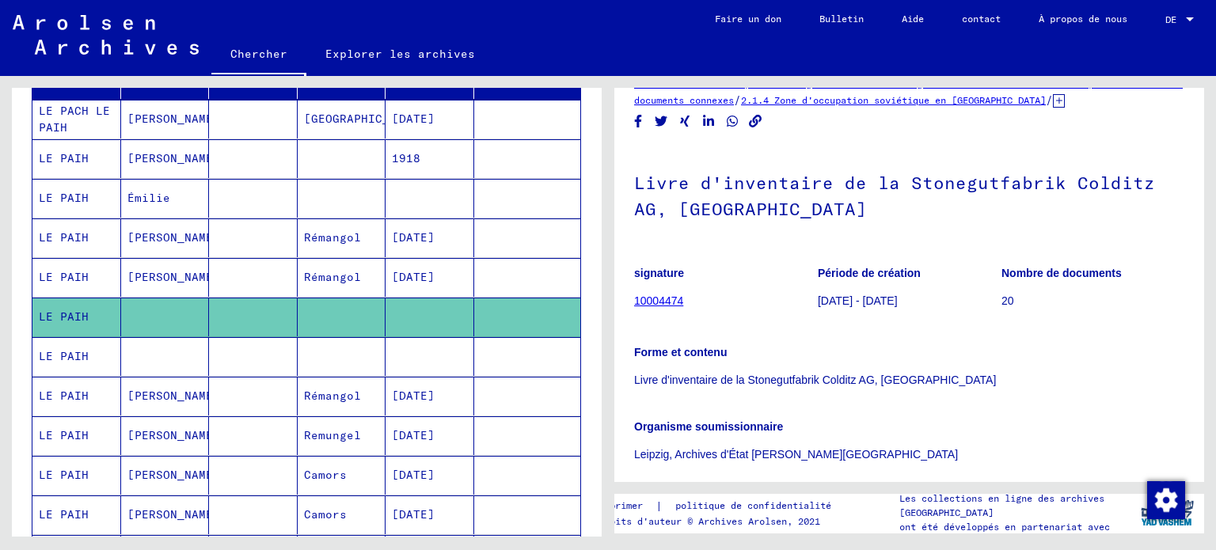
scroll to position [158, 0]
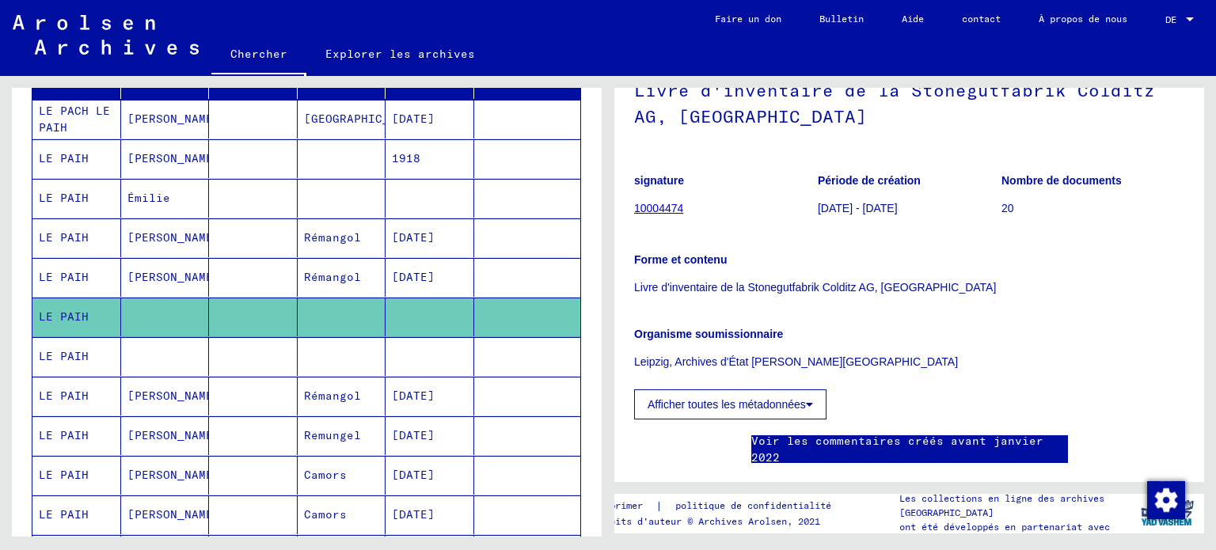
click at [723, 411] on font "Afficher toutes les métadonnées" at bounding box center [727, 404] width 158 height 13
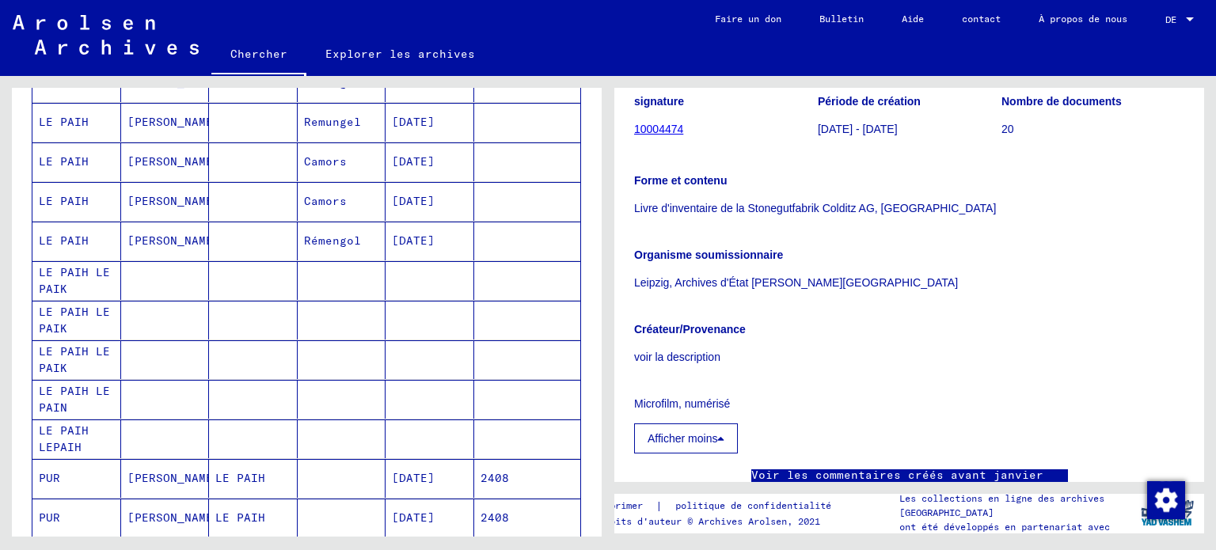
scroll to position [554, 0]
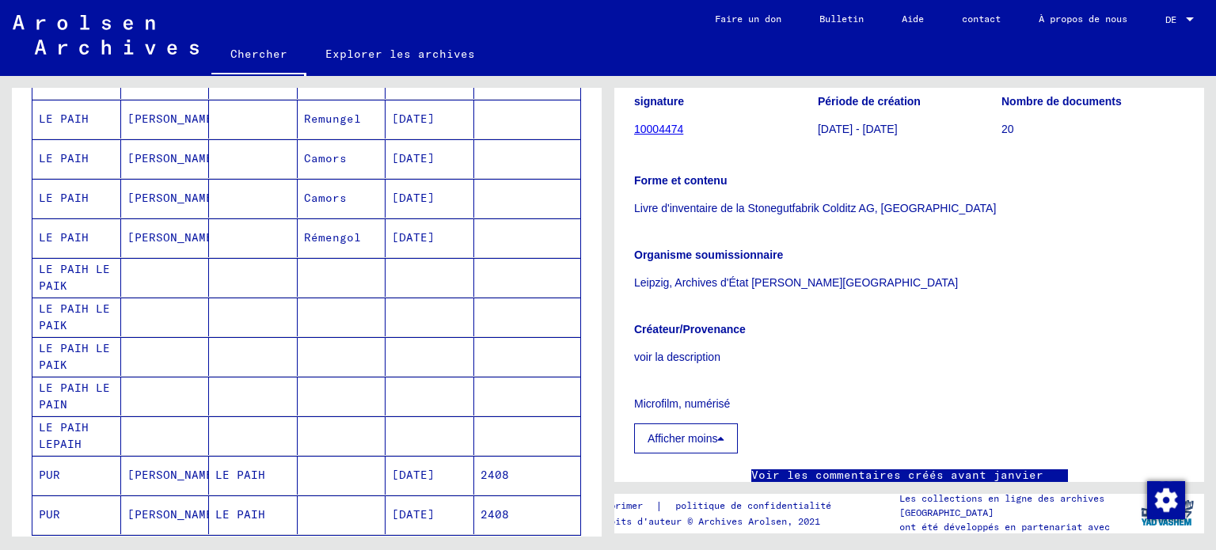
click at [73, 460] on icon at bounding box center [66, 486] width 40 height 63
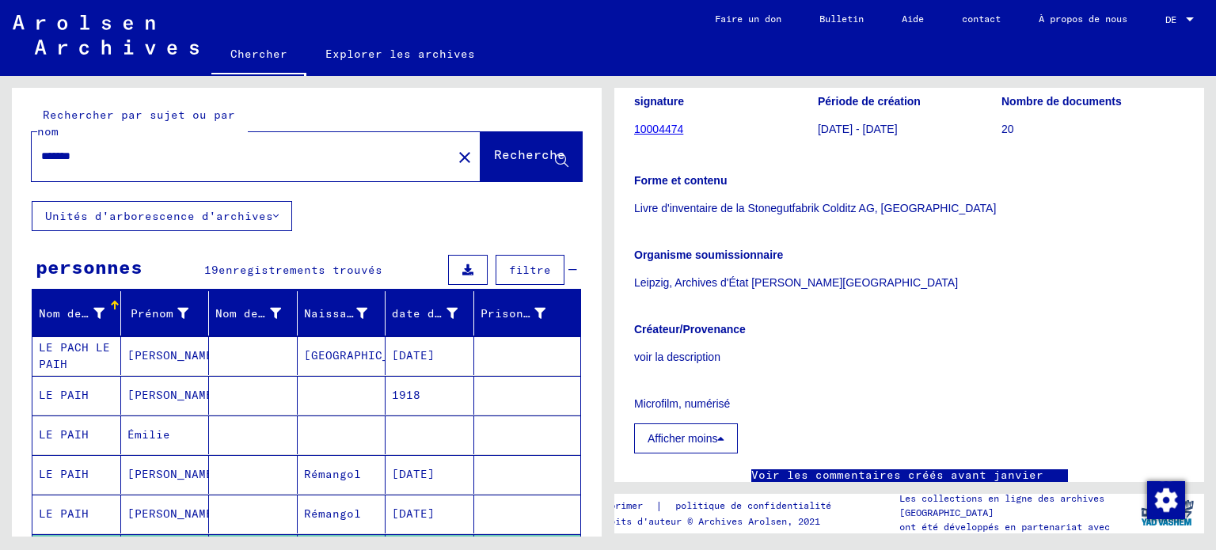
scroll to position [0, 0]
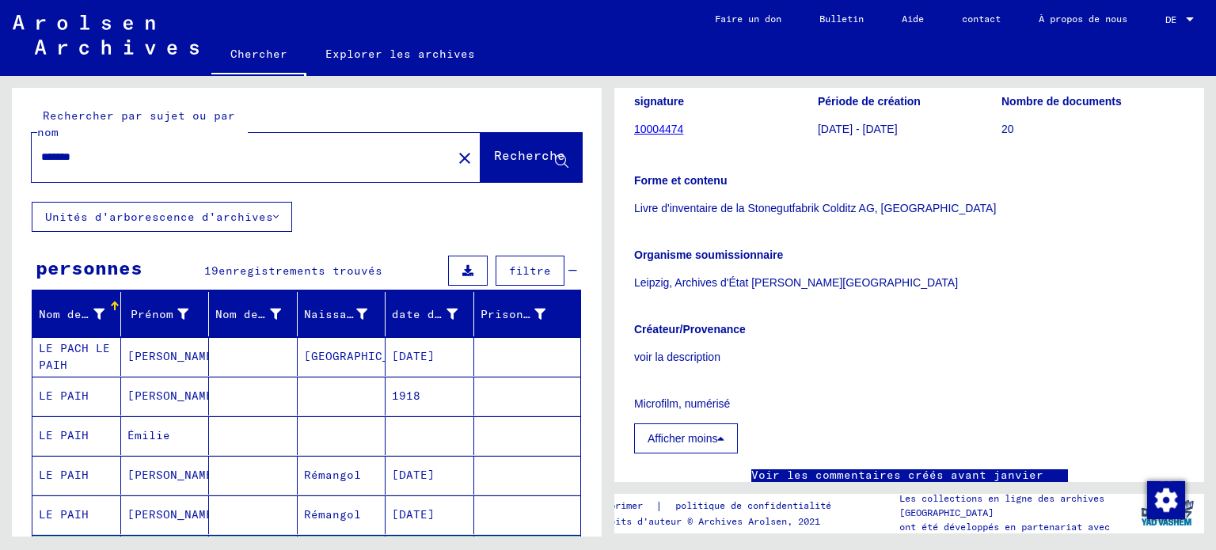
drag, startPoint x: 128, startPoint y: 186, endPoint x: 9, endPoint y: 176, distance: 120.0
click at [9, 176] on div "Rechercher par sujet ou par nom ******* close Recherche Unités d'arborescence d…" at bounding box center [304, 306] width 608 height 461
type input "******"
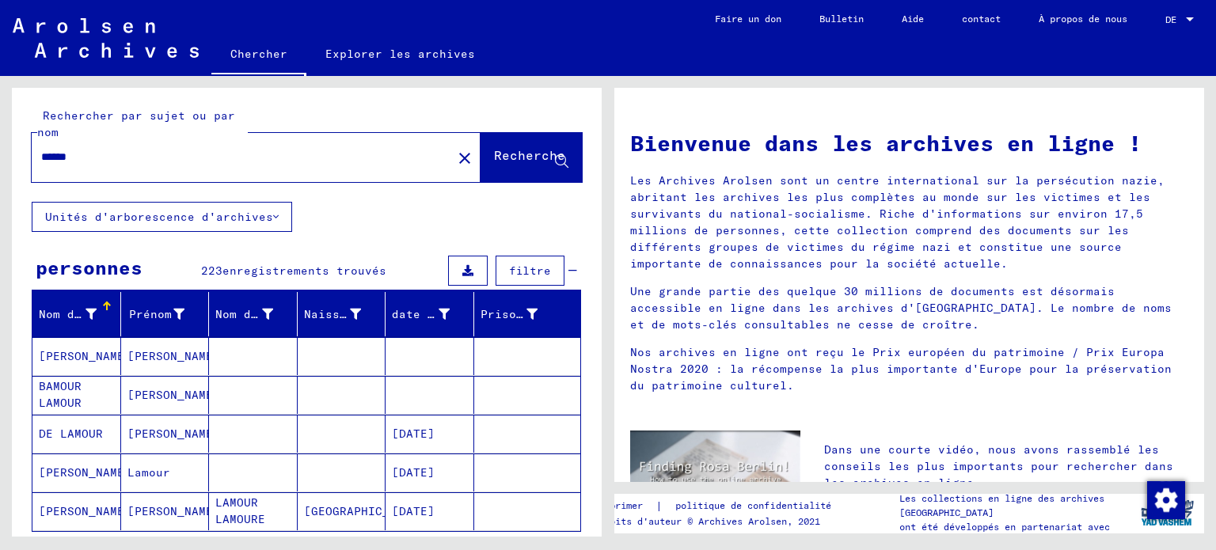
scroll to position [79, 0]
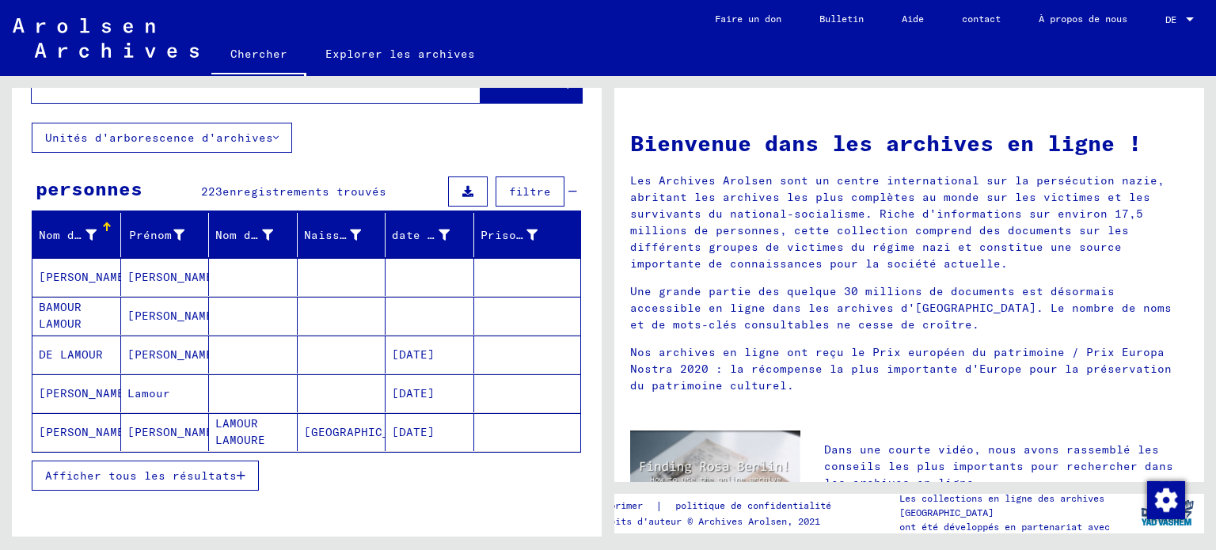
click at [154, 483] on font "Afficher tous les résultats" at bounding box center [141, 476] width 192 height 14
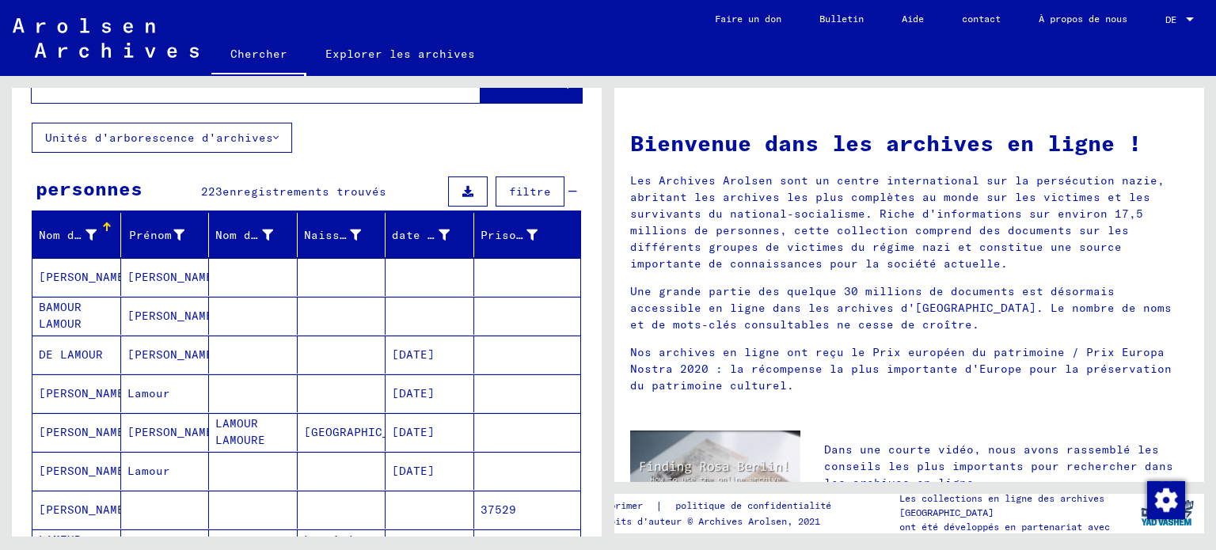
click at [90, 362] on font "DE LAMOUR" at bounding box center [71, 355] width 64 height 14
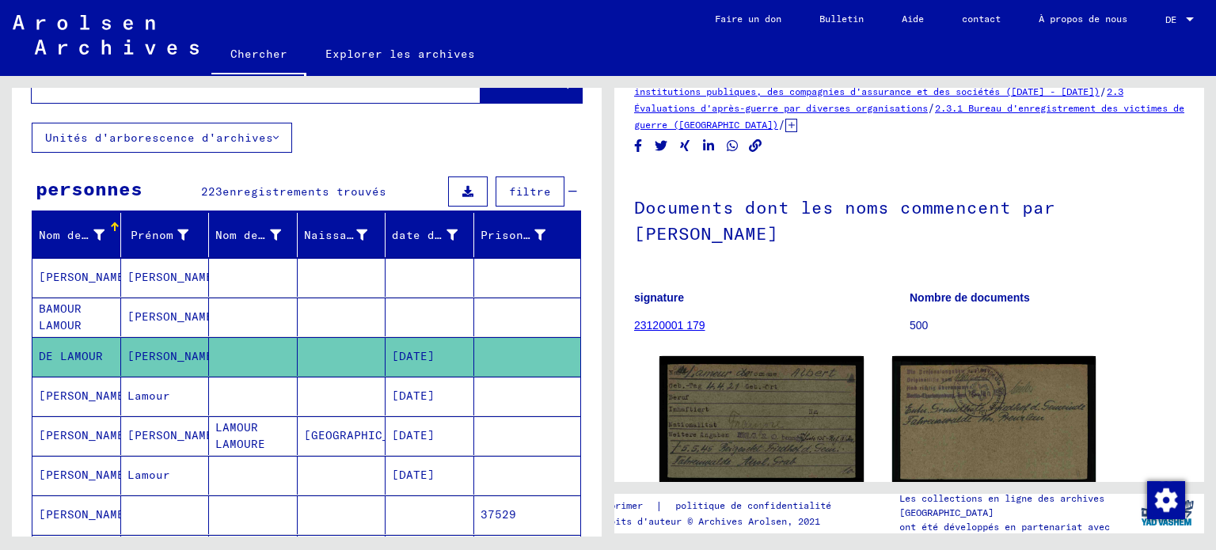
scroll to position [79, 0]
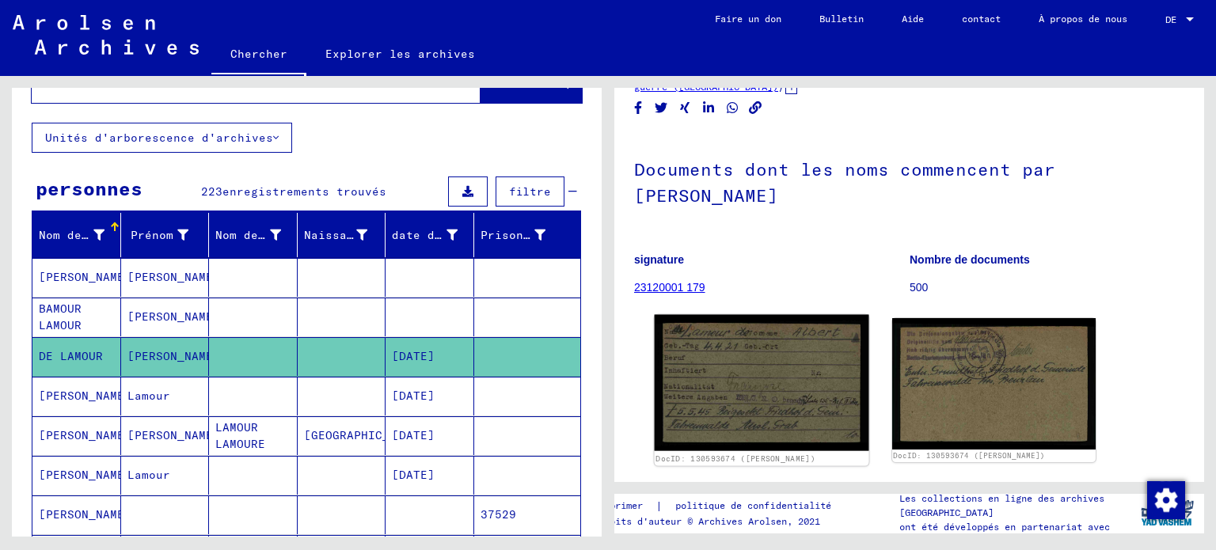
click at [747, 393] on img at bounding box center [762, 383] width 214 height 136
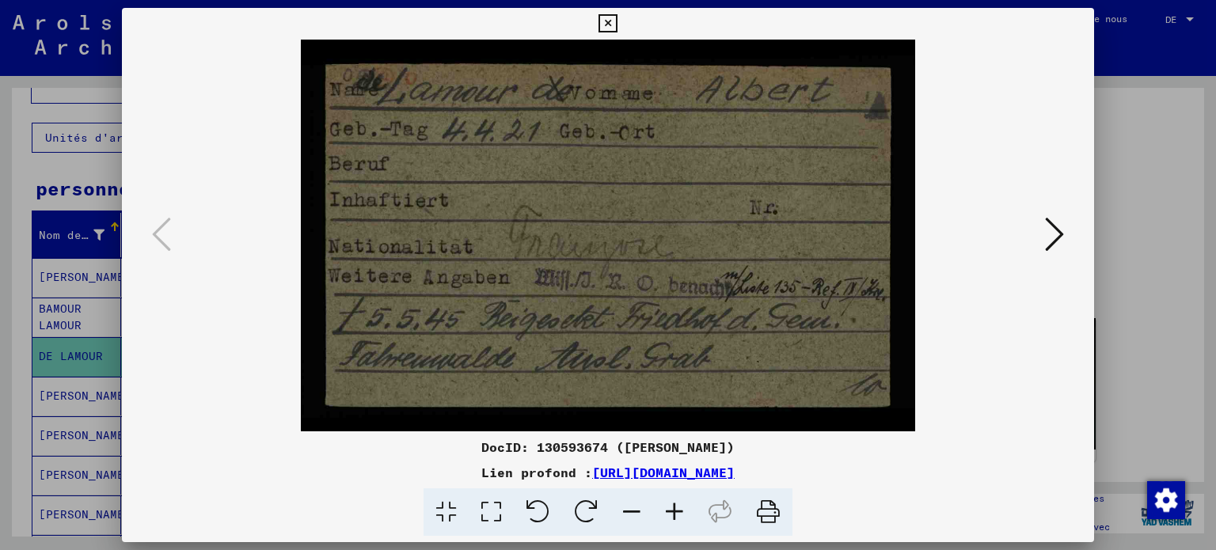
click at [1045, 234] on icon at bounding box center [1054, 234] width 19 height 38
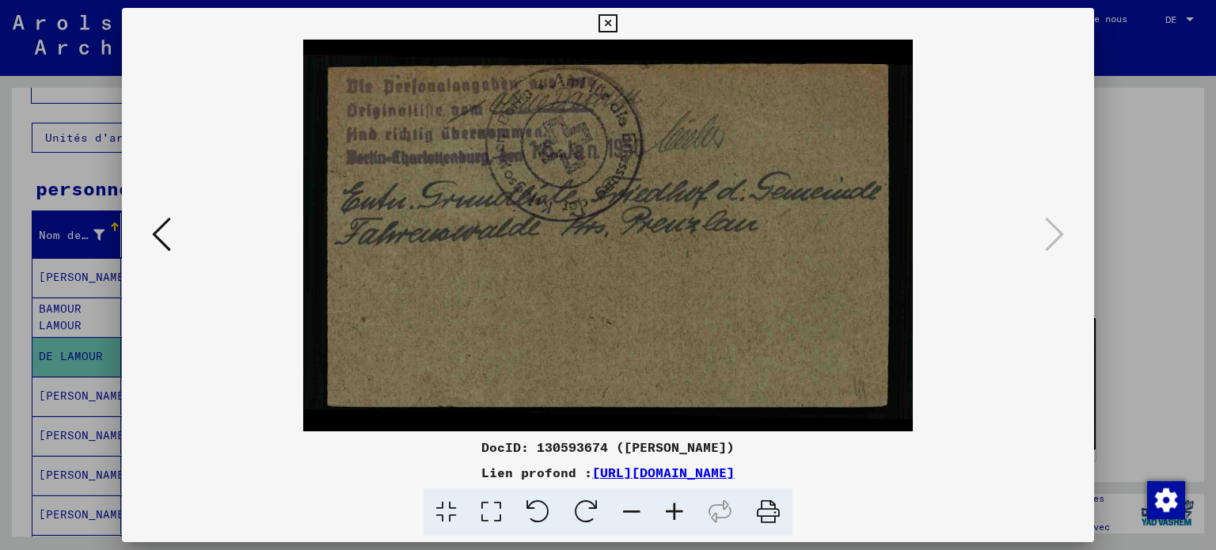
click at [607, 21] on icon at bounding box center [608, 23] width 18 height 19
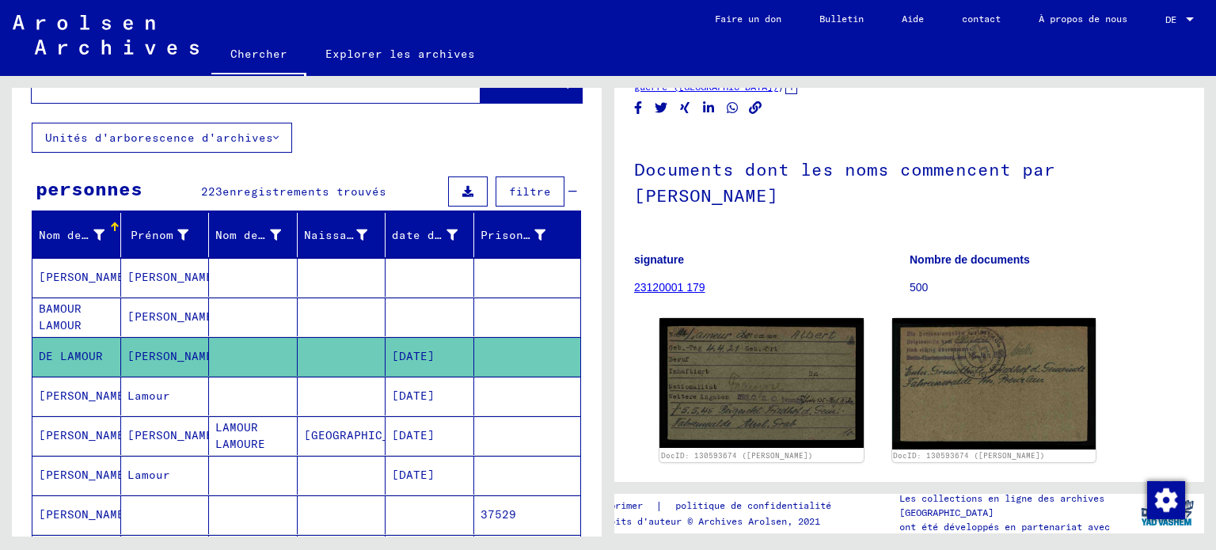
click at [82, 334] on font "BAMOUR LAMOUR" at bounding box center [80, 317] width 82 height 33
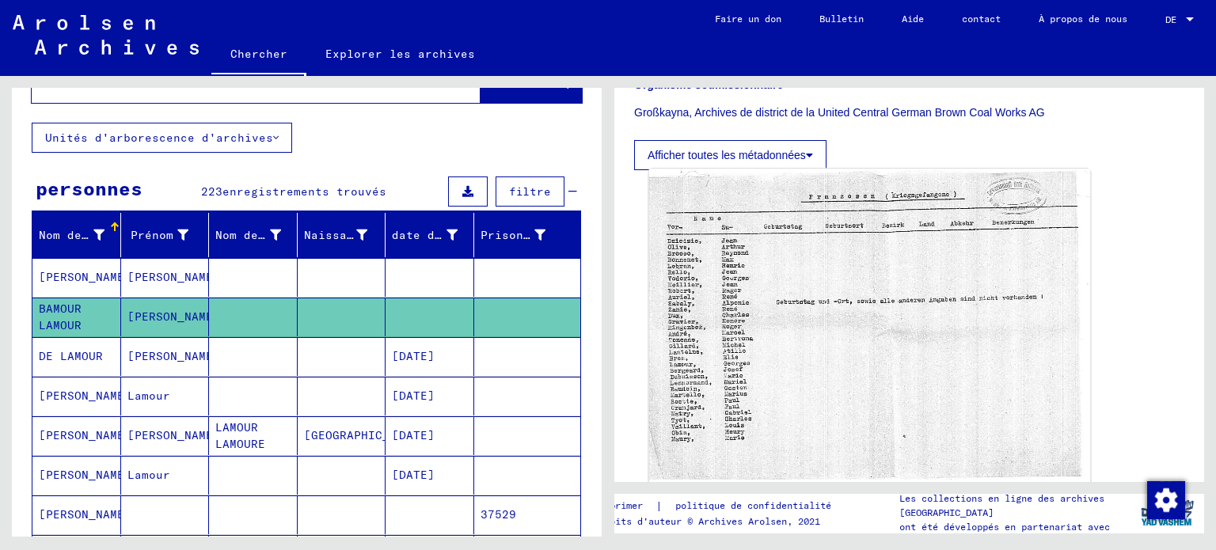
scroll to position [475, 0]
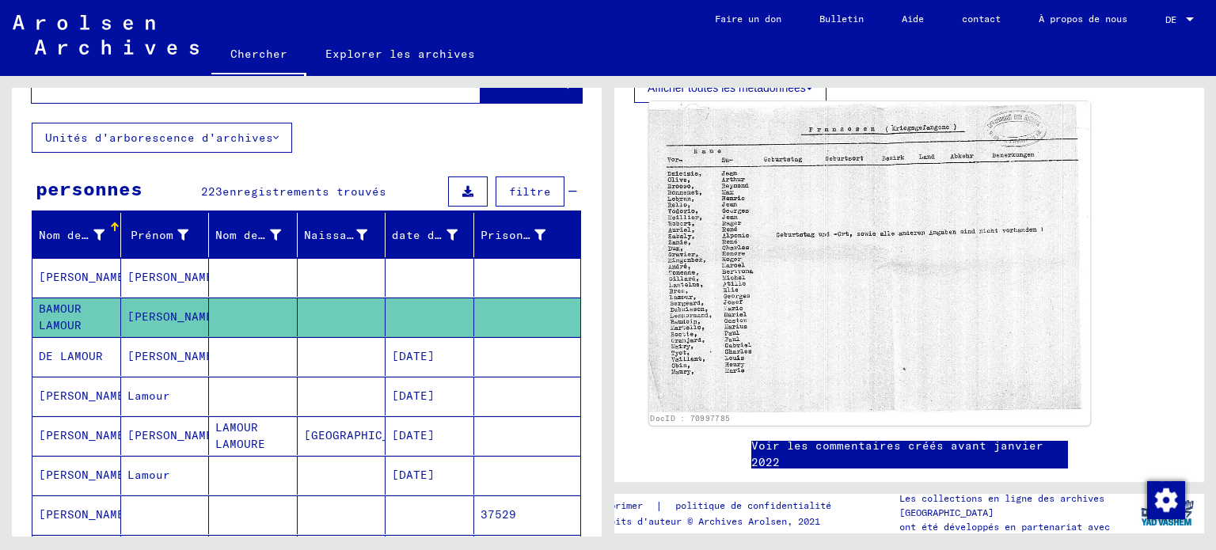
click at [795, 286] on img at bounding box center [870, 256] width 442 height 310
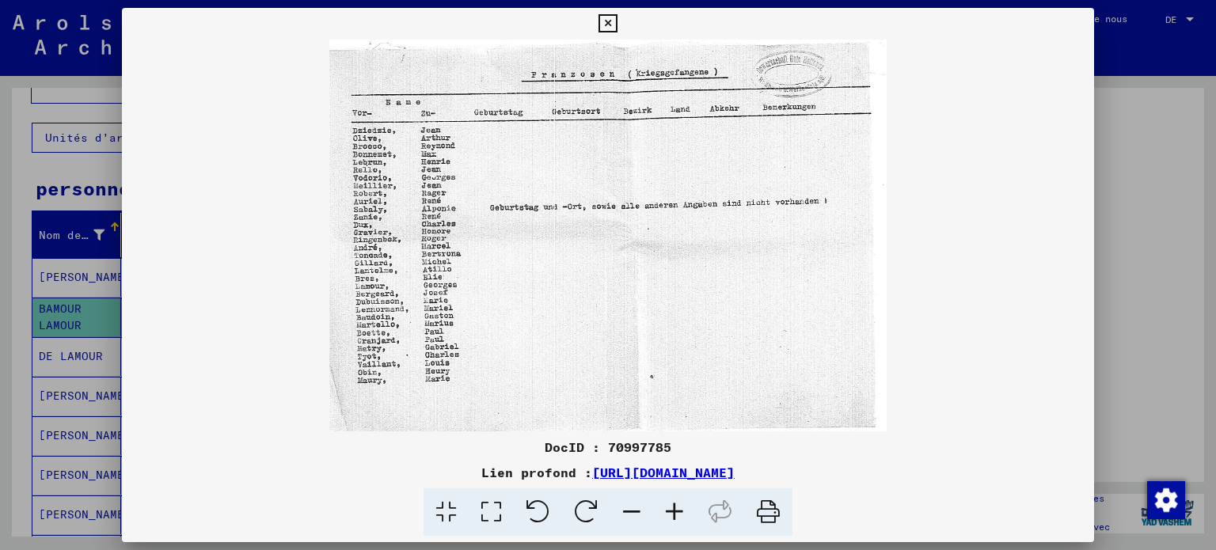
click at [469, 517] on icon at bounding box center [491, 513] width 45 height 48
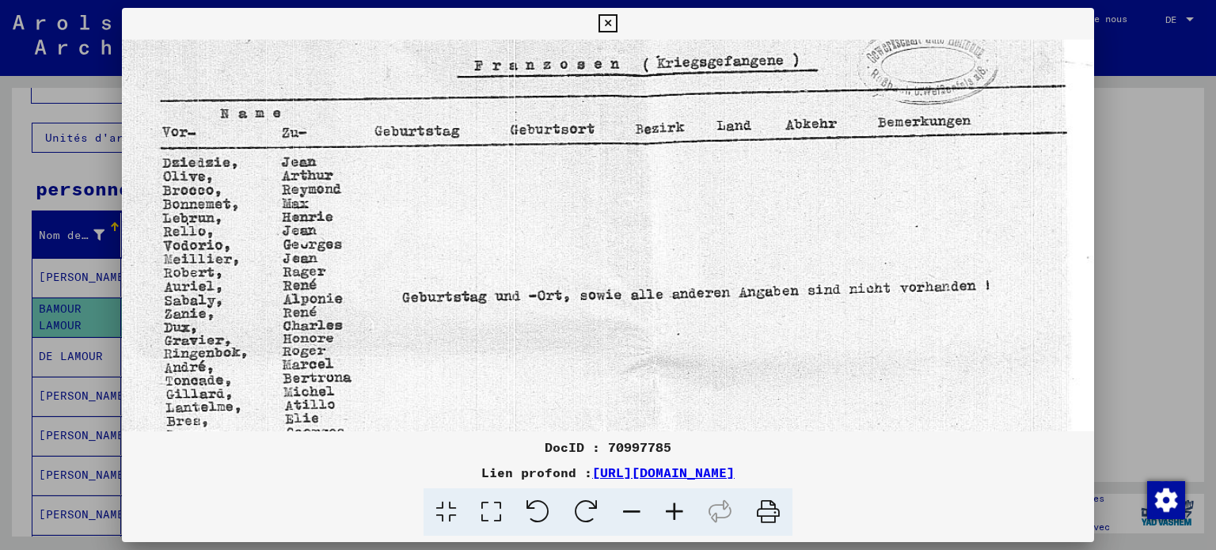
drag, startPoint x: 322, startPoint y: 313, endPoint x: 362, endPoint y: 275, distance: 54.9
click at [362, 275] on img at bounding box center [608, 346] width 973 height 685
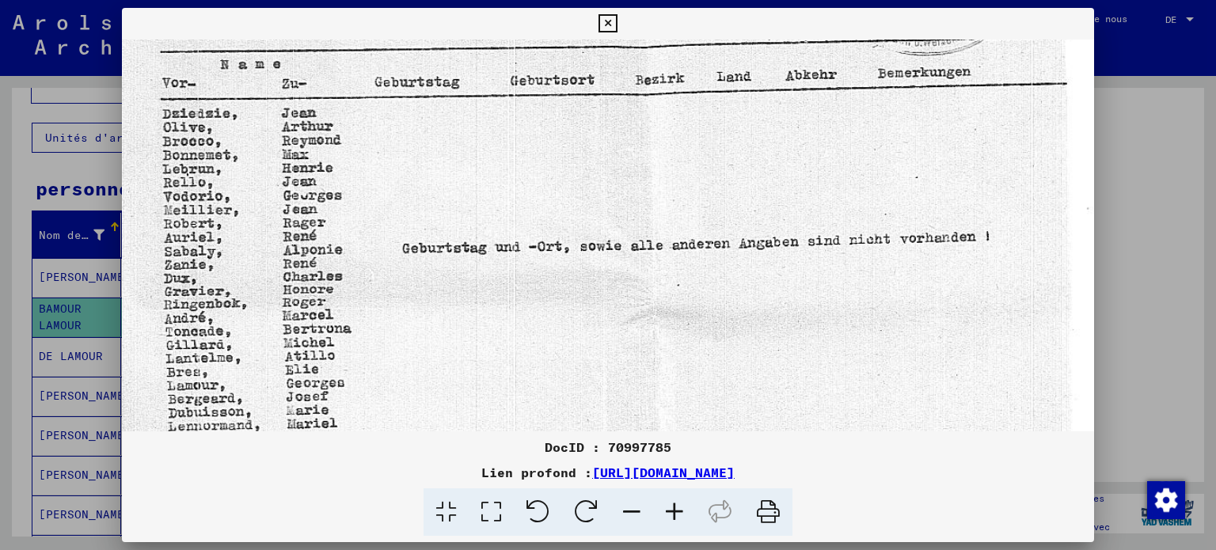
scroll to position [86, 0]
drag, startPoint x: 266, startPoint y: 351, endPoint x: 276, endPoint y: 306, distance: 46.1
click at [274, 304] on img at bounding box center [608, 296] width 973 height 685
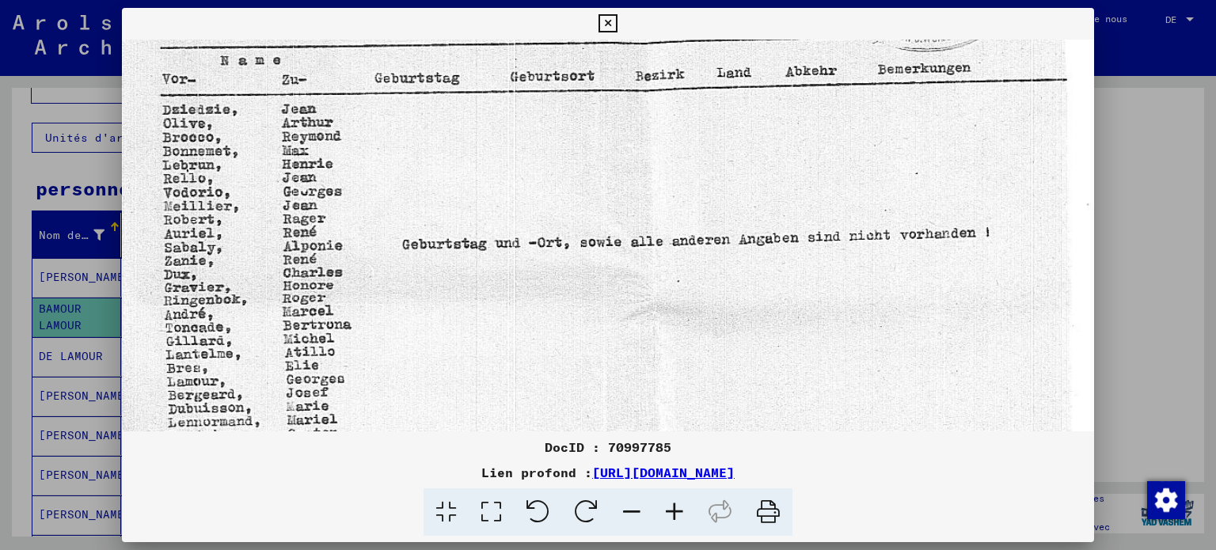
scroll to position [89, 0]
drag, startPoint x: 330, startPoint y: 332, endPoint x: 333, endPoint y: 324, distance: 8.3
click at [333, 325] on img at bounding box center [608, 291] width 973 height 685
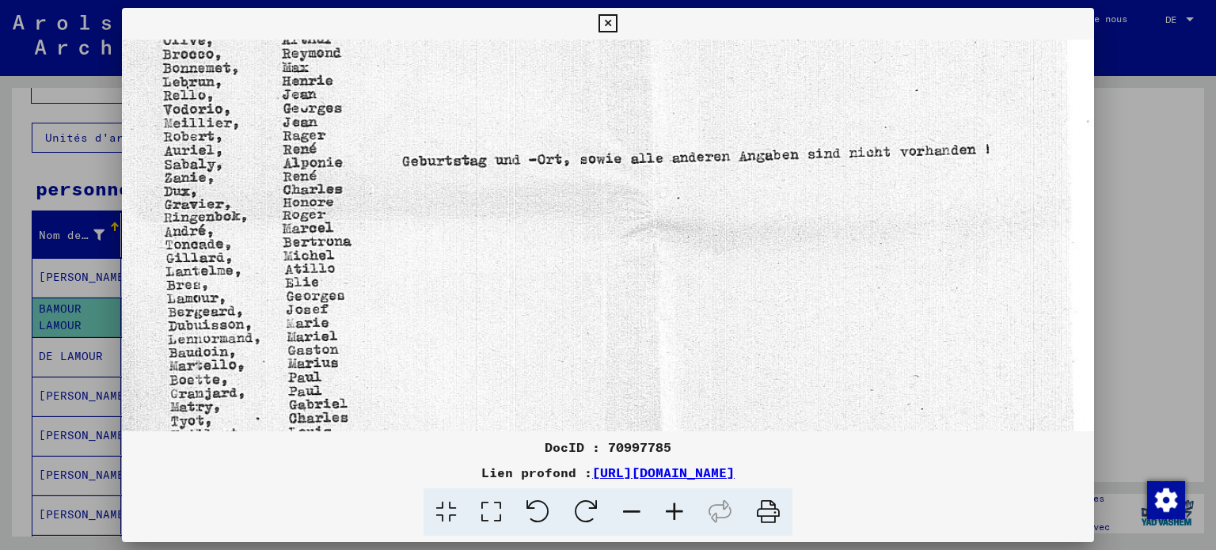
drag, startPoint x: 323, startPoint y: 320, endPoint x: 339, endPoint y: 246, distance: 75.3
click at [338, 243] on img at bounding box center [608, 210] width 973 height 685
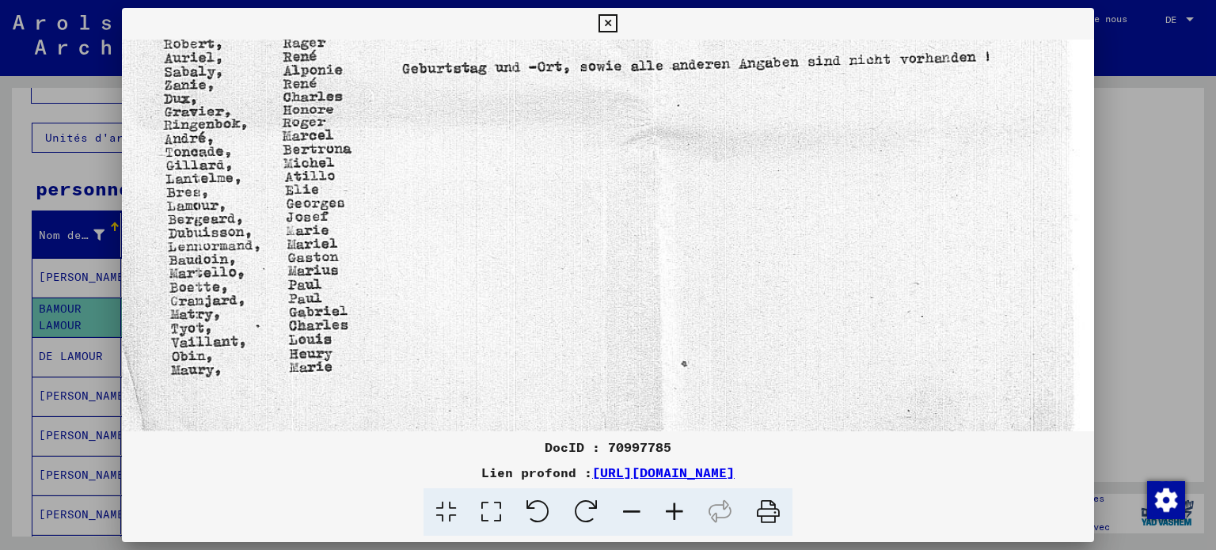
drag, startPoint x: 317, startPoint y: 367, endPoint x: 340, endPoint y: 269, distance: 100.1
click at [340, 269] on img at bounding box center [608, 117] width 973 height 685
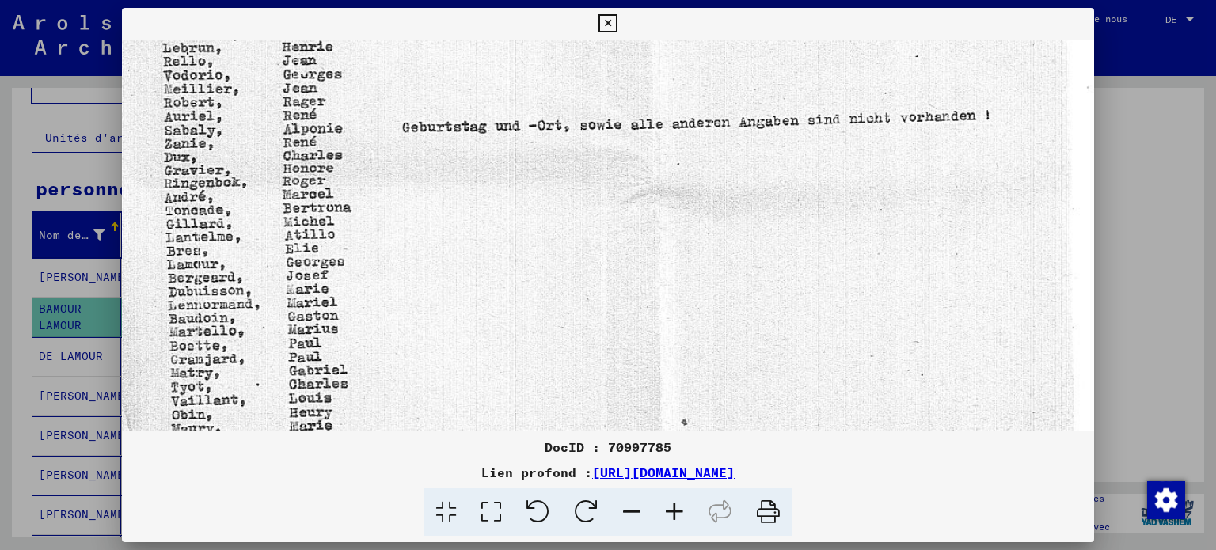
scroll to position [205, 0]
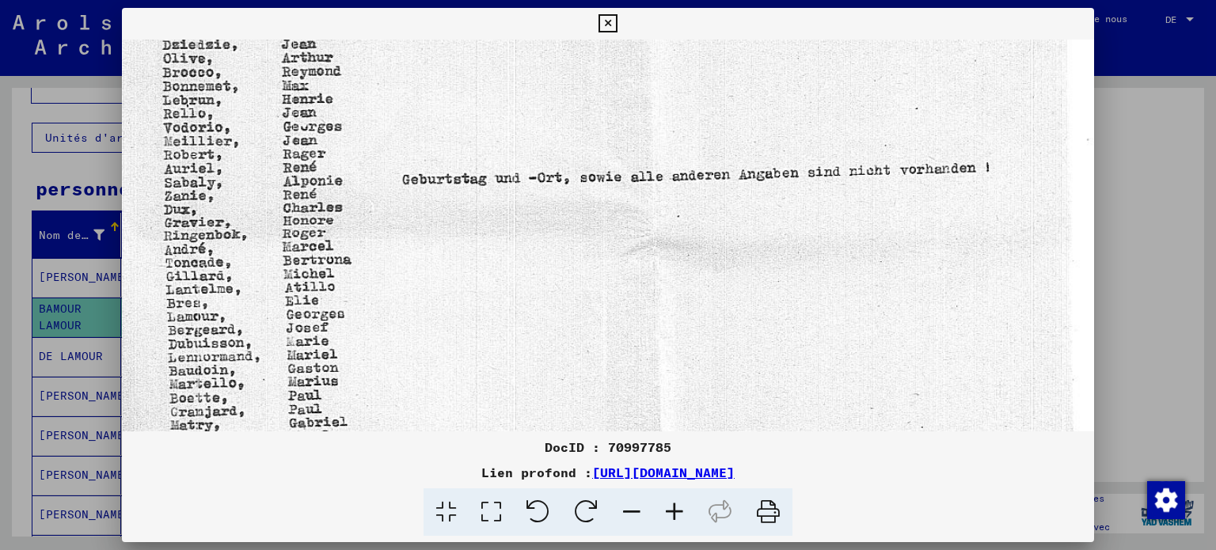
drag, startPoint x: 460, startPoint y: 200, endPoint x: 449, endPoint y: 334, distance: 134.3
click at [449, 344] on img at bounding box center [608, 228] width 973 height 685
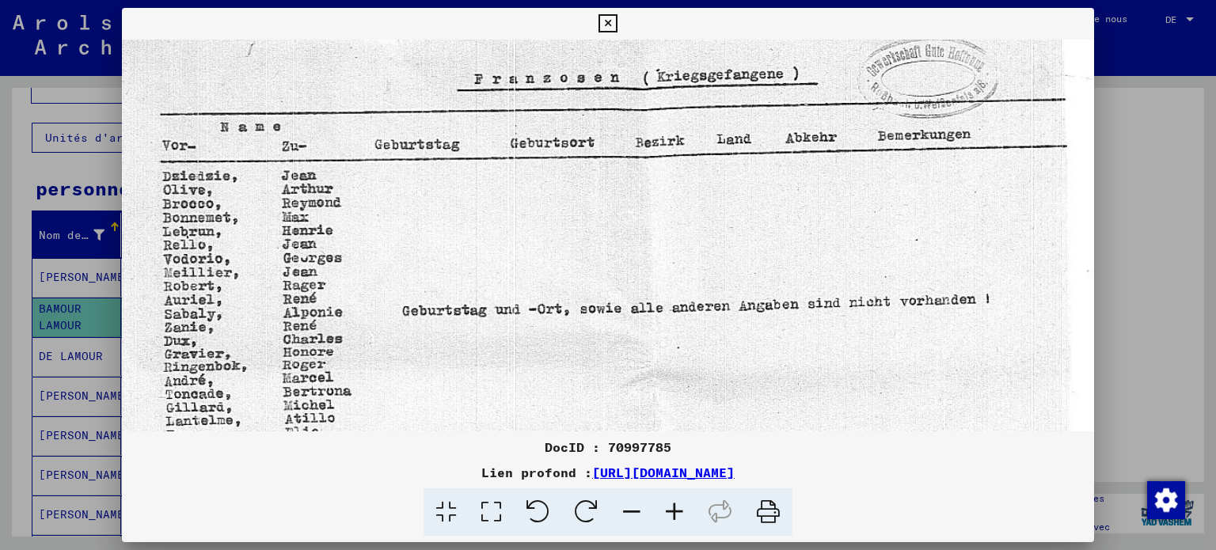
scroll to position [0, 0]
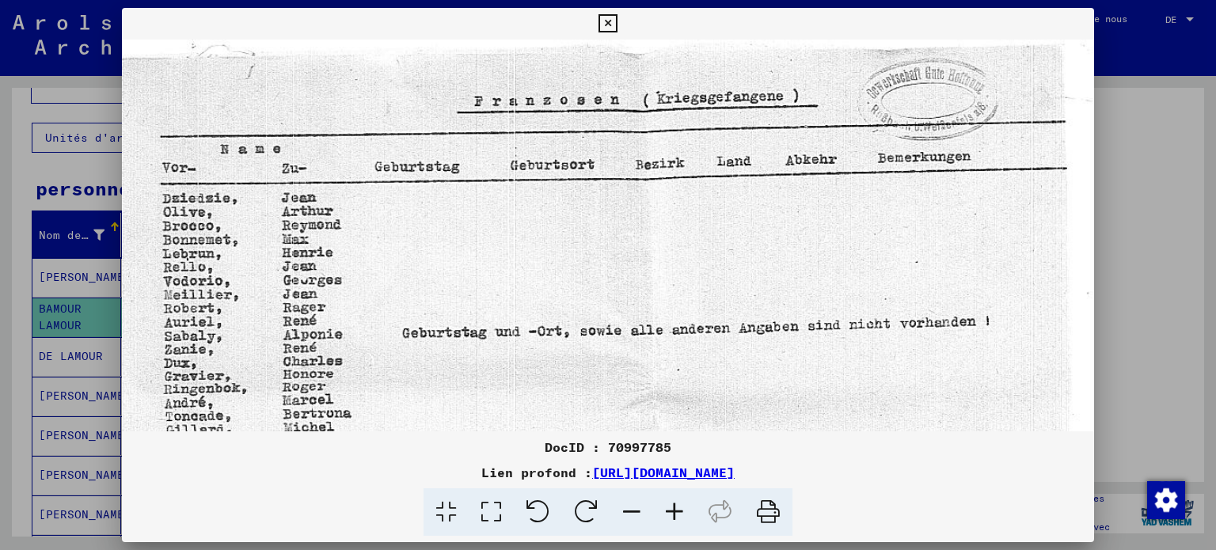
drag, startPoint x: 480, startPoint y: 189, endPoint x: 534, endPoint y: 383, distance: 201.5
click at [519, 395] on img at bounding box center [608, 382] width 973 height 685
click at [614, 34] on button at bounding box center [608, 24] width 28 height 32
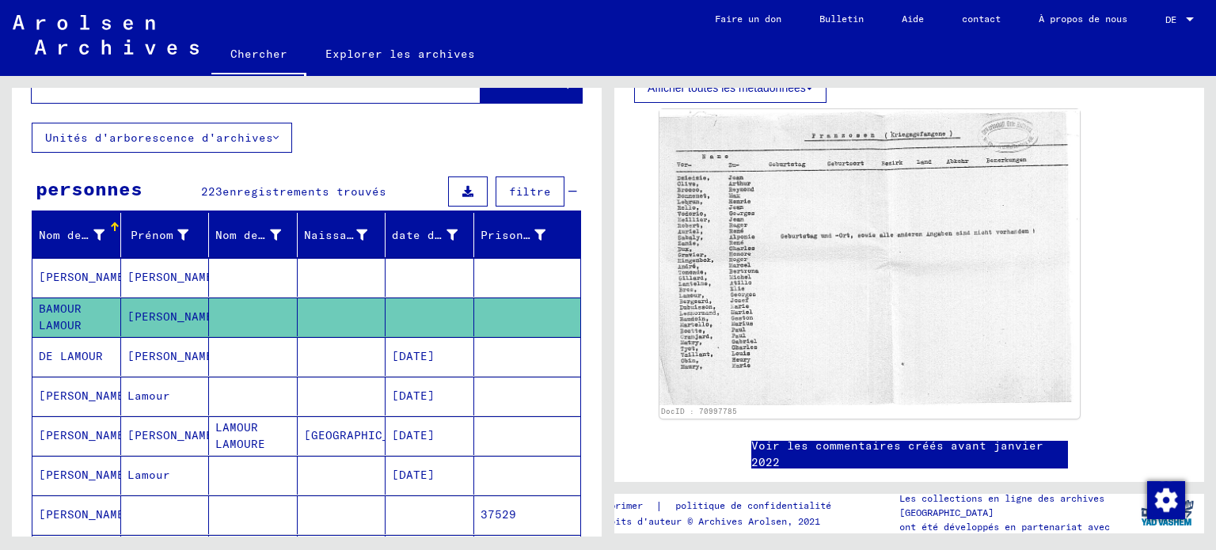
click at [74, 284] on font "[PERSON_NAME]" at bounding box center [85, 277] width 93 height 14
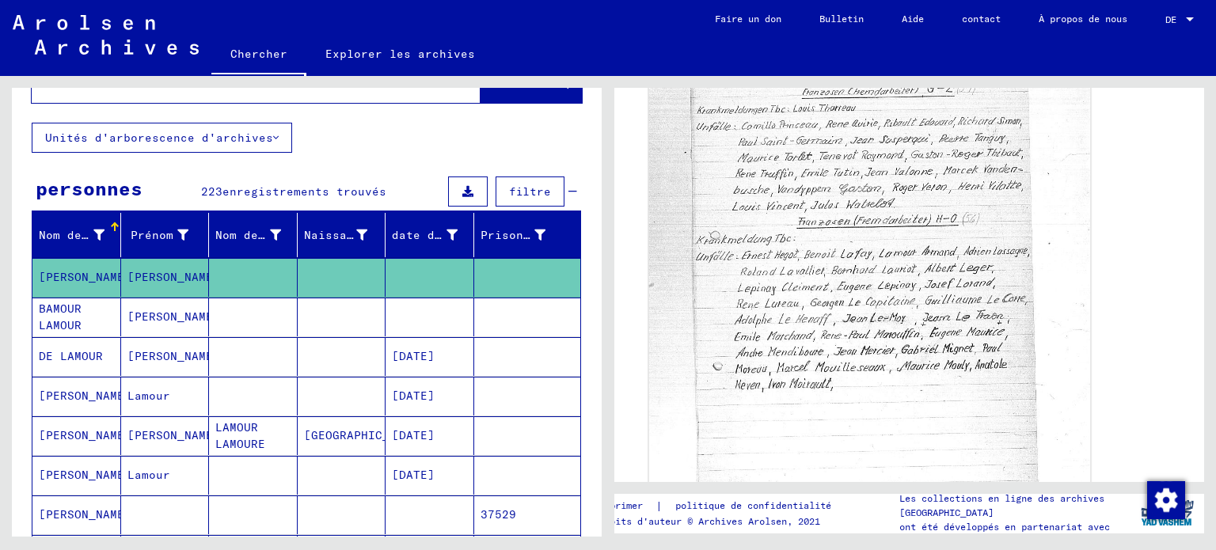
scroll to position [475, 0]
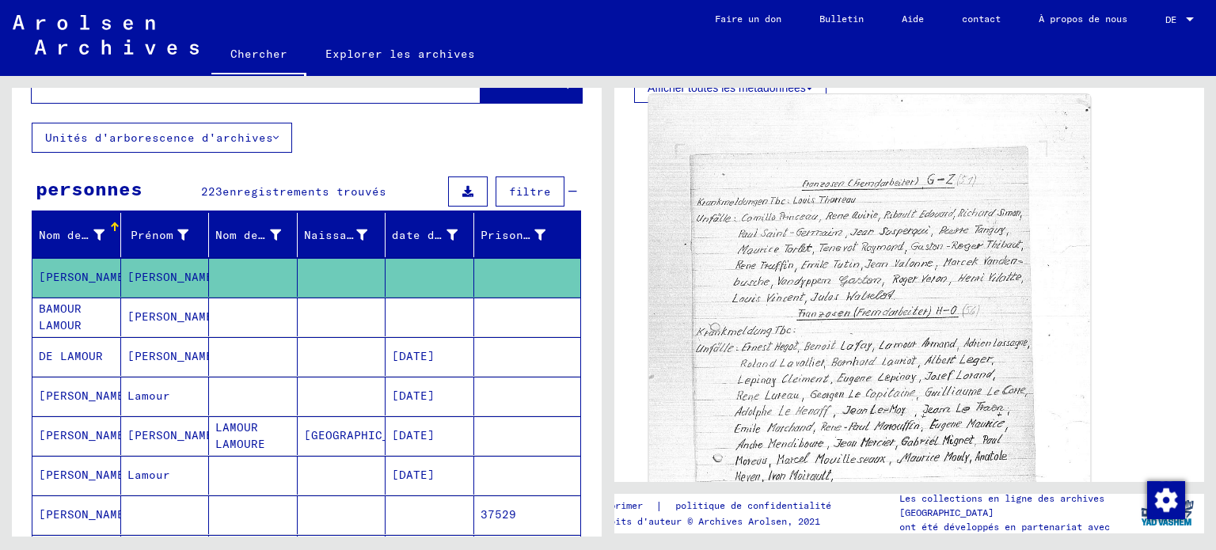
click at [866, 349] on img at bounding box center [870, 399] width 442 height 610
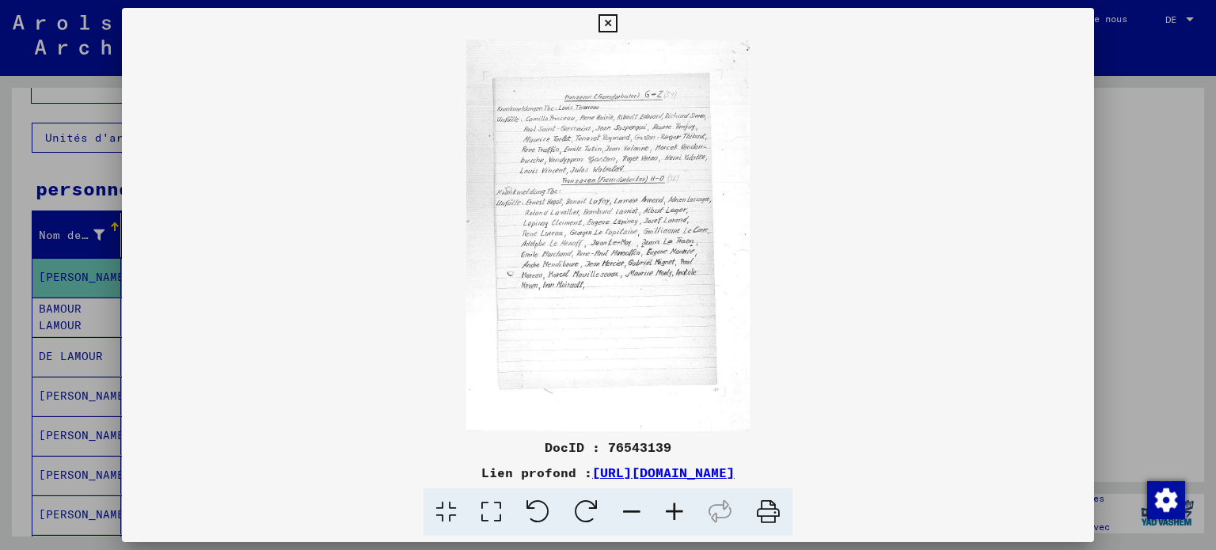
click at [469, 525] on icon at bounding box center [491, 513] width 45 height 48
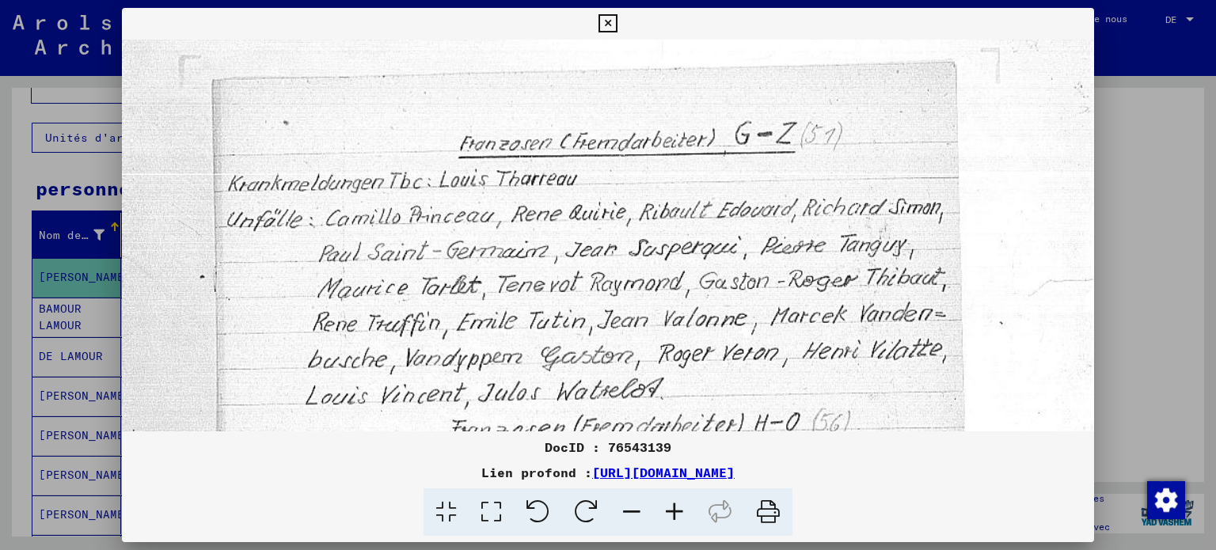
drag, startPoint x: 618, startPoint y: 355, endPoint x: 640, endPoint y: 244, distance: 112.9
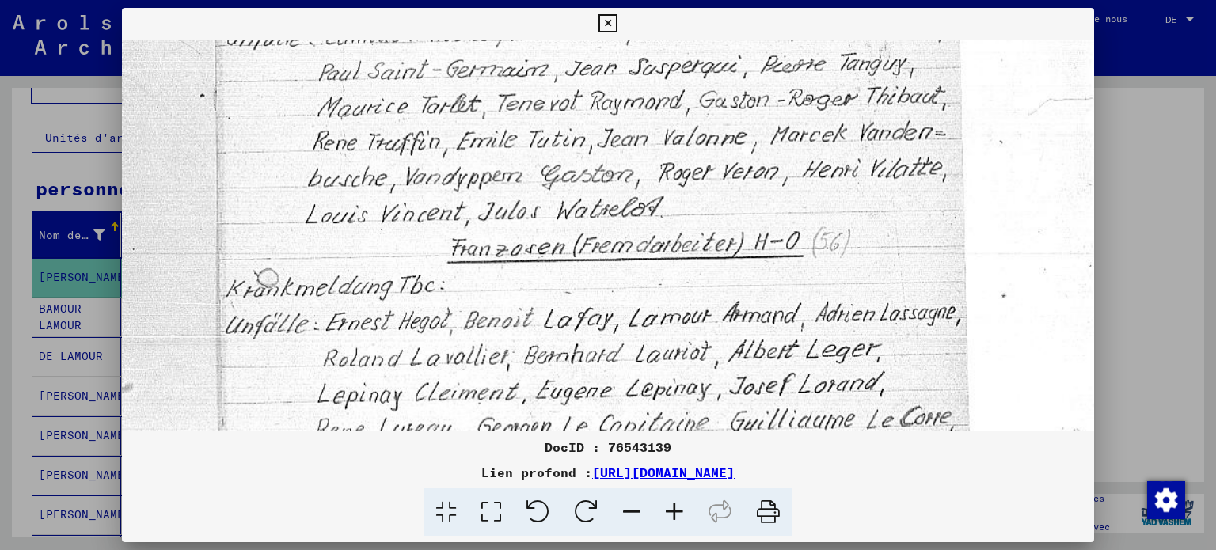
drag, startPoint x: 617, startPoint y: 383, endPoint x: 632, endPoint y: 222, distance: 162.2
click at [633, 219] on img at bounding box center [608, 437] width 973 height 1344
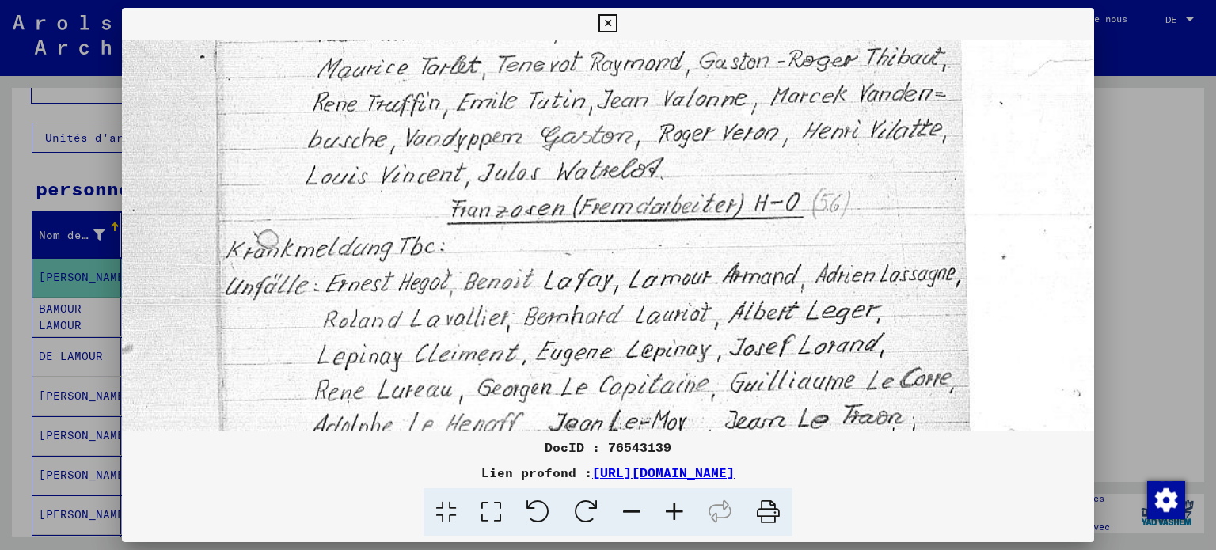
scroll to position [342, 0]
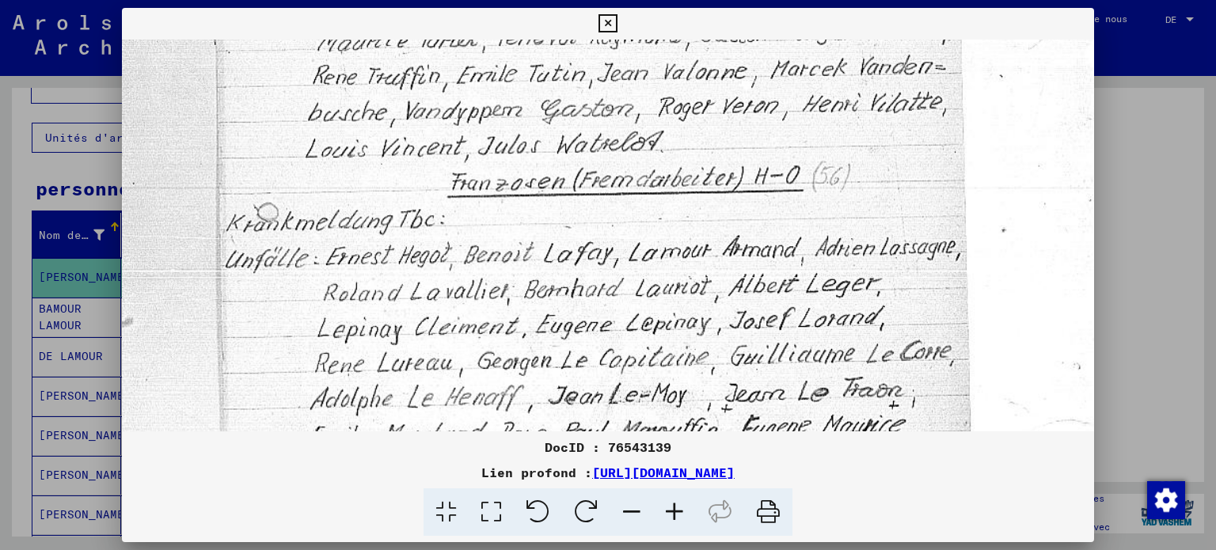
drag, startPoint x: 554, startPoint y: 333, endPoint x: 570, endPoint y: 268, distance: 66.1
click at [570, 267] on img at bounding box center [608, 371] width 973 height 1344
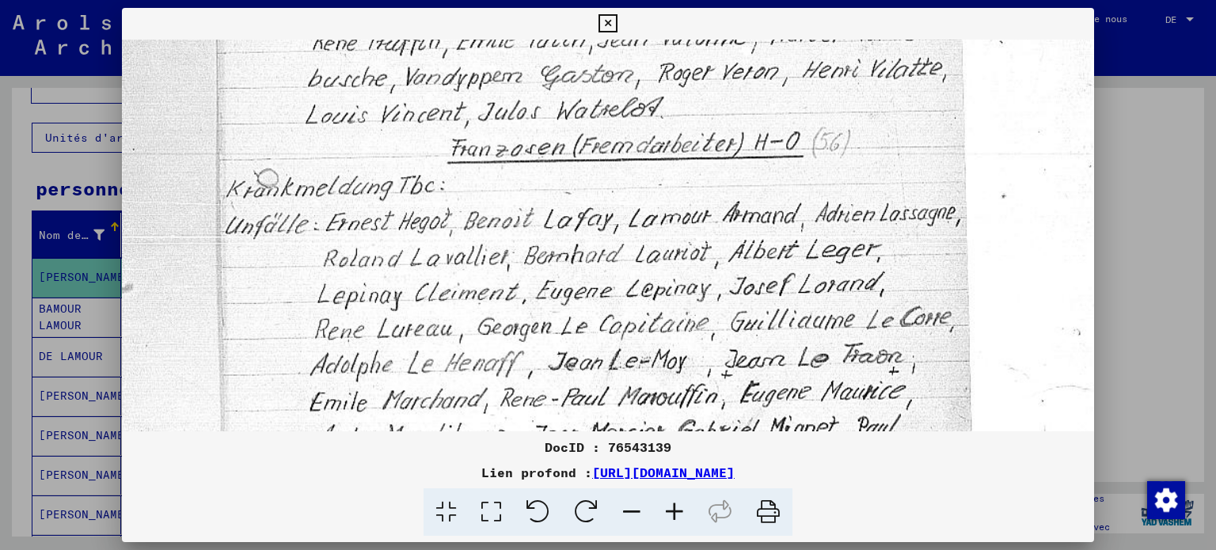
drag, startPoint x: 611, startPoint y: 373, endPoint x: 616, endPoint y: 337, distance: 35.9
click at [618, 334] on img at bounding box center [608, 337] width 973 height 1344
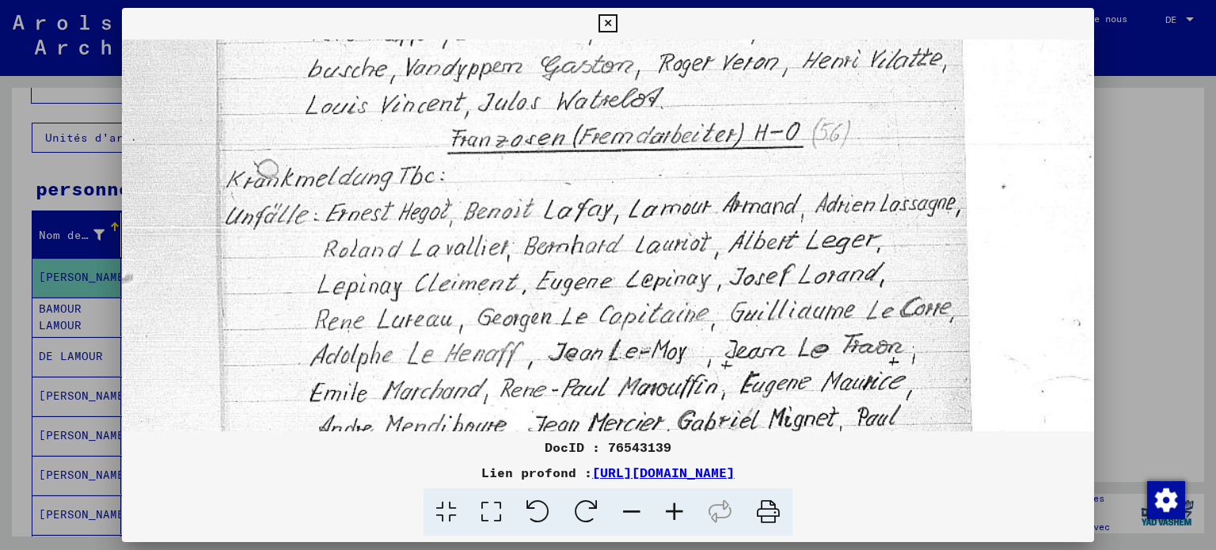
scroll to position [386, 0]
drag, startPoint x: 637, startPoint y: 386, endPoint x: 641, endPoint y: 375, distance: 11.8
click at [641, 375] on img at bounding box center [608, 326] width 973 height 1344
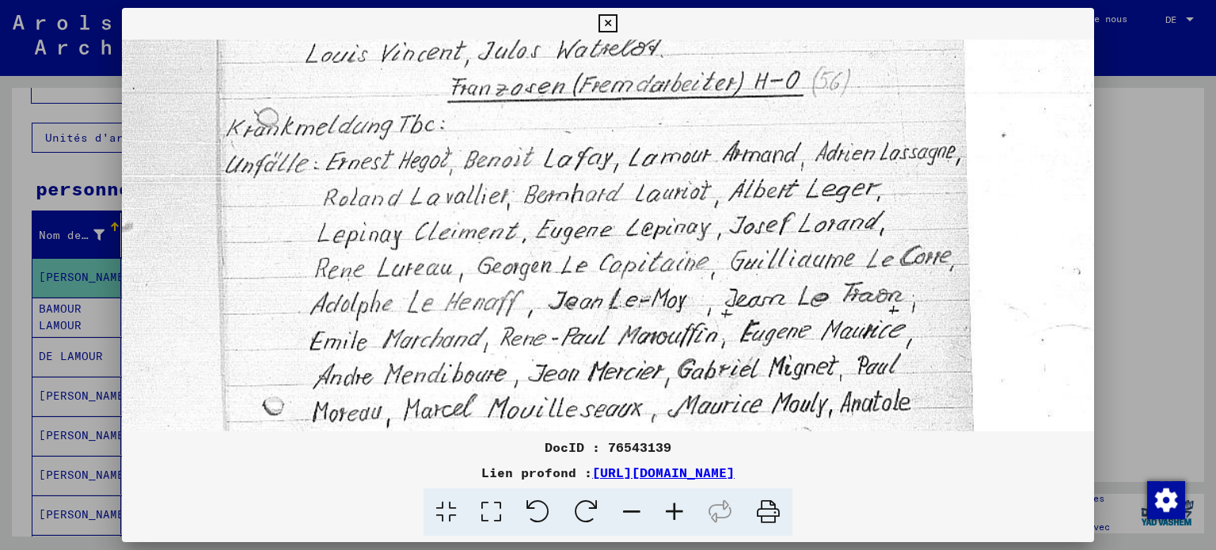
drag, startPoint x: 664, startPoint y: 373, endPoint x: 657, endPoint y: 323, distance: 50.3
click at [657, 323] on img at bounding box center [608, 276] width 973 height 1344
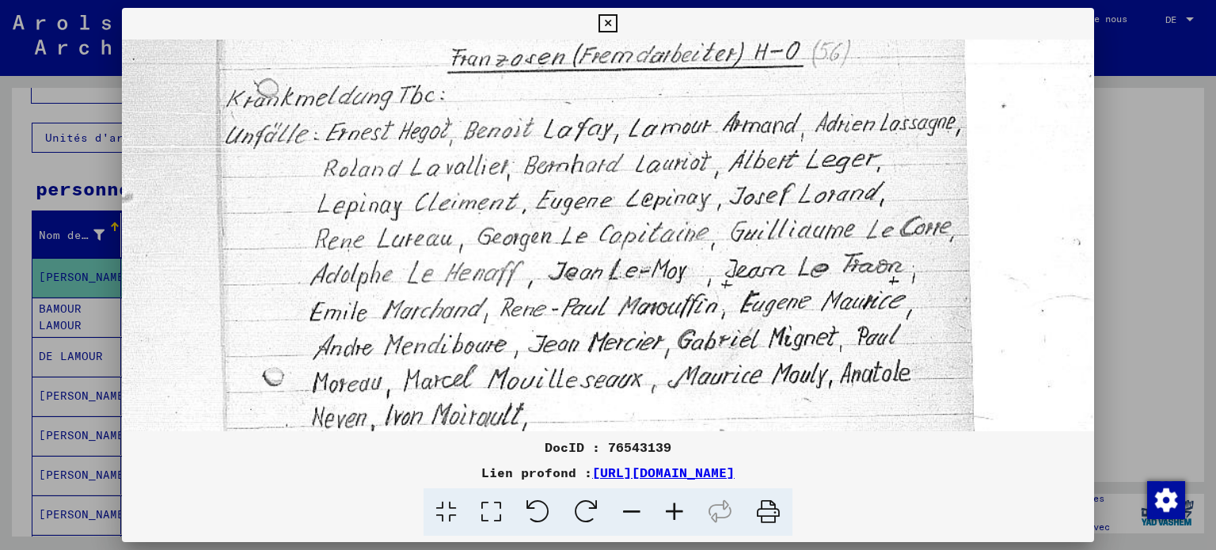
drag, startPoint x: 667, startPoint y: 382, endPoint x: 663, endPoint y: 356, distance: 26.4
click at [664, 353] on img at bounding box center [608, 247] width 973 height 1344
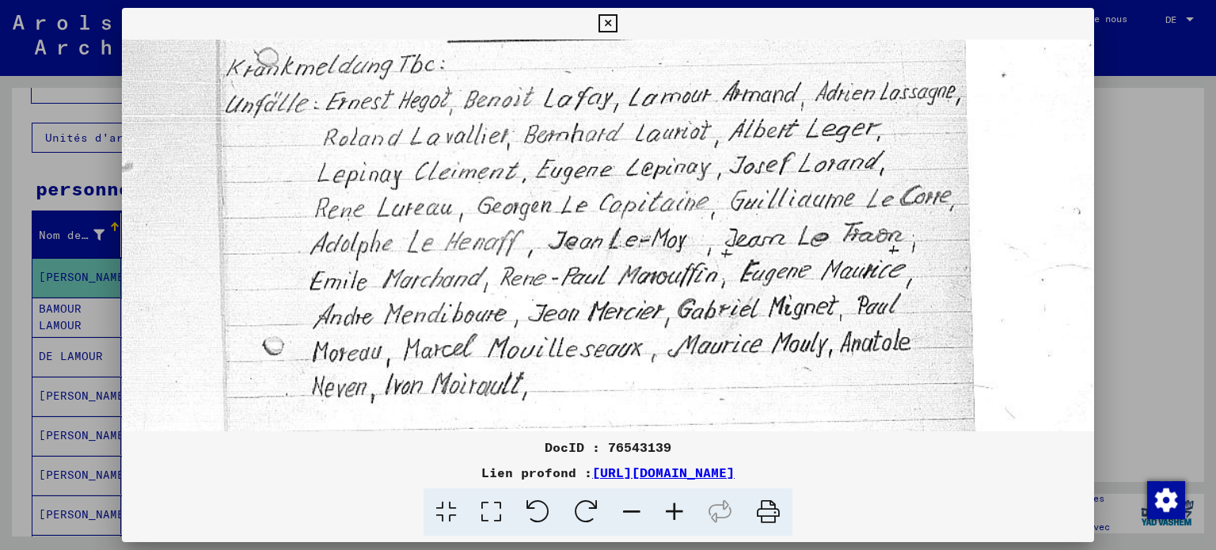
drag, startPoint x: 659, startPoint y: 400, endPoint x: 660, endPoint y: 367, distance: 33.3
click at [660, 367] on img at bounding box center [608, 216] width 973 height 1344
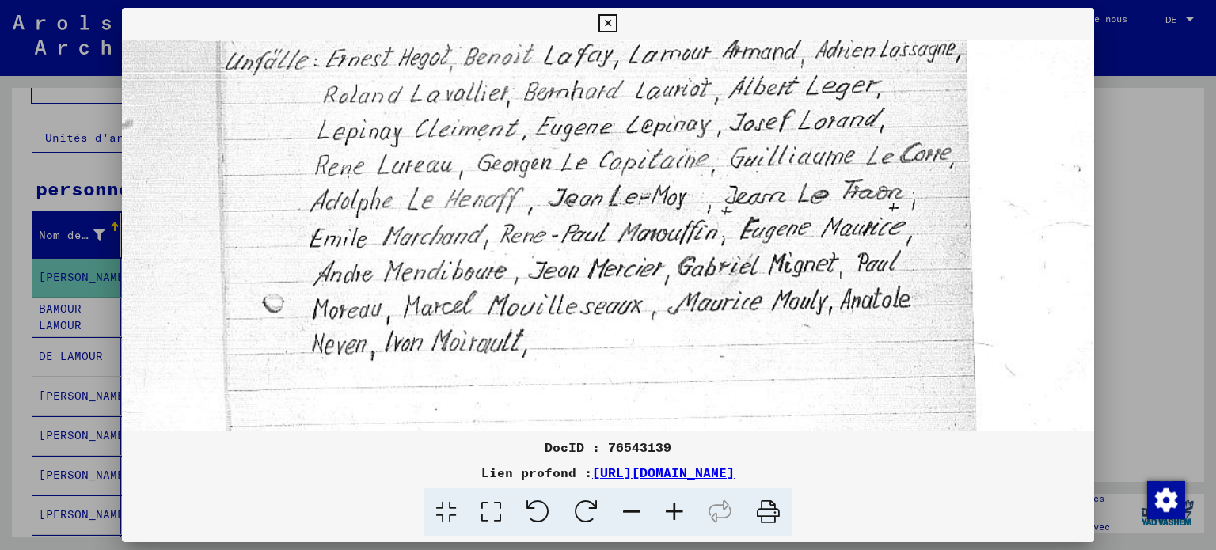
drag, startPoint x: 654, startPoint y: 394, endPoint x: 646, endPoint y: 342, distance: 52.9
click at [646, 349] on img at bounding box center [608, 173] width 973 height 1344
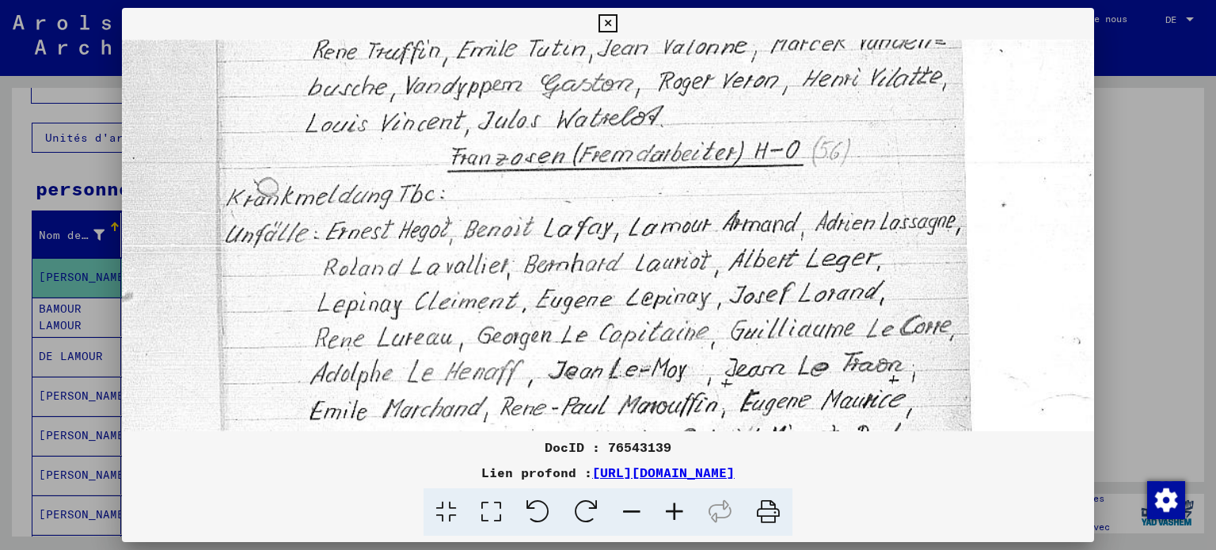
scroll to position [365, 0]
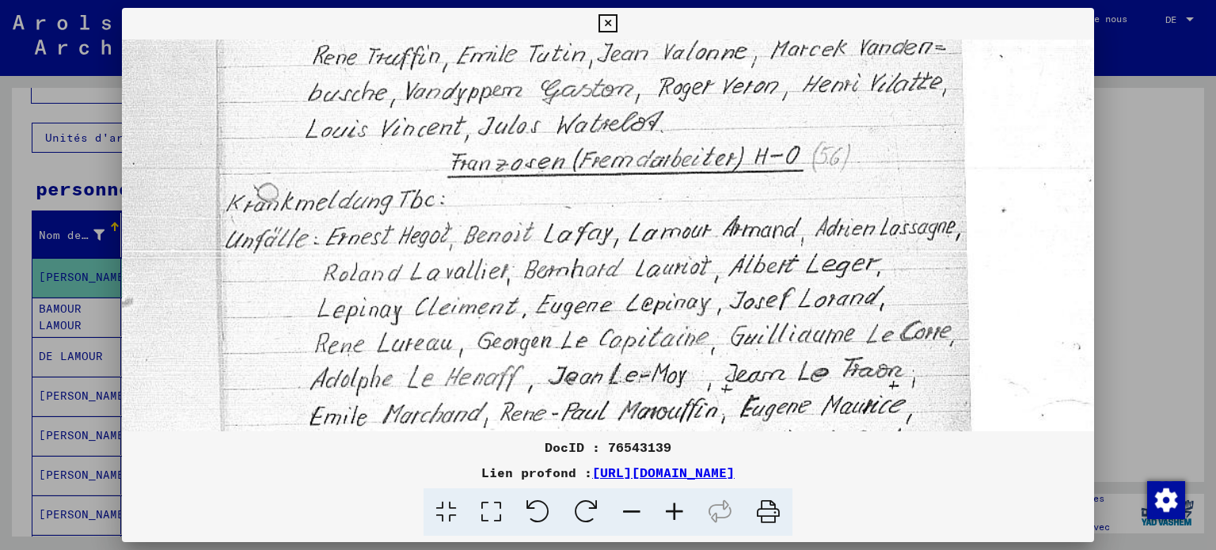
drag, startPoint x: 538, startPoint y: 234, endPoint x: 515, endPoint y: 418, distance: 186.0
click at [513, 447] on div "DocID : 76543139 Lien profond : [URL][DOMAIN_NAME]" at bounding box center [608, 272] width 973 height 529
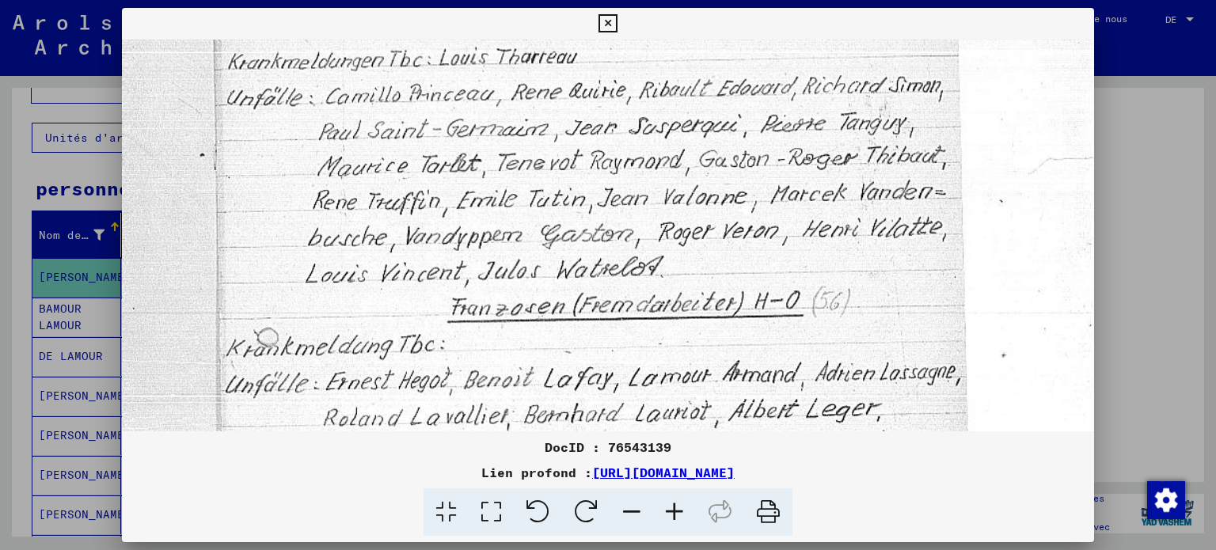
drag, startPoint x: 507, startPoint y: 270, endPoint x: 529, endPoint y: 357, distance: 89.9
click at [505, 421] on img at bounding box center [608, 496] width 973 height 1344
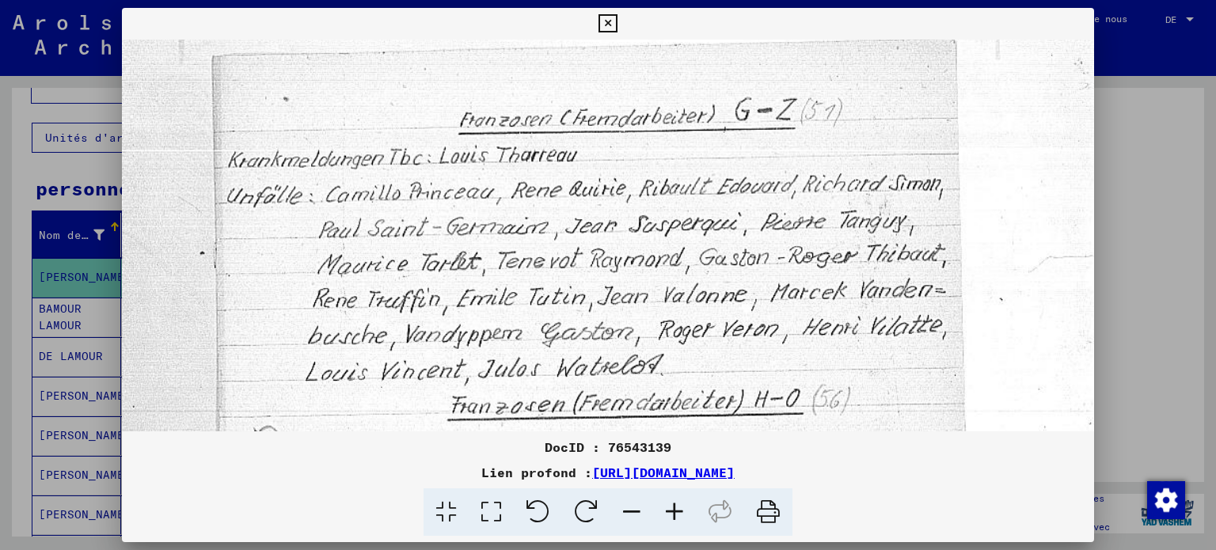
drag, startPoint x: 523, startPoint y: 292, endPoint x: 519, endPoint y: 336, distance: 43.7
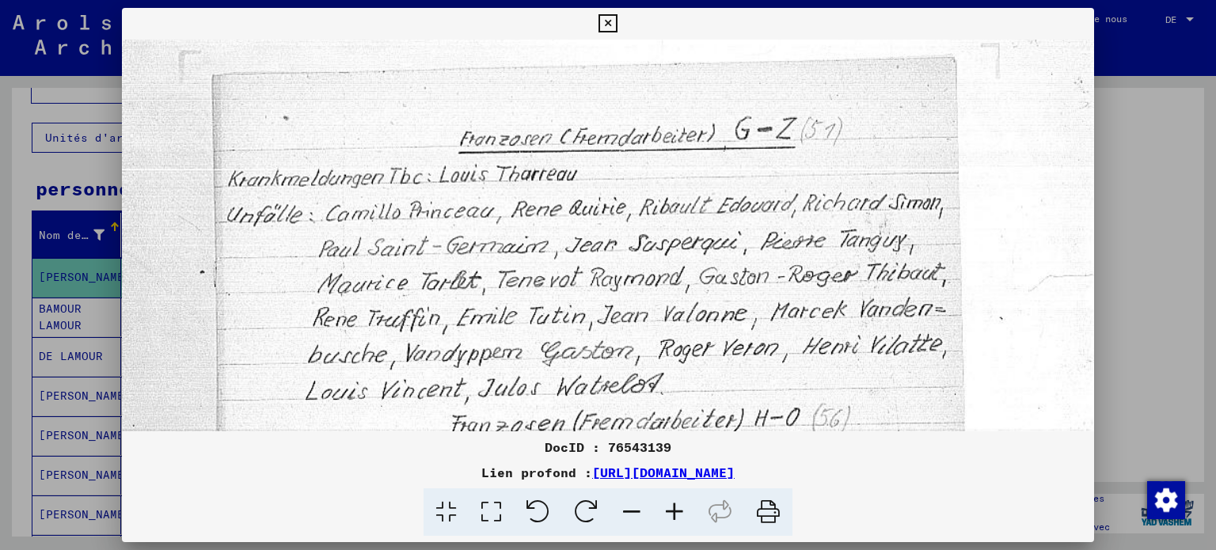
drag, startPoint x: 518, startPoint y: 336, endPoint x: 518, endPoint y: 361, distance: 25.3
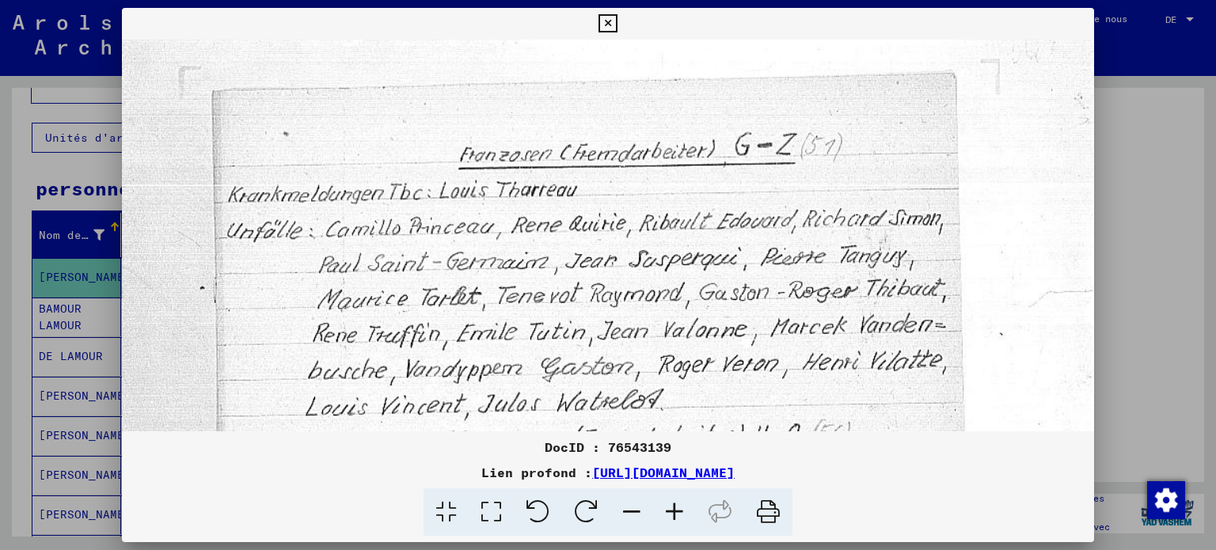
drag, startPoint x: 491, startPoint y: 342, endPoint x: 490, endPoint y: 354, distance: 11.9
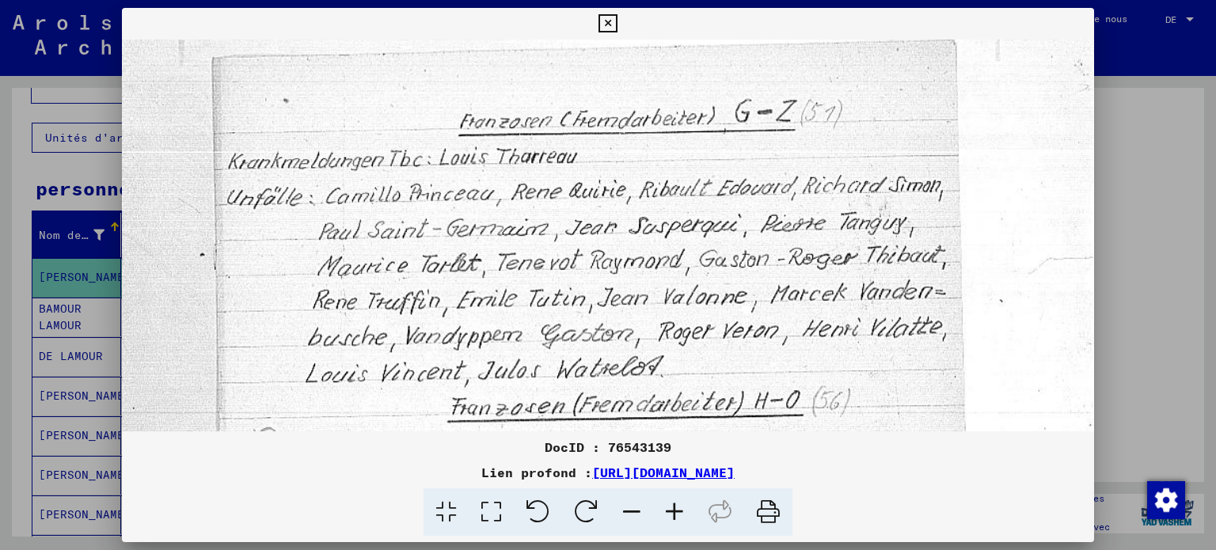
scroll to position [147, 0]
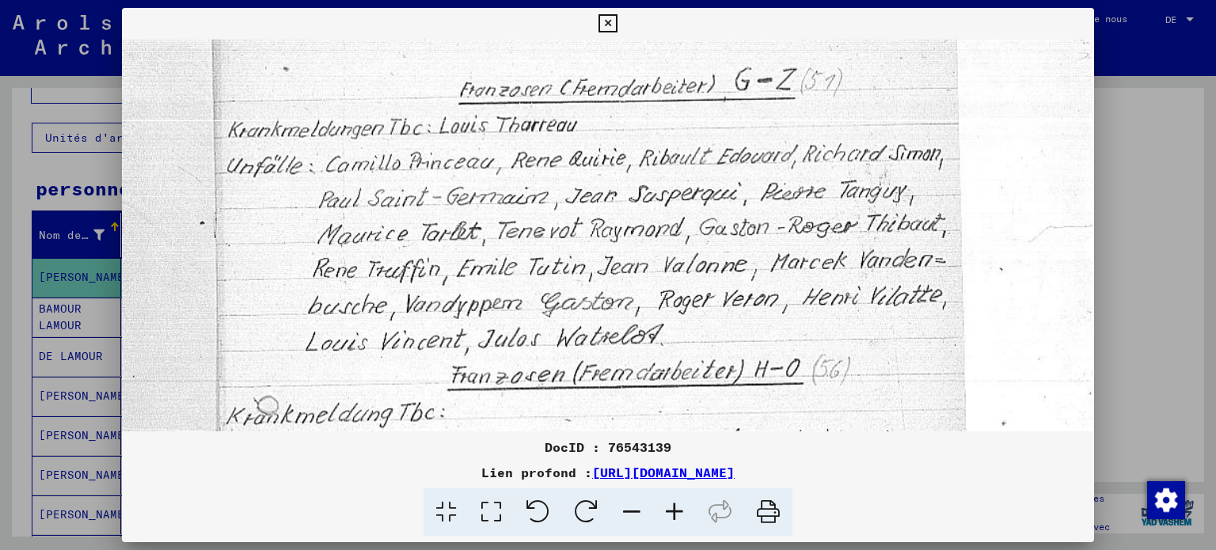
drag, startPoint x: 546, startPoint y: 270, endPoint x: 547, endPoint y: 206, distance: 64.2
drag, startPoint x: 413, startPoint y: 317, endPoint x: 690, endPoint y: 135, distance: 331.4
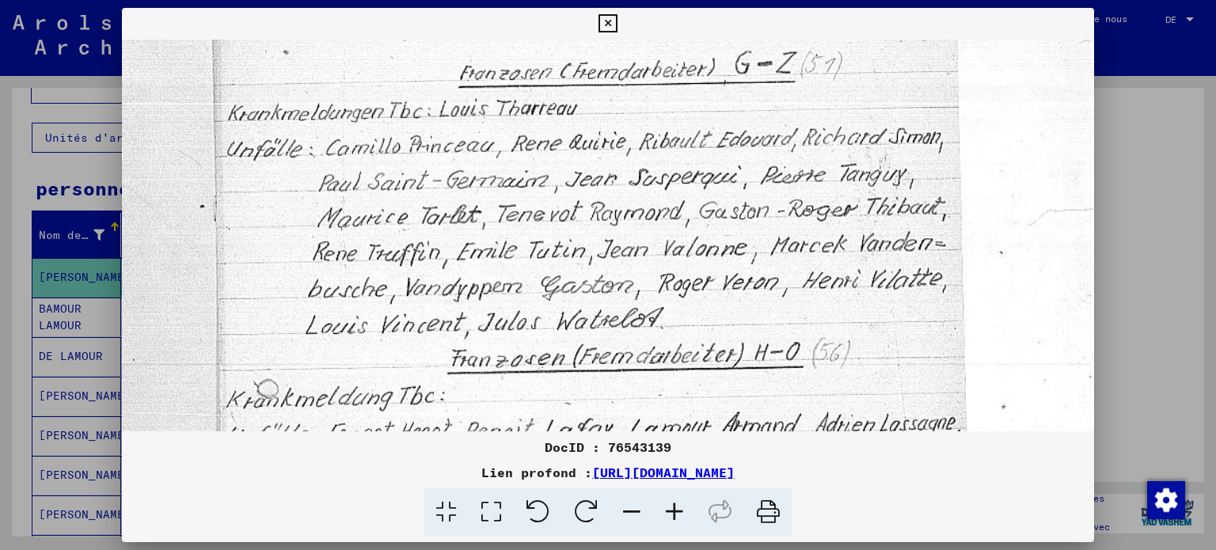
click at [610, 21] on icon at bounding box center [608, 23] width 18 height 19
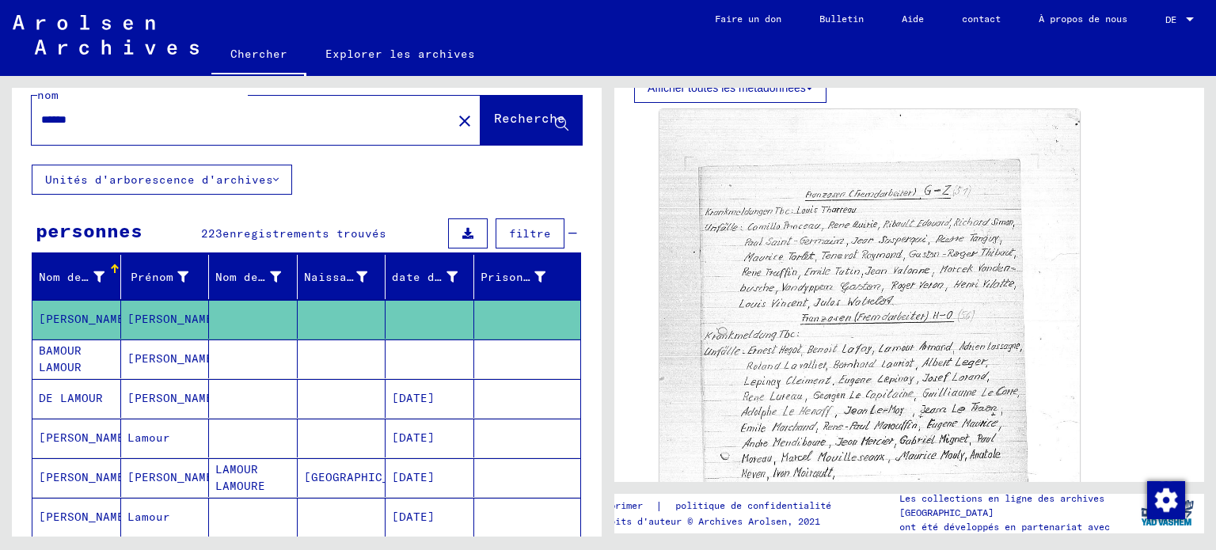
scroll to position [0, 0]
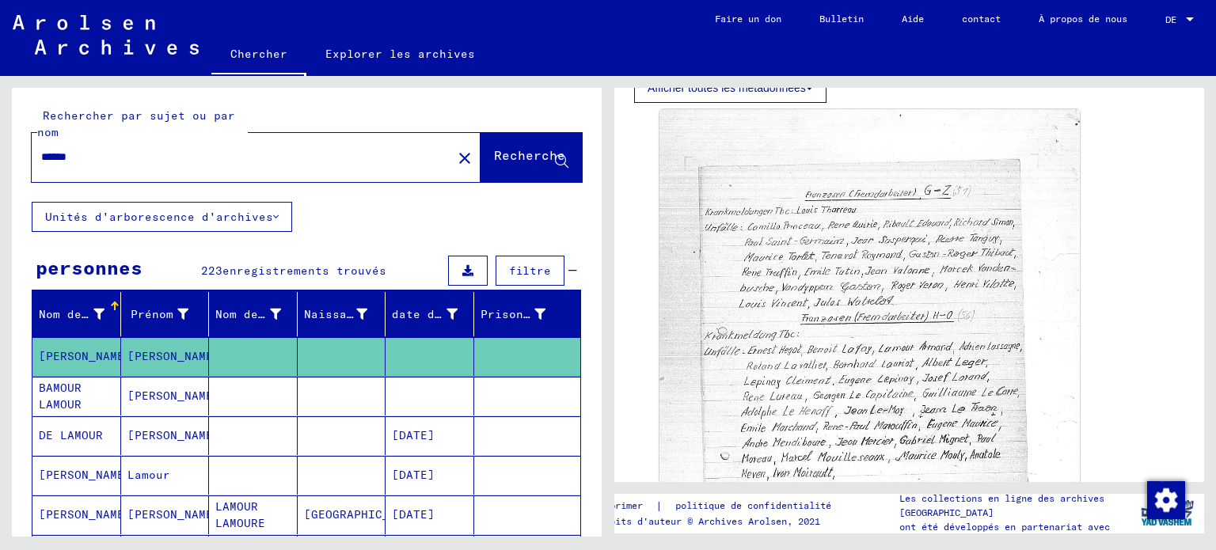
drag, startPoint x: 122, startPoint y: 184, endPoint x: 154, endPoint y: 188, distance: 31.9
click at [143, 165] on input "******" at bounding box center [241, 157] width 401 height 17
click at [455, 168] on mat-icon "close" at bounding box center [464, 158] width 19 height 19
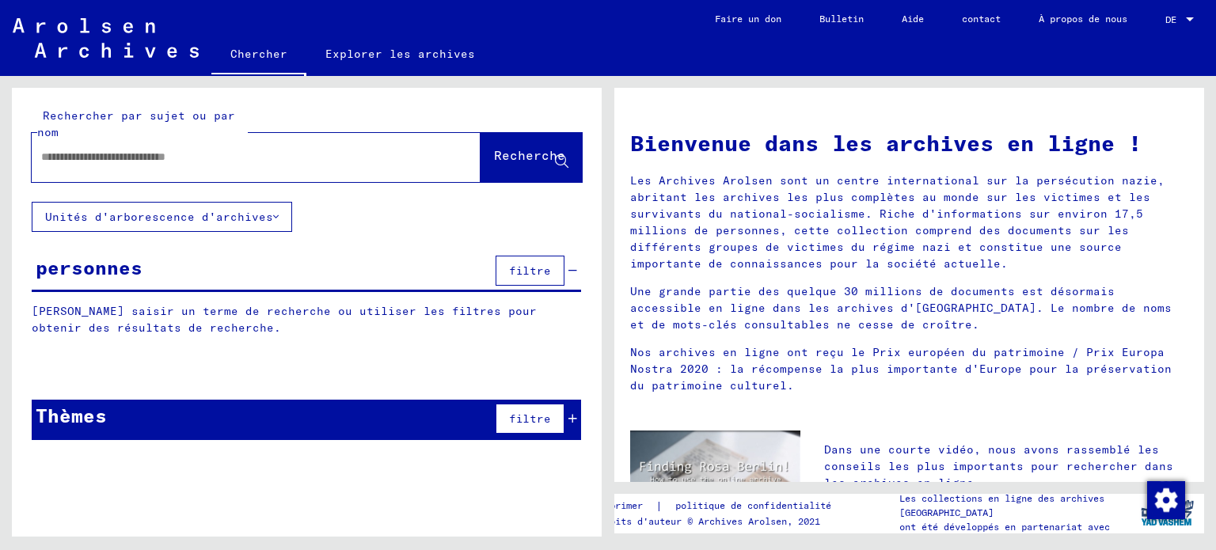
click at [74, 165] on input "text" at bounding box center [237, 157] width 392 height 17
type input "*********"
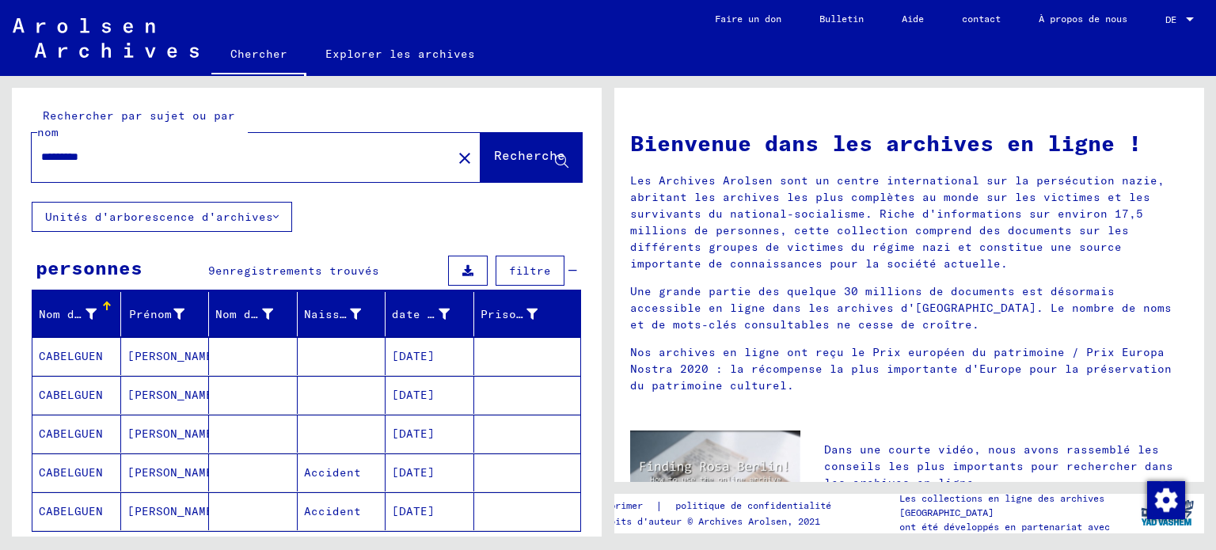
scroll to position [158, 0]
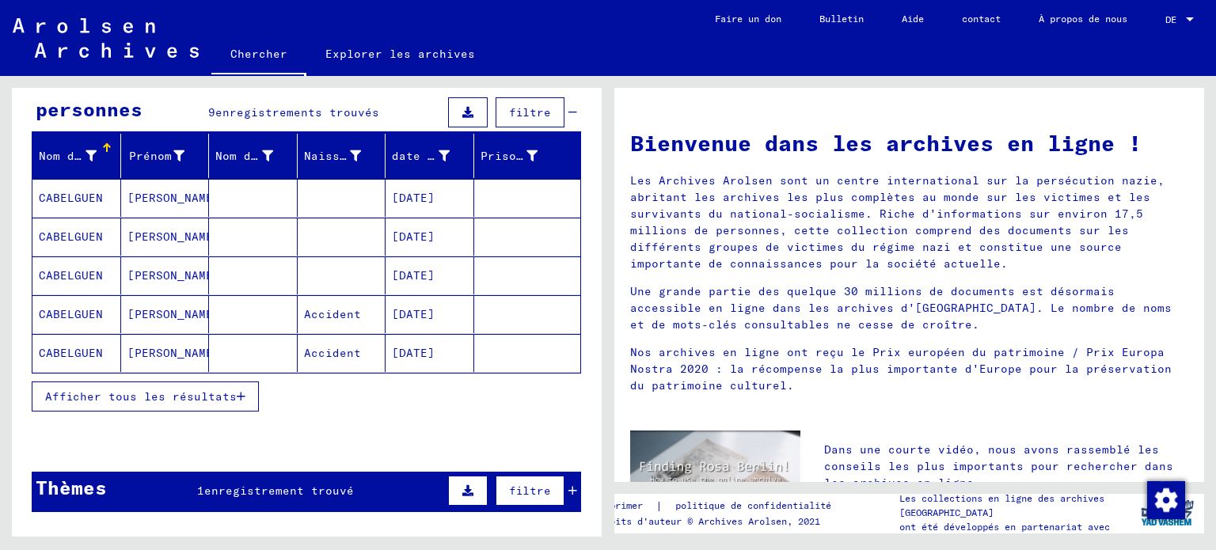
click at [73, 321] on font "CABELGUEN" at bounding box center [71, 314] width 64 height 14
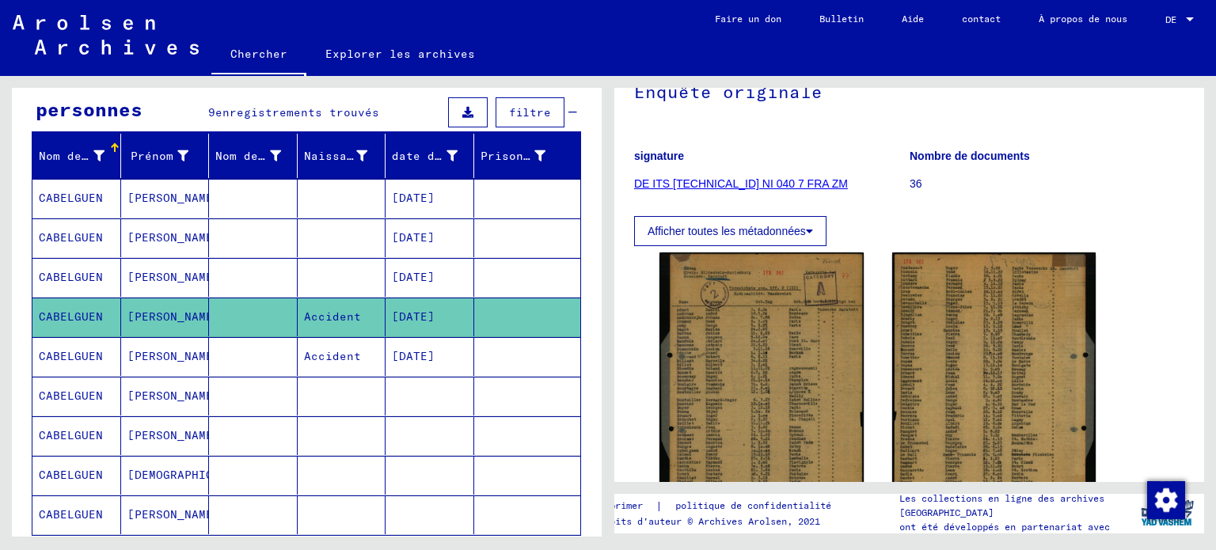
scroll to position [158, 0]
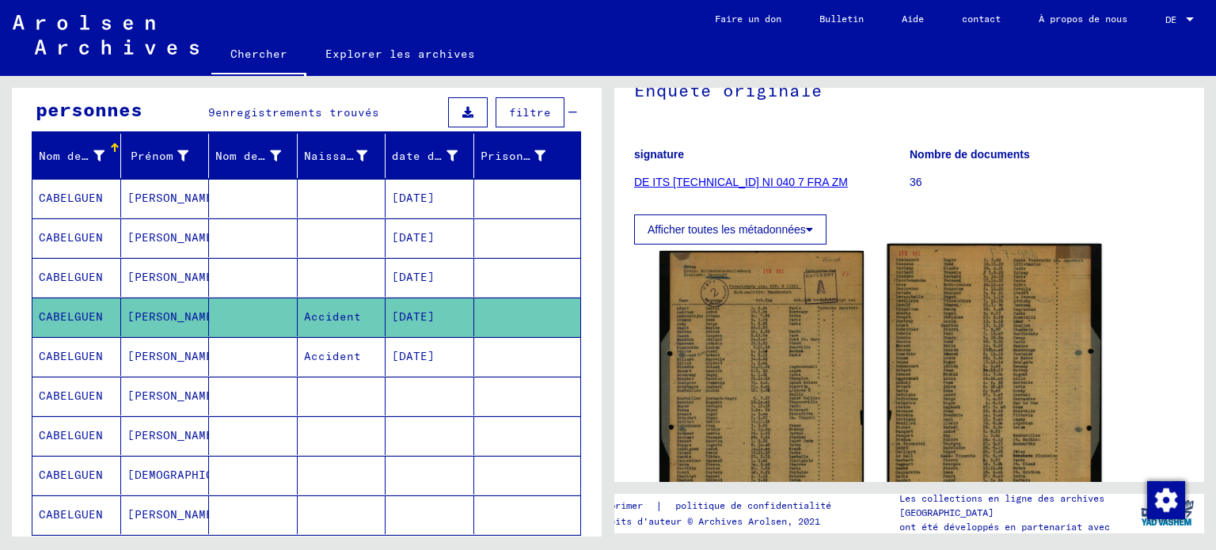
click at [961, 405] on img at bounding box center [994, 388] width 214 height 289
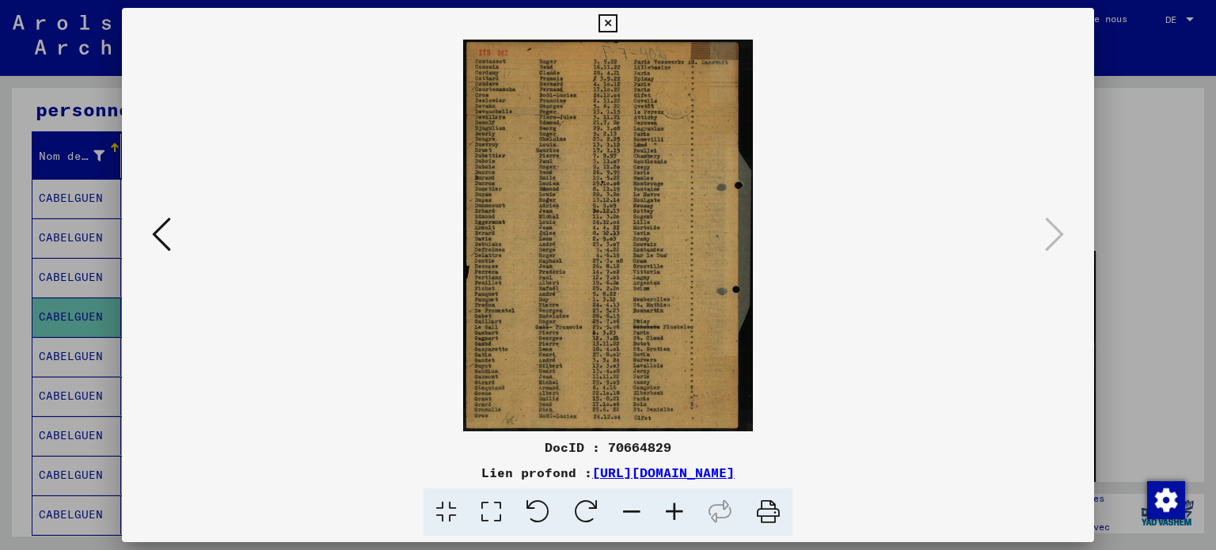
click at [469, 522] on icon at bounding box center [491, 513] width 45 height 48
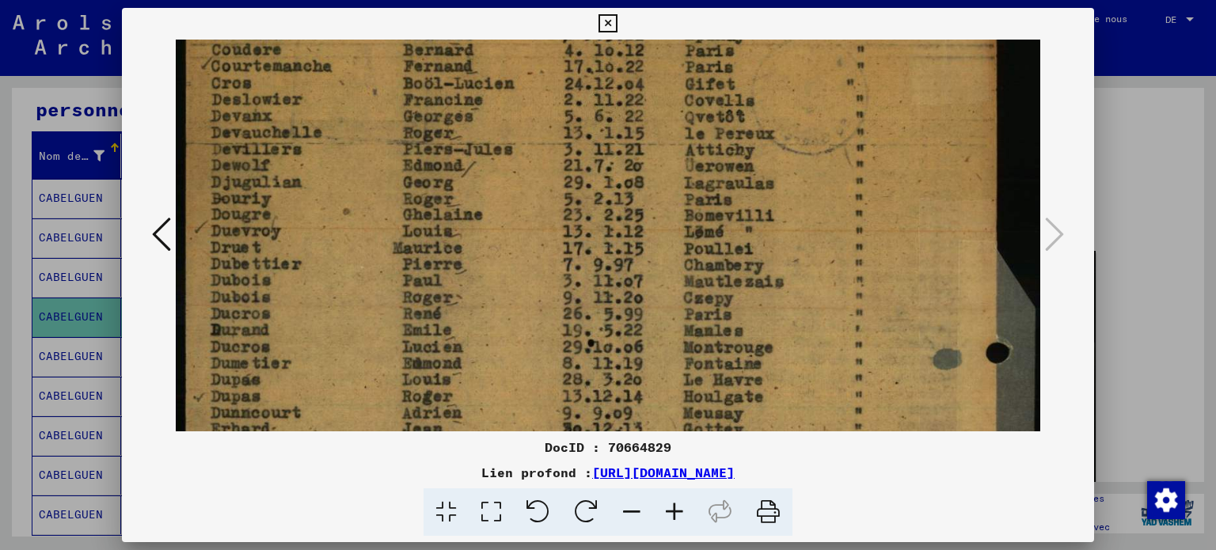
drag, startPoint x: 416, startPoint y: 235, endPoint x: 432, endPoint y: 103, distance: 133.2
click at [432, 103] on img at bounding box center [608, 502] width 865 height 1169
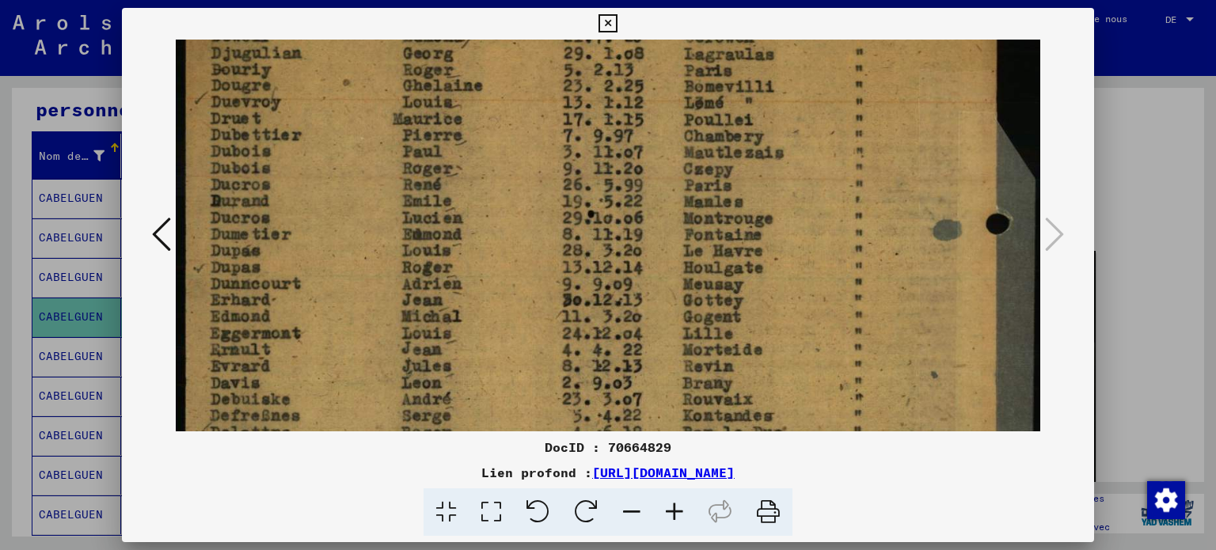
drag, startPoint x: 414, startPoint y: 230, endPoint x: 439, endPoint y: 105, distance: 128.3
click at [438, 107] on img at bounding box center [608, 373] width 865 height 1169
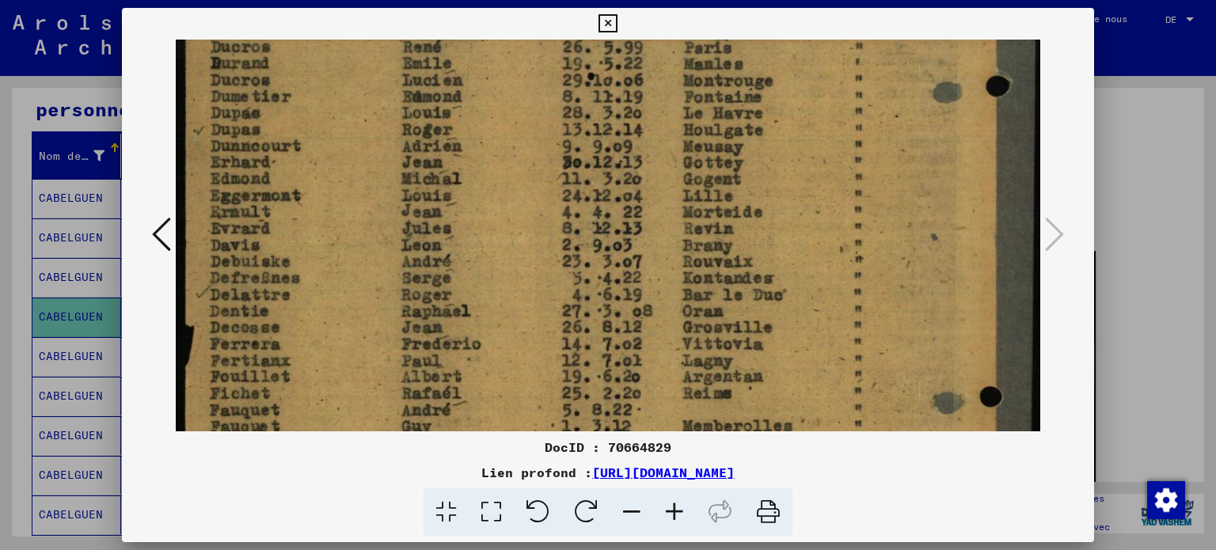
drag, startPoint x: 405, startPoint y: 265, endPoint x: 435, endPoint y: 130, distance: 138.5
click at [435, 130] on img at bounding box center [608, 235] width 865 height 1169
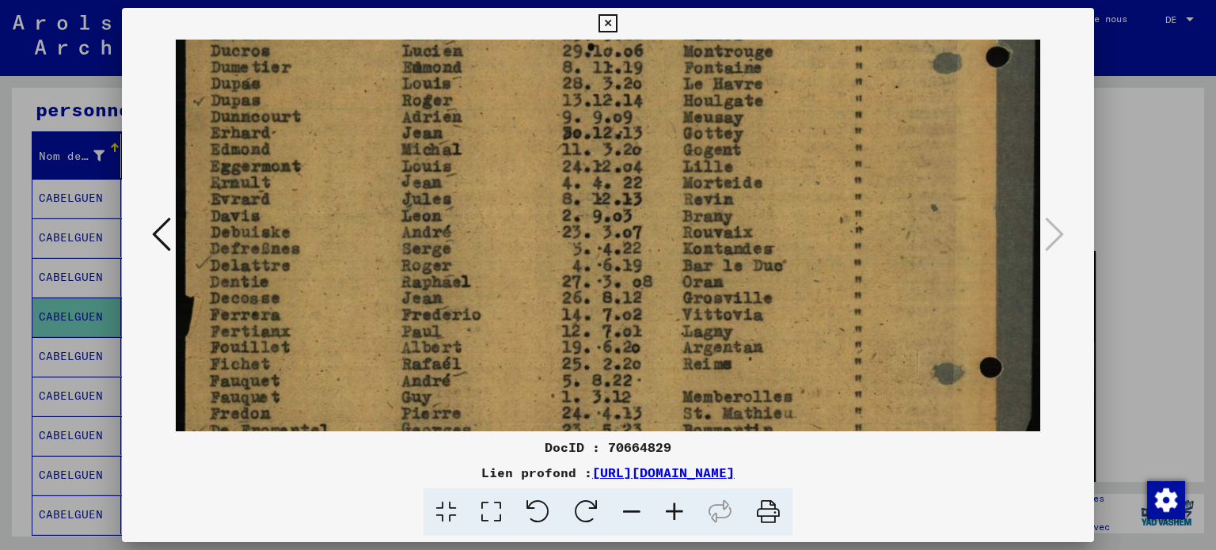
scroll to position [545, 0]
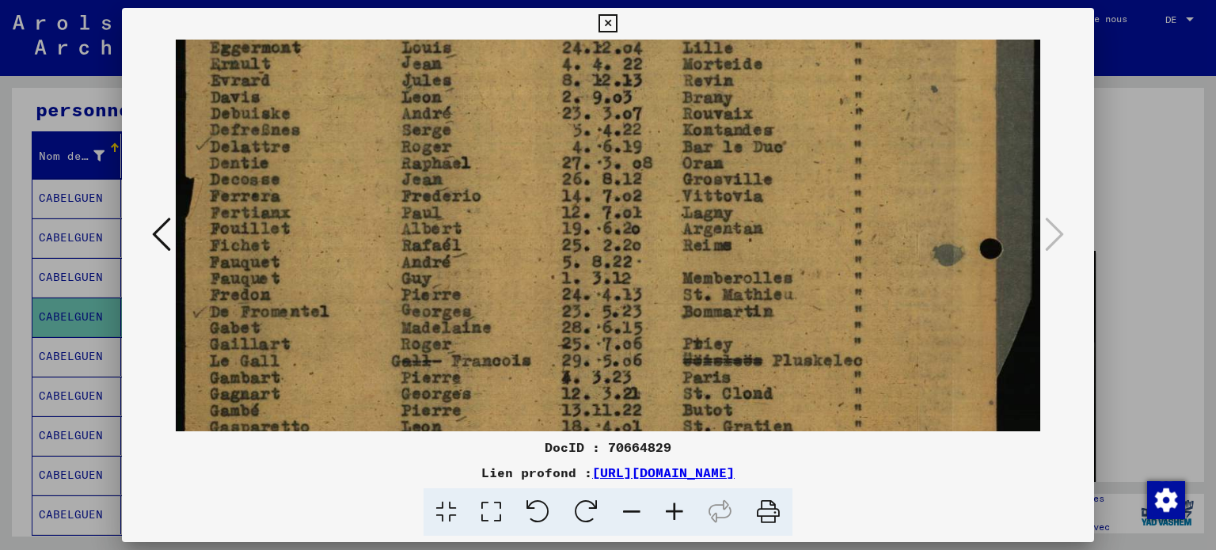
drag, startPoint x: 408, startPoint y: 265, endPoint x: 416, endPoint y: 110, distance: 155.4
click at [415, 111] on img at bounding box center [608, 87] width 865 height 1169
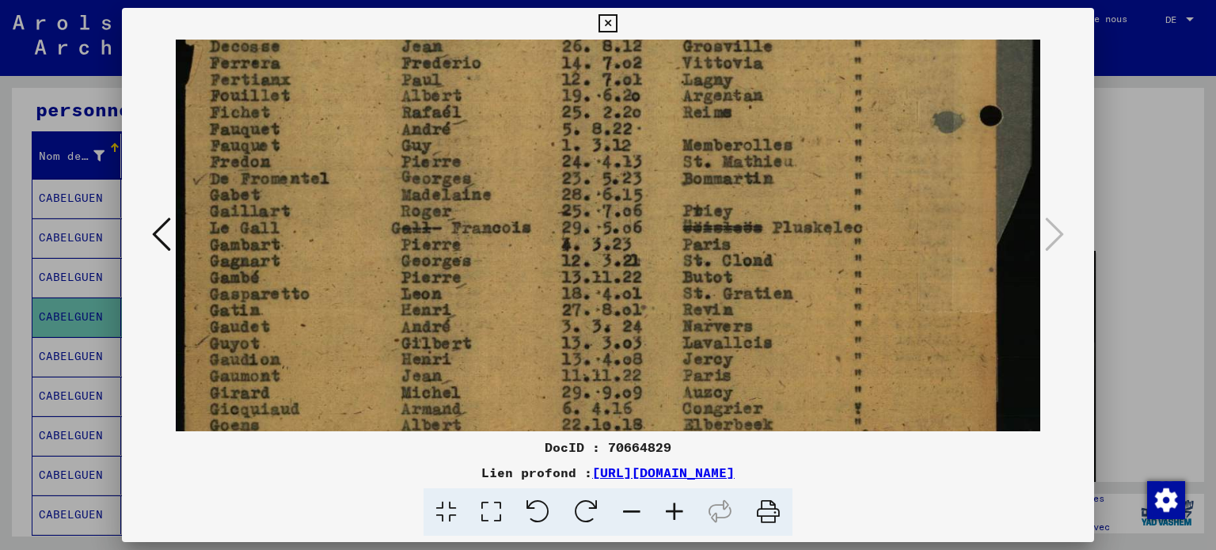
drag, startPoint x: 385, startPoint y: 249, endPoint x: 401, endPoint y: 127, distance: 123.7
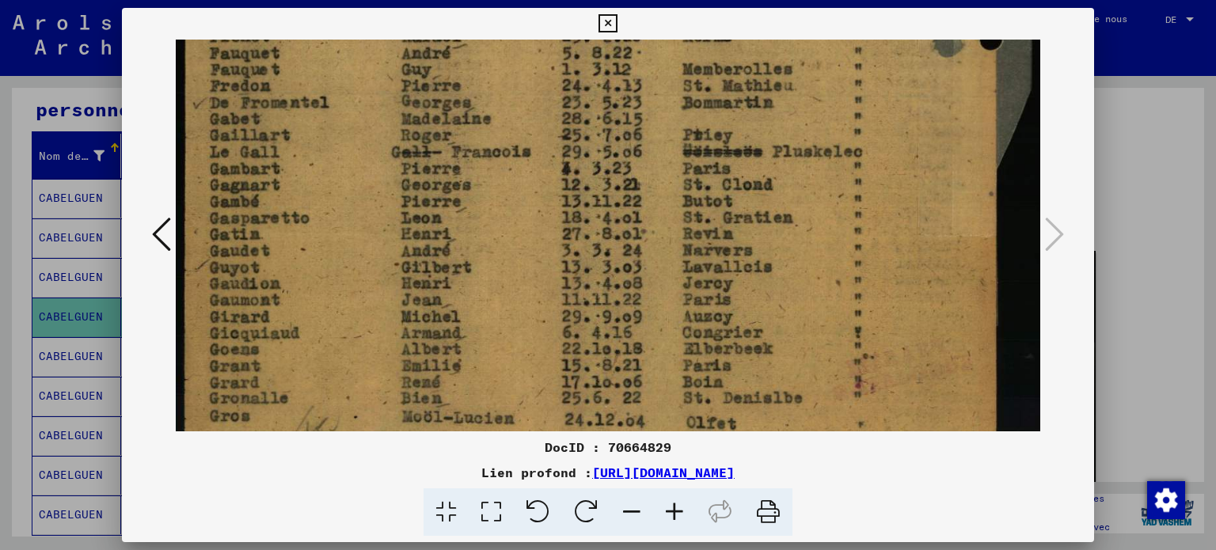
drag, startPoint x: 383, startPoint y: 219, endPoint x: 388, endPoint y: 149, distance: 69.8
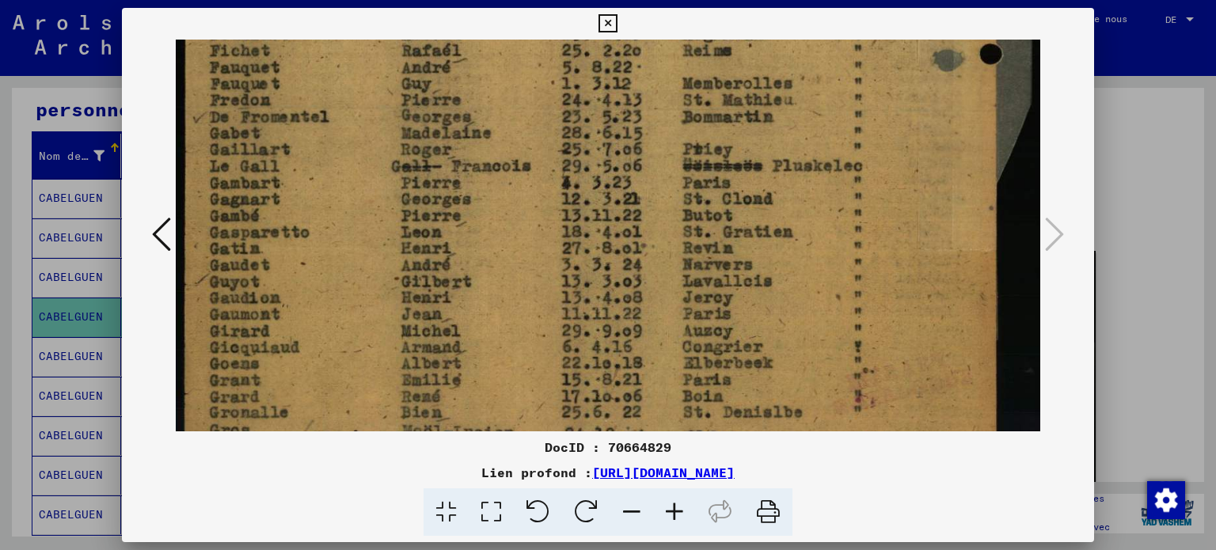
scroll to position [730, 0]
drag, startPoint x: 374, startPoint y: 209, endPoint x: 386, endPoint y: 165, distance: 45.4
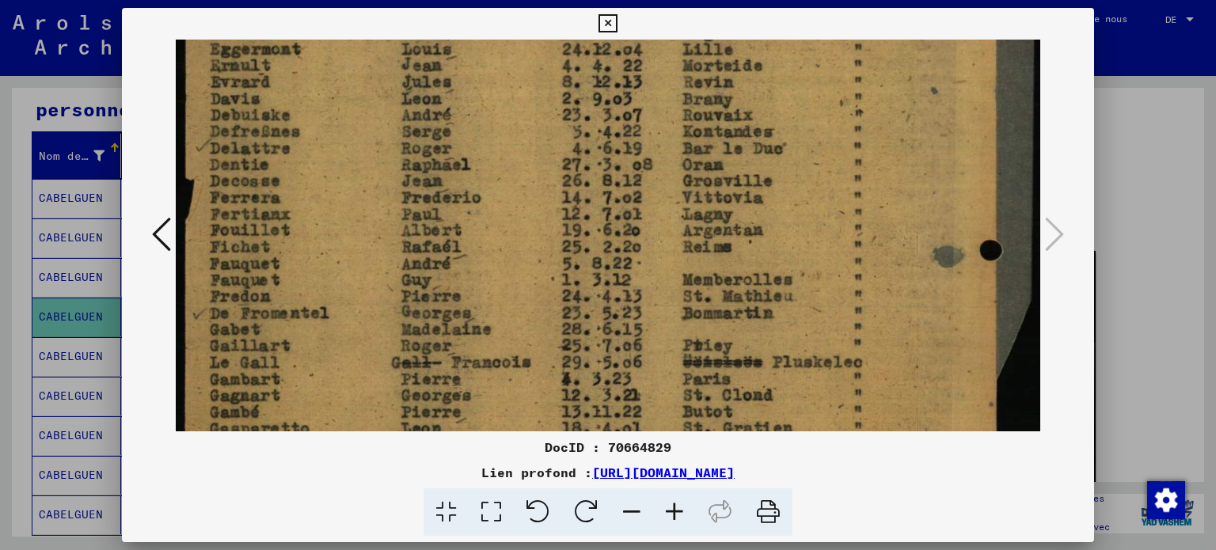
drag, startPoint x: 370, startPoint y: 219, endPoint x: 375, endPoint y: 420, distance: 201.2
click at [372, 429] on img at bounding box center [608, 88] width 865 height 1169
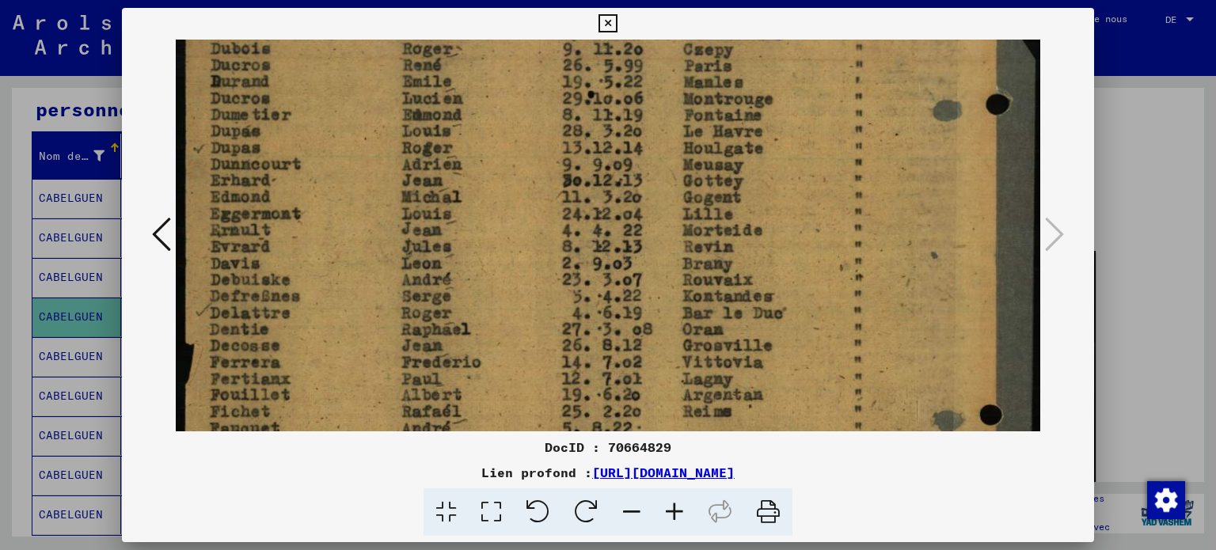
drag, startPoint x: 403, startPoint y: 187, endPoint x: 394, endPoint y: 320, distance: 133.3
click at [392, 348] on img at bounding box center [608, 253] width 865 height 1169
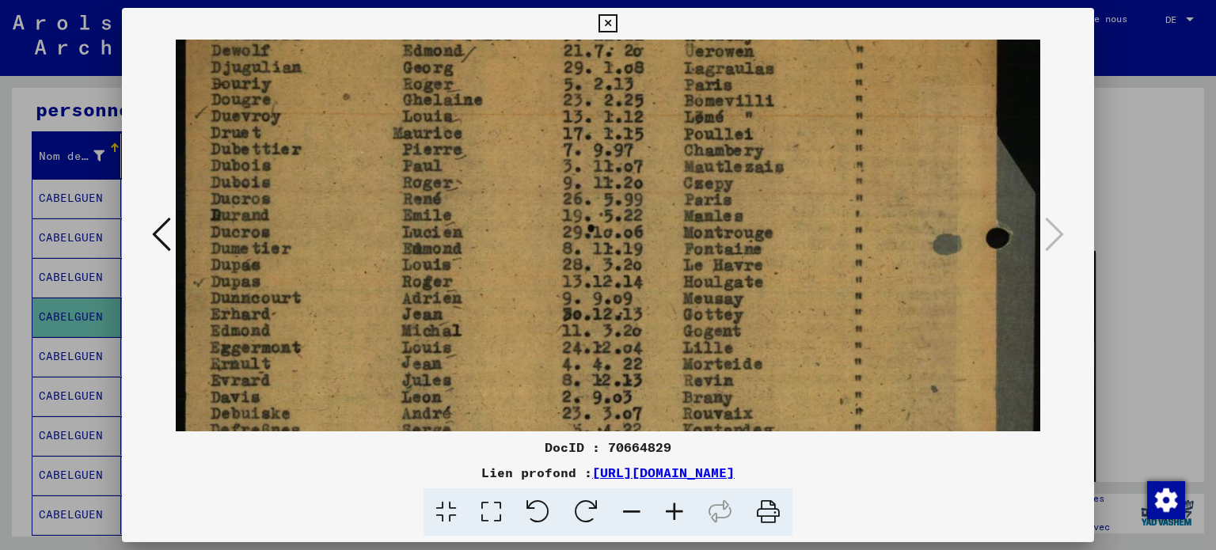
drag, startPoint x: 379, startPoint y: 156, endPoint x: 377, endPoint y: 287, distance: 130.7
click at [375, 298] on img at bounding box center [608, 387] width 865 height 1169
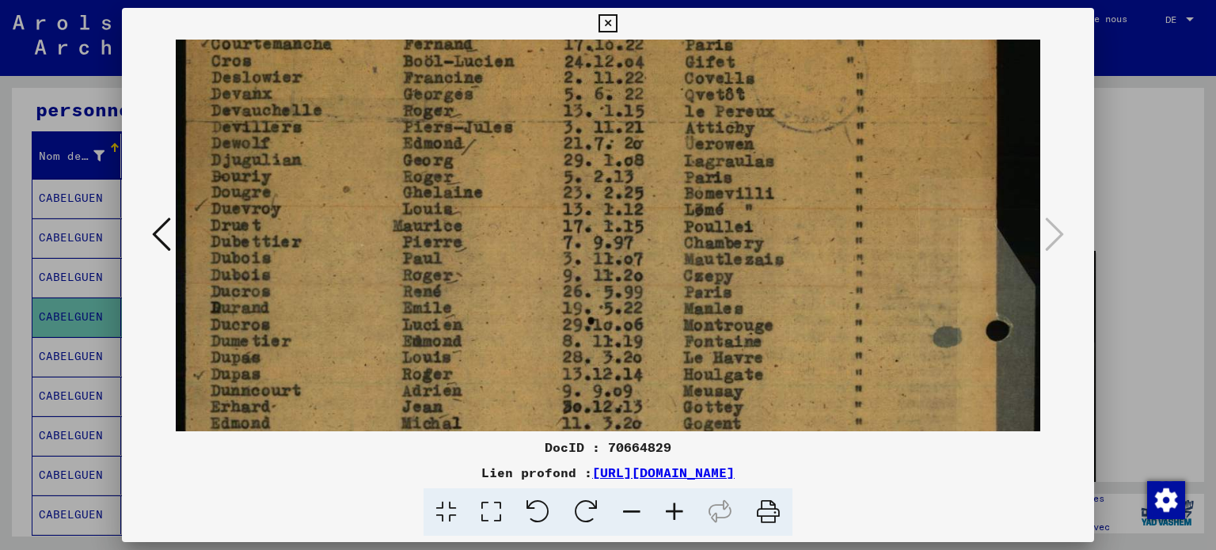
drag, startPoint x: 341, startPoint y: 142, endPoint x: 323, endPoint y: 247, distance: 106.9
click at [323, 247] on img at bounding box center [608, 479] width 865 height 1169
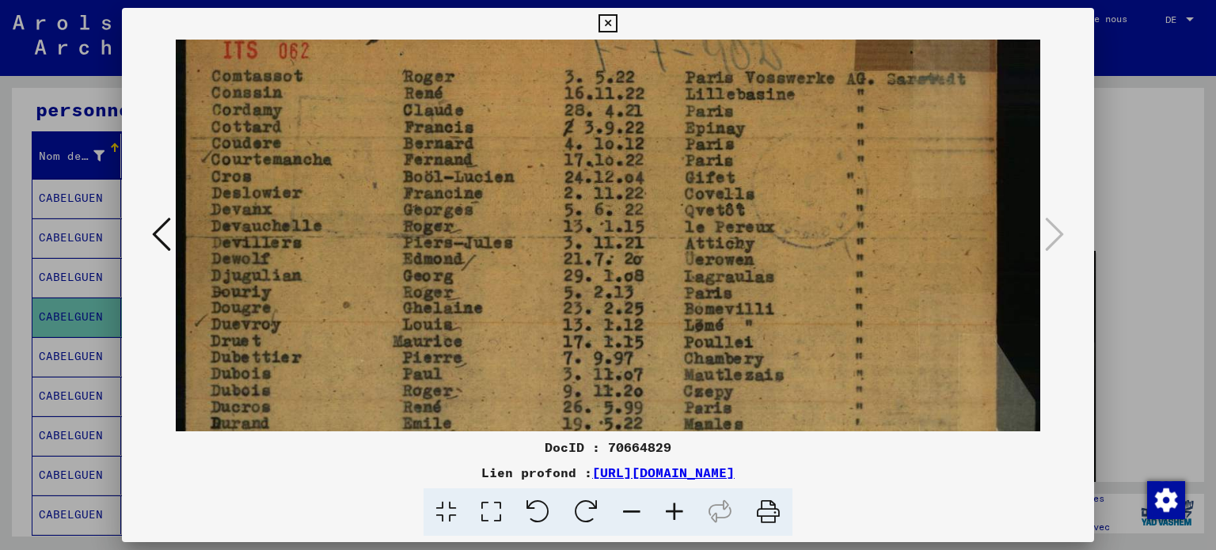
drag, startPoint x: 314, startPoint y: 122, endPoint x: 304, endPoint y: 236, distance: 114.4
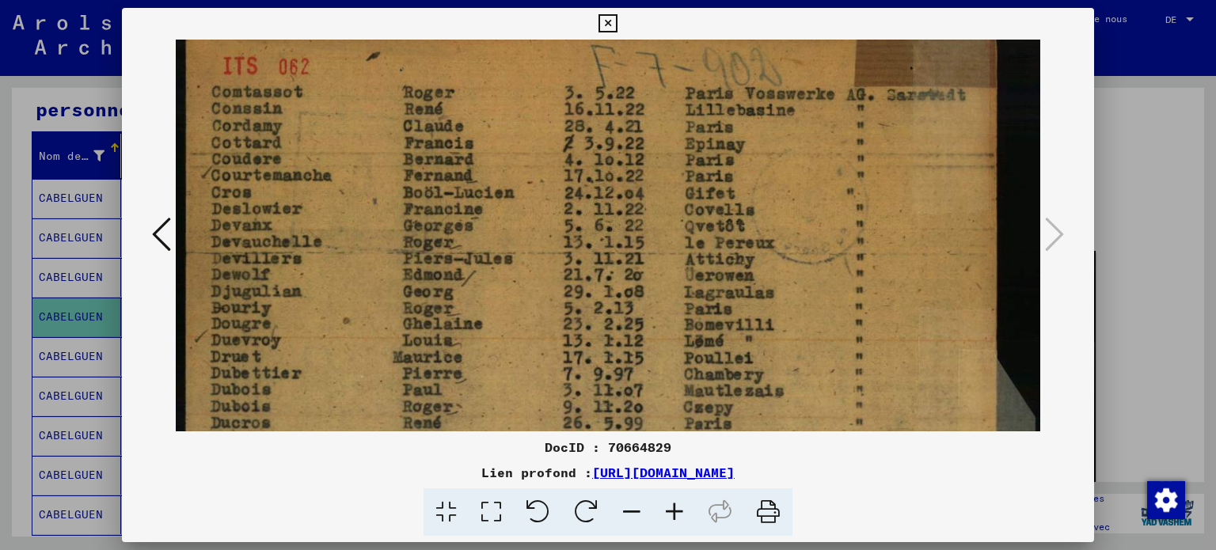
scroll to position [0, 0]
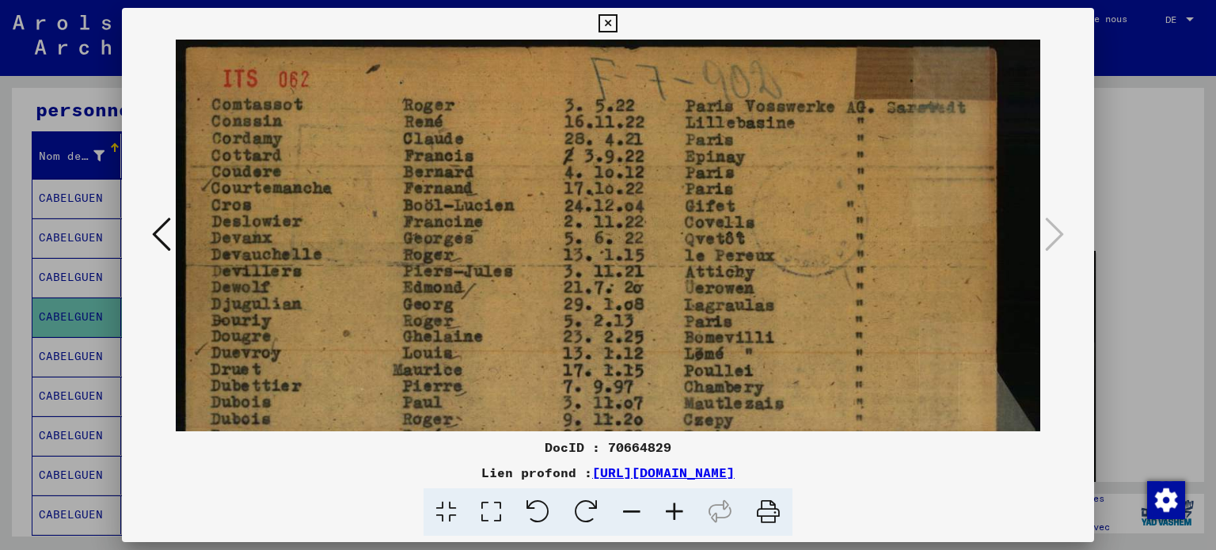
drag, startPoint x: 310, startPoint y: 105, endPoint x: 302, endPoint y: 174, distance: 70.1
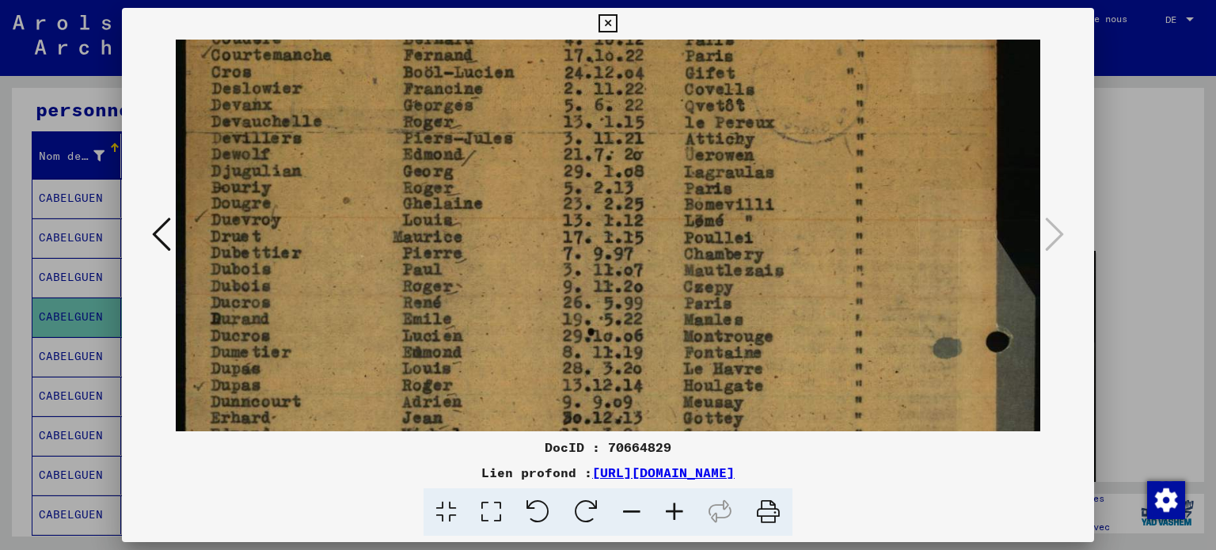
drag, startPoint x: 769, startPoint y: 202, endPoint x: 731, endPoint y: 128, distance: 82.9
click at [746, 58] on img at bounding box center [608, 491] width 865 height 1169
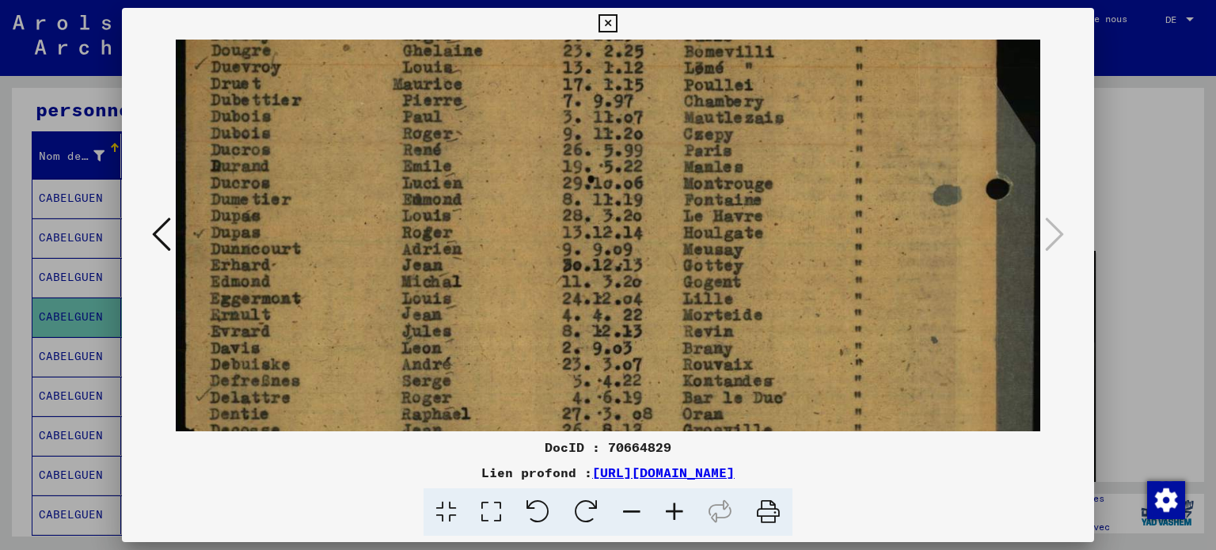
drag, startPoint x: 708, startPoint y: 225, endPoint x: 709, endPoint y: 69, distance: 156.0
click at [709, 69] on img at bounding box center [608, 338] width 865 height 1169
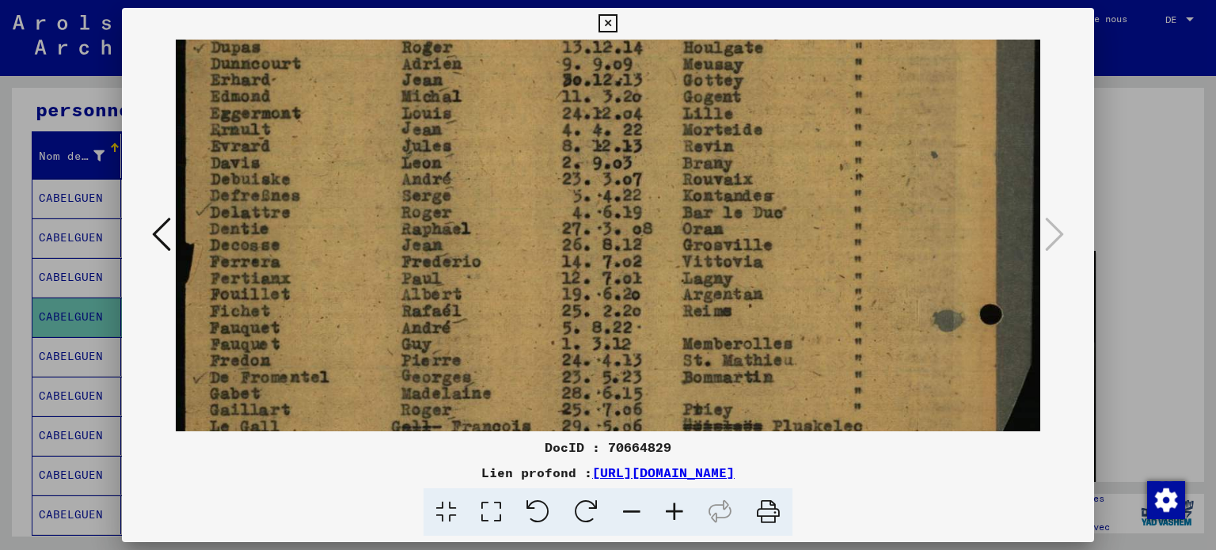
drag, startPoint x: 698, startPoint y: 210, endPoint x: 709, endPoint y: 85, distance: 125.6
click at [709, 48] on img at bounding box center [608, 152] width 865 height 1169
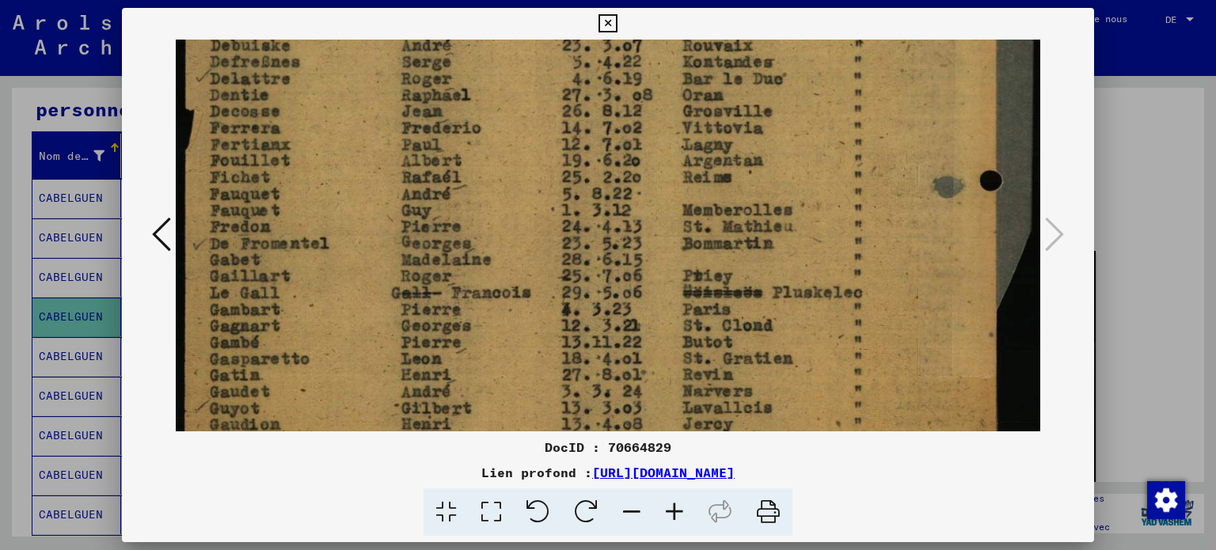
drag, startPoint x: 685, startPoint y: 213, endPoint x: 667, endPoint y: 102, distance: 112.2
click at [667, 102] on img at bounding box center [608, 19] width 865 height 1169
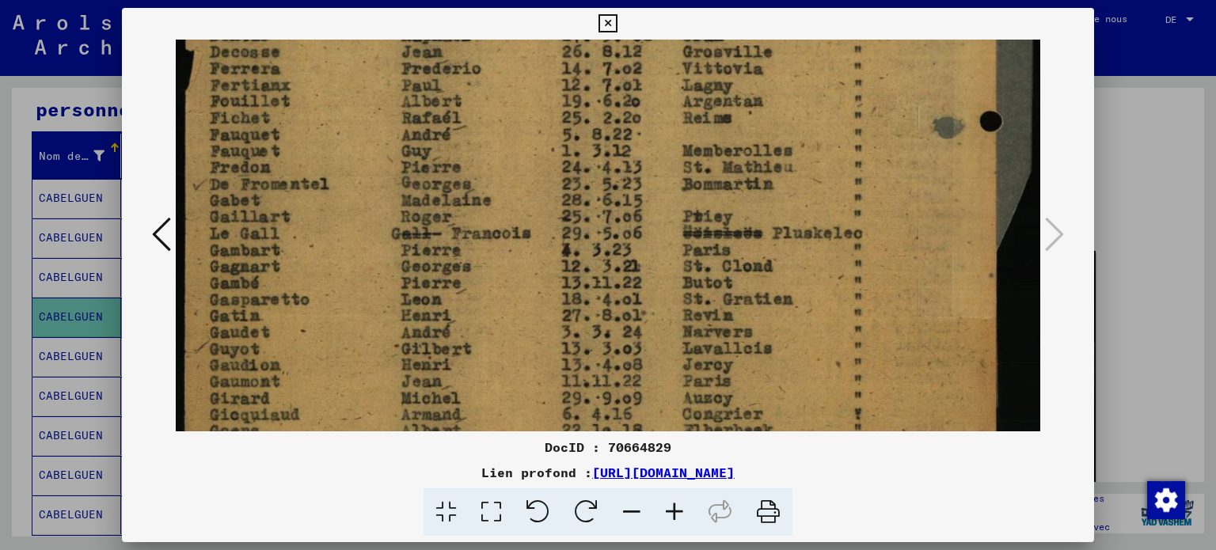
drag, startPoint x: 662, startPoint y: 107, endPoint x: 656, endPoint y: 44, distance: 63.6
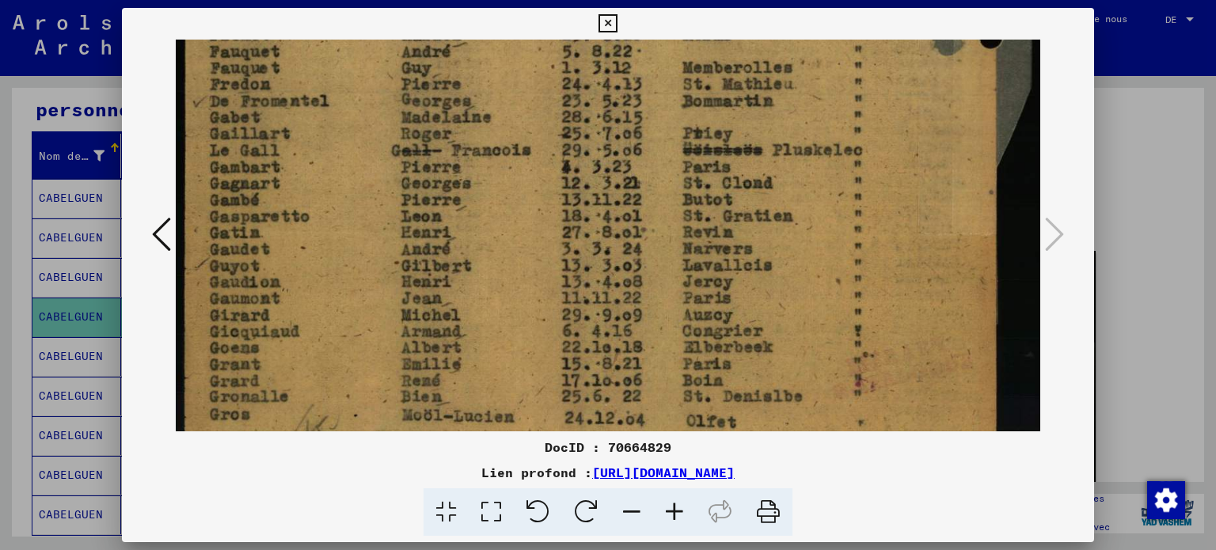
drag, startPoint x: 633, startPoint y: 163, endPoint x: 650, endPoint y: 62, distance: 102.7
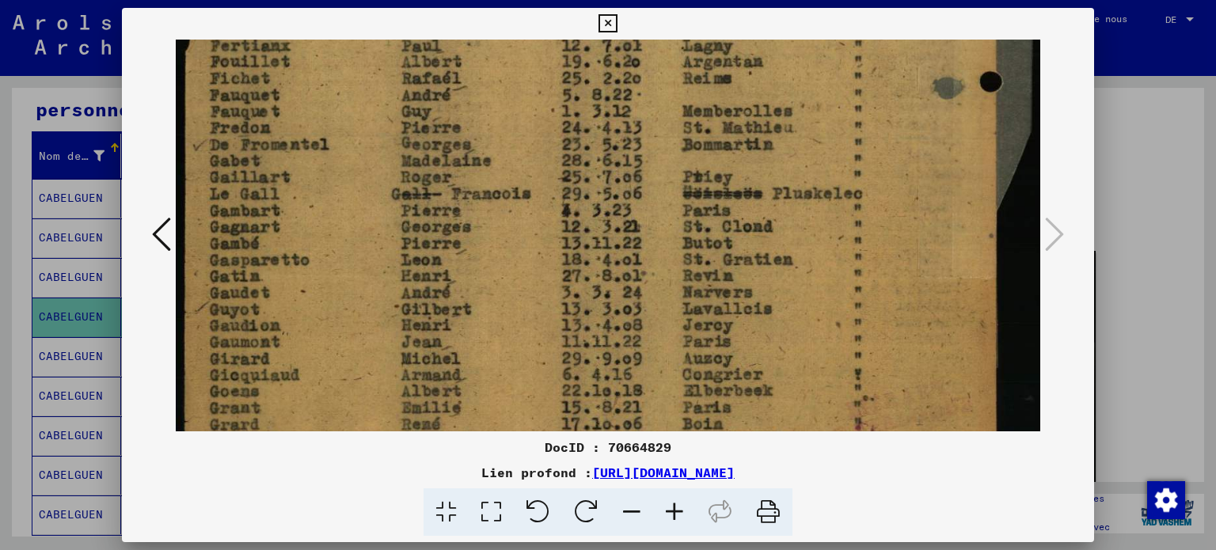
drag, startPoint x: 527, startPoint y: 215, endPoint x: 535, endPoint y: 230, distance: 18.1
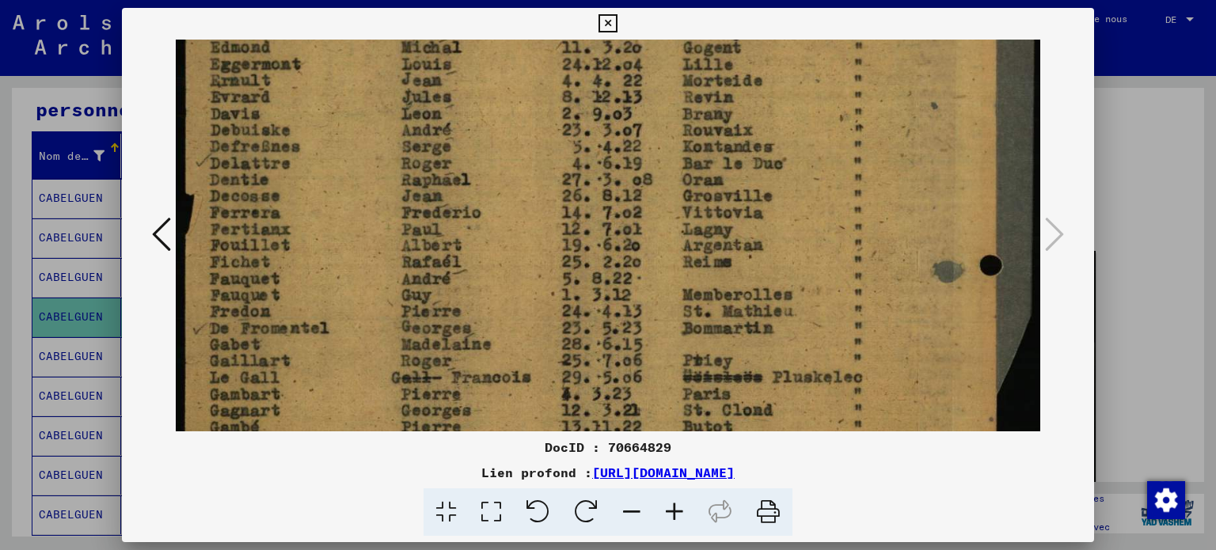
drag, startPoint x: 473, startPoint y: 130, endPoint x: 535, endPoint y: 324, distance: 203.8
click at [535, 324] on img at bounding box center [608, 103] width 865 height 1169
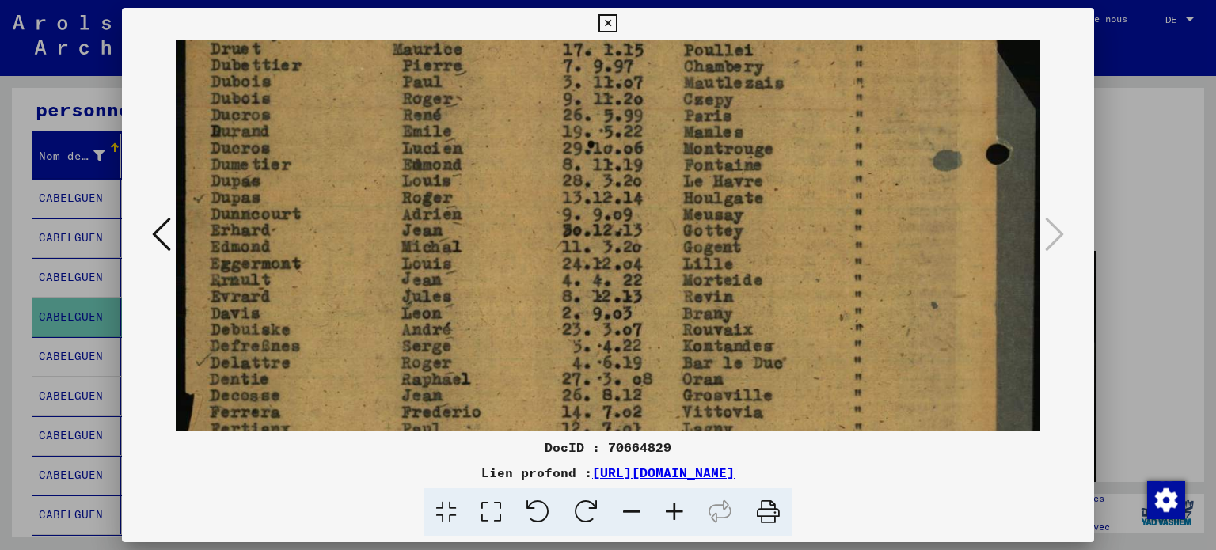
drag, startPoint x: 387, startPoint y: 145, endPoint x: 372, endPoint y: 359, distance: 214.3
click at [371, 367] on img at bounding box center [608, 303] width 865 height 1169
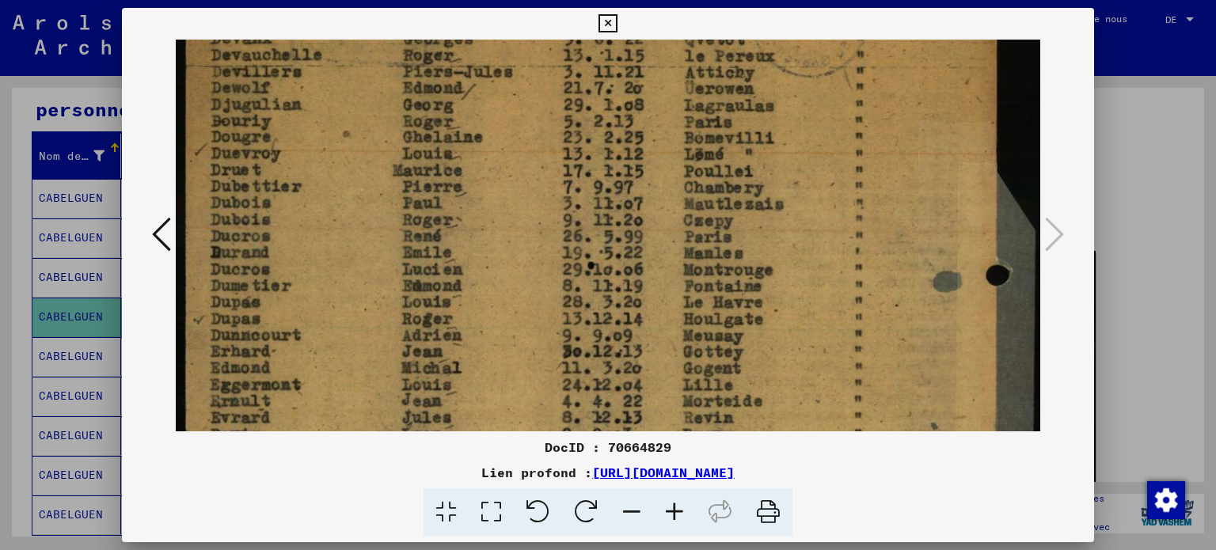
drag, startPoint x: 367, startPoint y: 149, endPoint x: 362, endPoint y: 275, distance: 126.0
click at [362, 275] on img at bounding box center [608, 424] width 865 height 1169
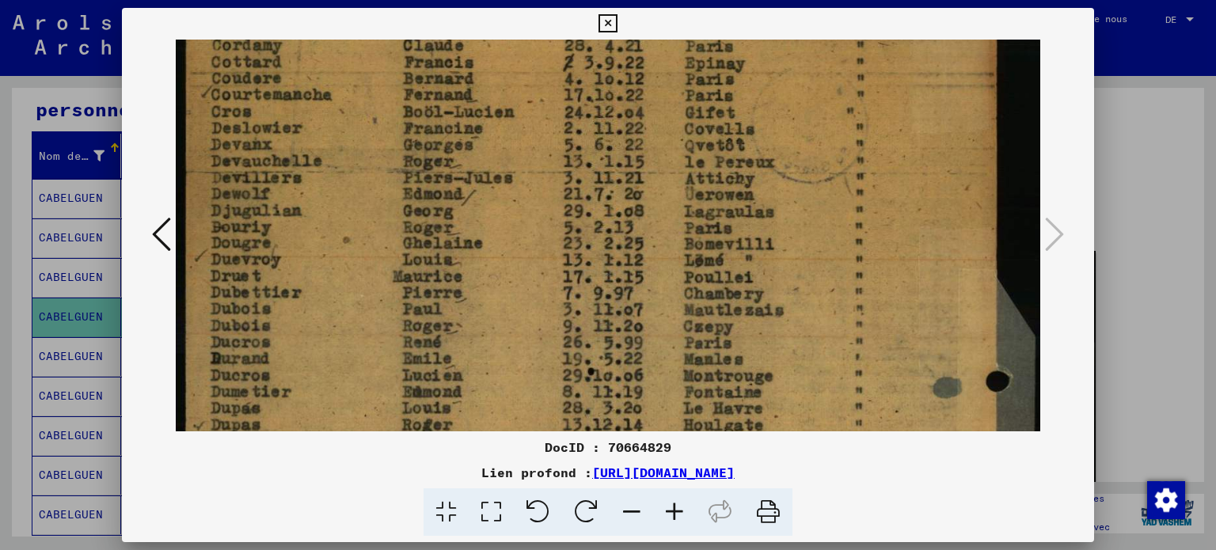
drag, startPoint x: 368, startPoint y: 173, endPoint x: 358, endPoint y: 244, distance: 71.2
click at [358, 245] on img at bounding box center [608, 530] width 865 height 1169
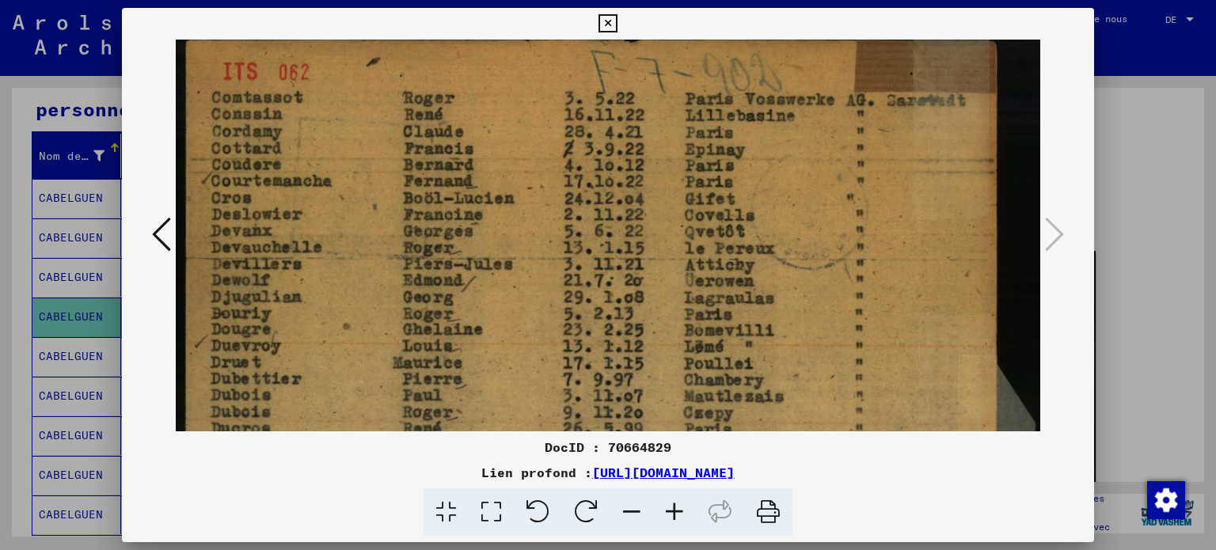
scroll to position [8, 0]
drag, startPoint x: 394, startPoint y: 140, endPoint x: 386, endPoint y: 242, distance: 102.4
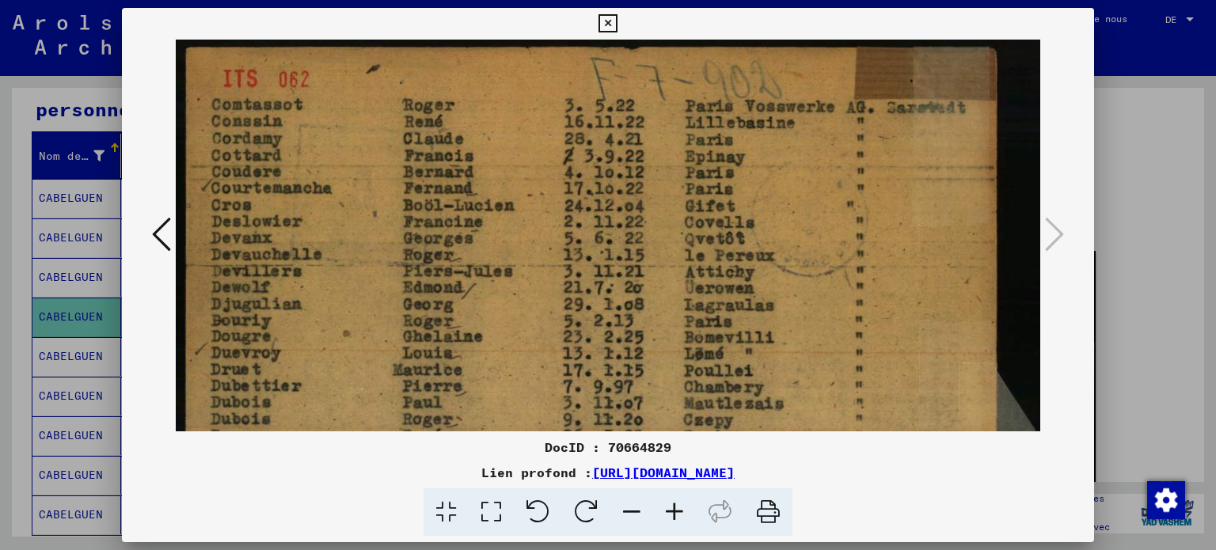
drag, startPoint x: 409, startPoint y: 85, endPoint x: 407, endPoint y: 164, distance: 79.2
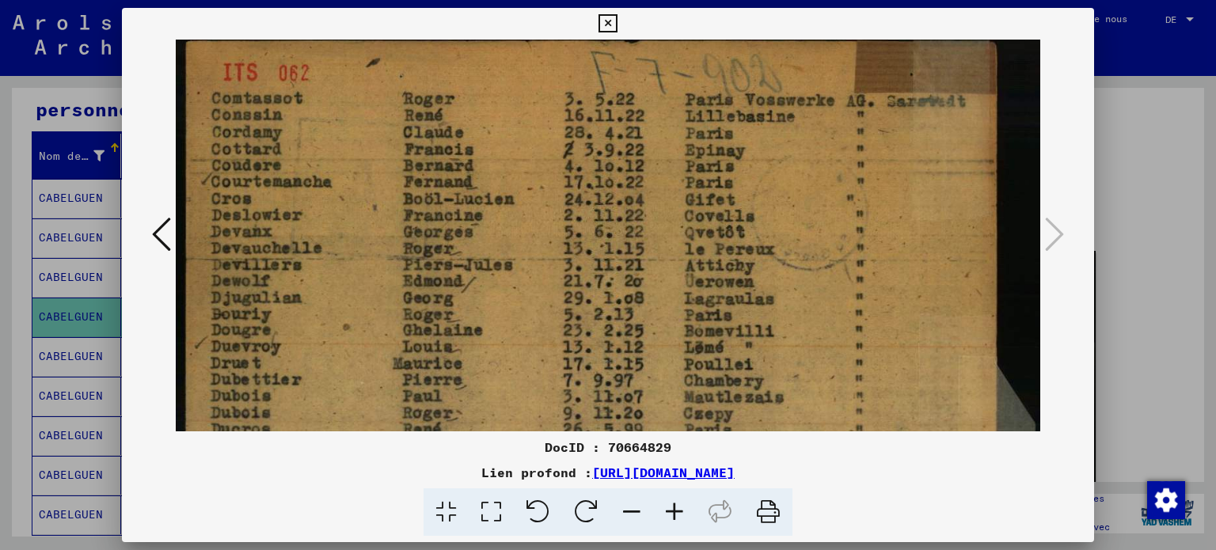
click at [165, 234] on icon at bounding box center [161, 234] width 19 height 38
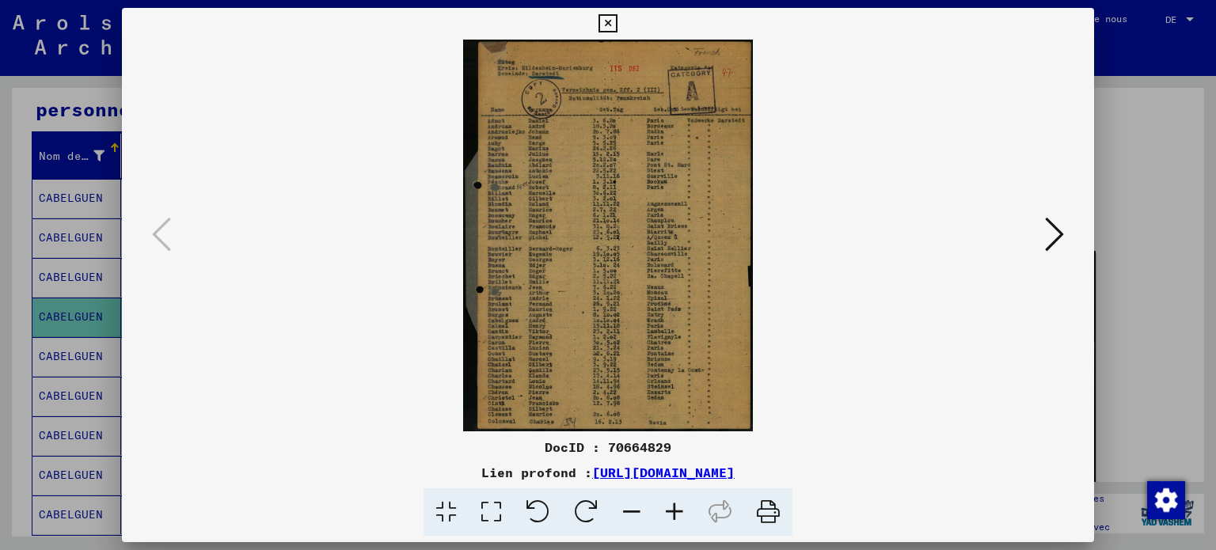
click at [504, 157] on img at bounding box center [608, 236] width 865 height 392
click at [469, 519] on icon at bounding box center [491, 513] width 45 height 48
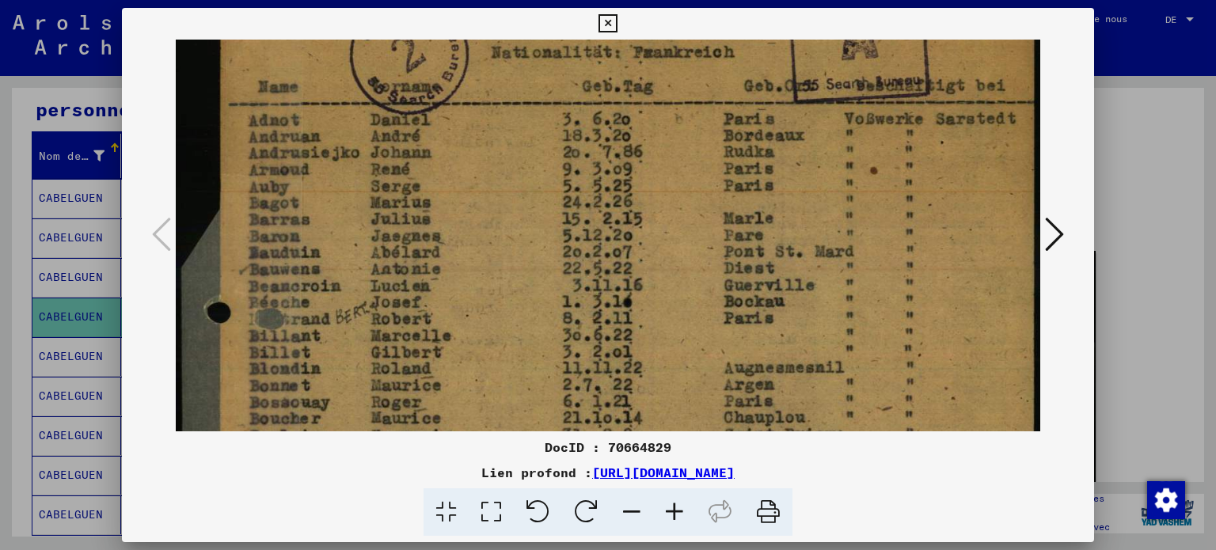
drag, startPoint x: 435, startPoint y: 371, endPoint x: 459, endPoint y: 211, distance: 161.0
click at [456, 211] on img at bounding box center [608, 462] width 865 height 1170
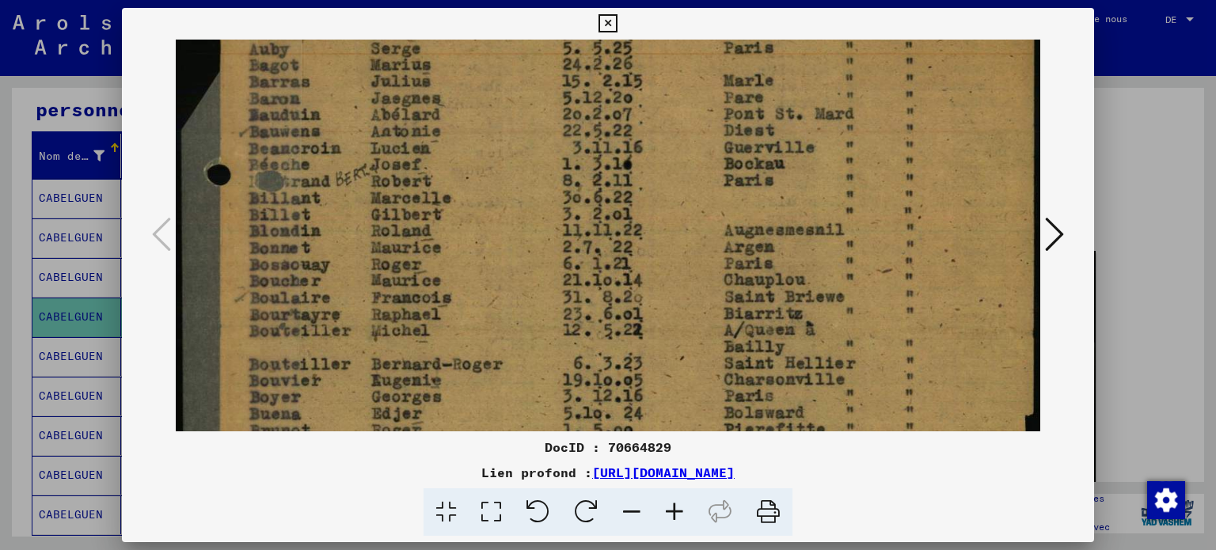
drag, startPoint x: 430, startPoint y: 360, endPoint x: 476, endPoint y: 189, distance: 177.1
click at [473, 196] on img at bounding box center [608, 325] width 865 height 1170
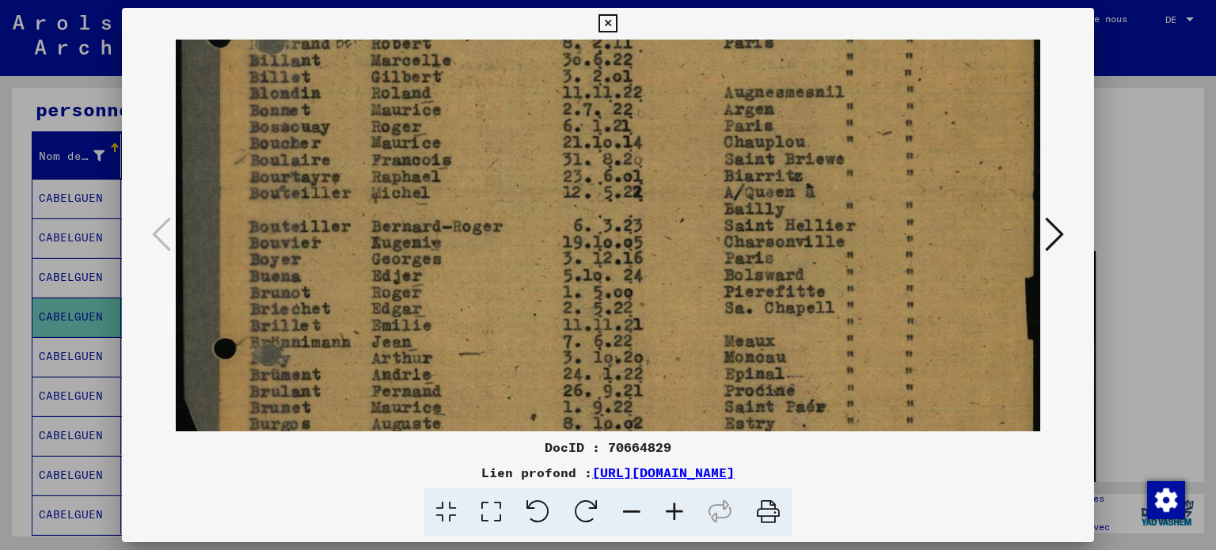
drag, startPoint x: 479, startPoint y: 322, endPoint x: 526, endPoint y: 151, distance: 177.3
click at [520, 158] on img at bounding box center [608, 187] width 865 height 1170
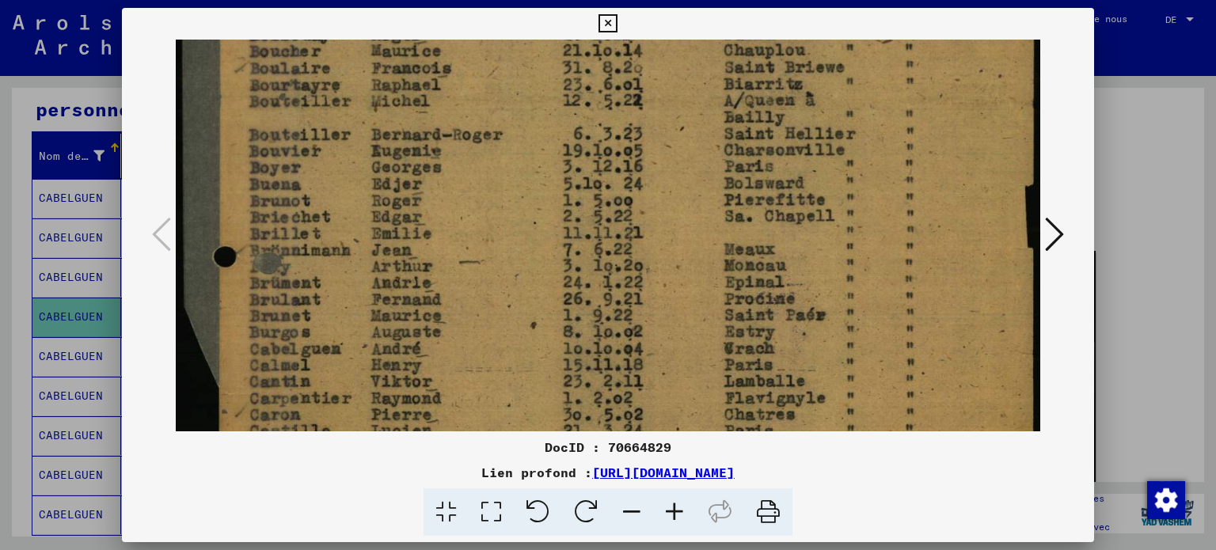
scroll to position [531, 0]
drag, startPoint x: 477, startPoint y: 306, endPoint x: 481, endPoint y: 289, distance: 17.9
click at [481, 289] on img at bounding box center [608, 93] width 865 height 1170
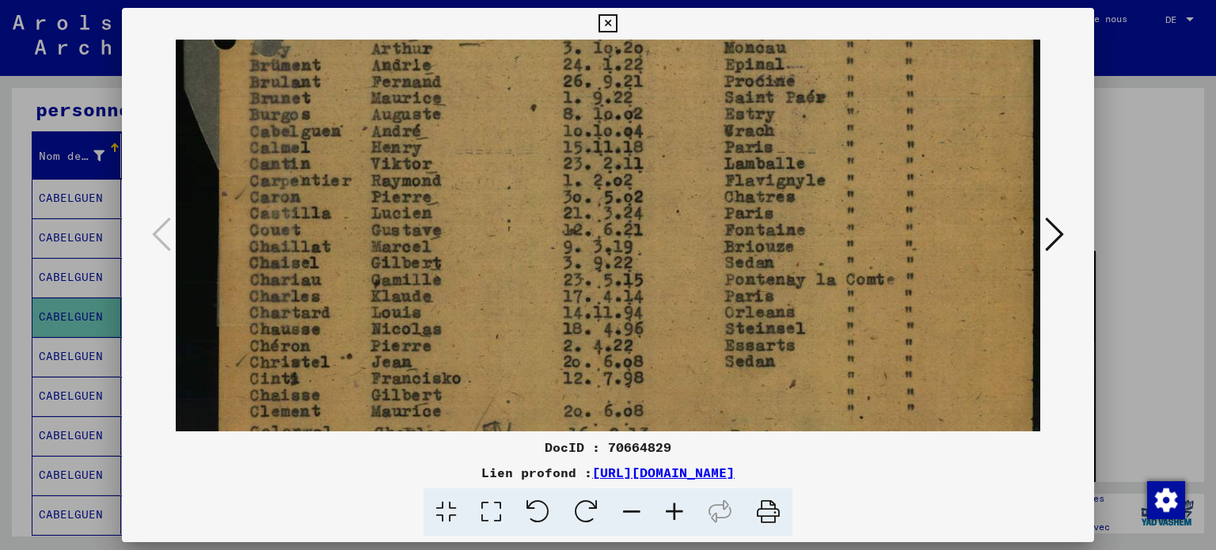
drag, startPoint x: 446, startPoint y: 323, endPoint x: 500, endPoint y: 95, distance: 234.5
drag, startPoint x: 420, startPoint y: 300, endPoint x: 424, endPoint y: 209, distance: 91.2
